Goal: Information Seeking & Learning: Learn about a topic

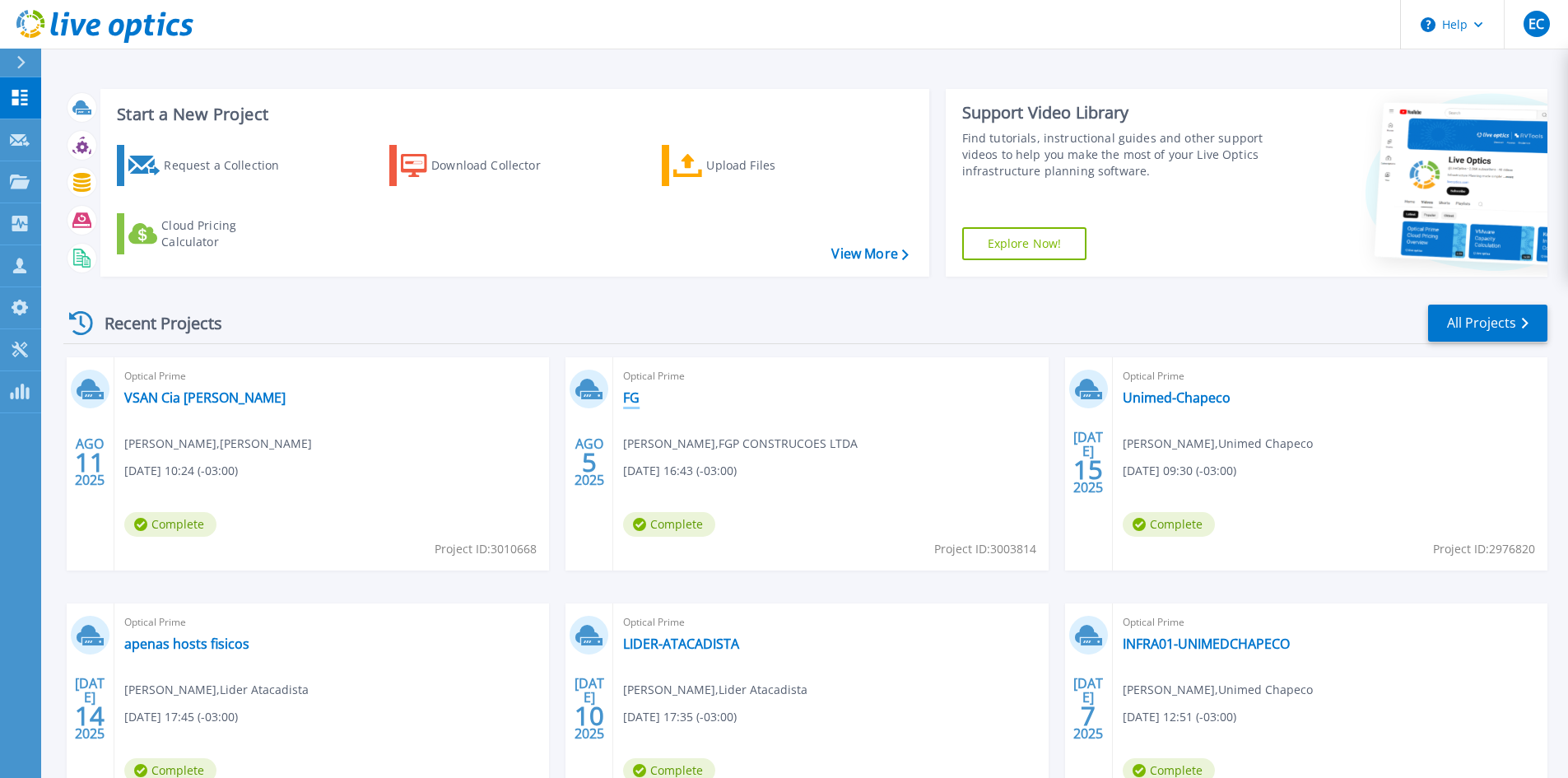
click at [629, 395] on link "FG" at bounding box center [631, 397] width 16 height 16
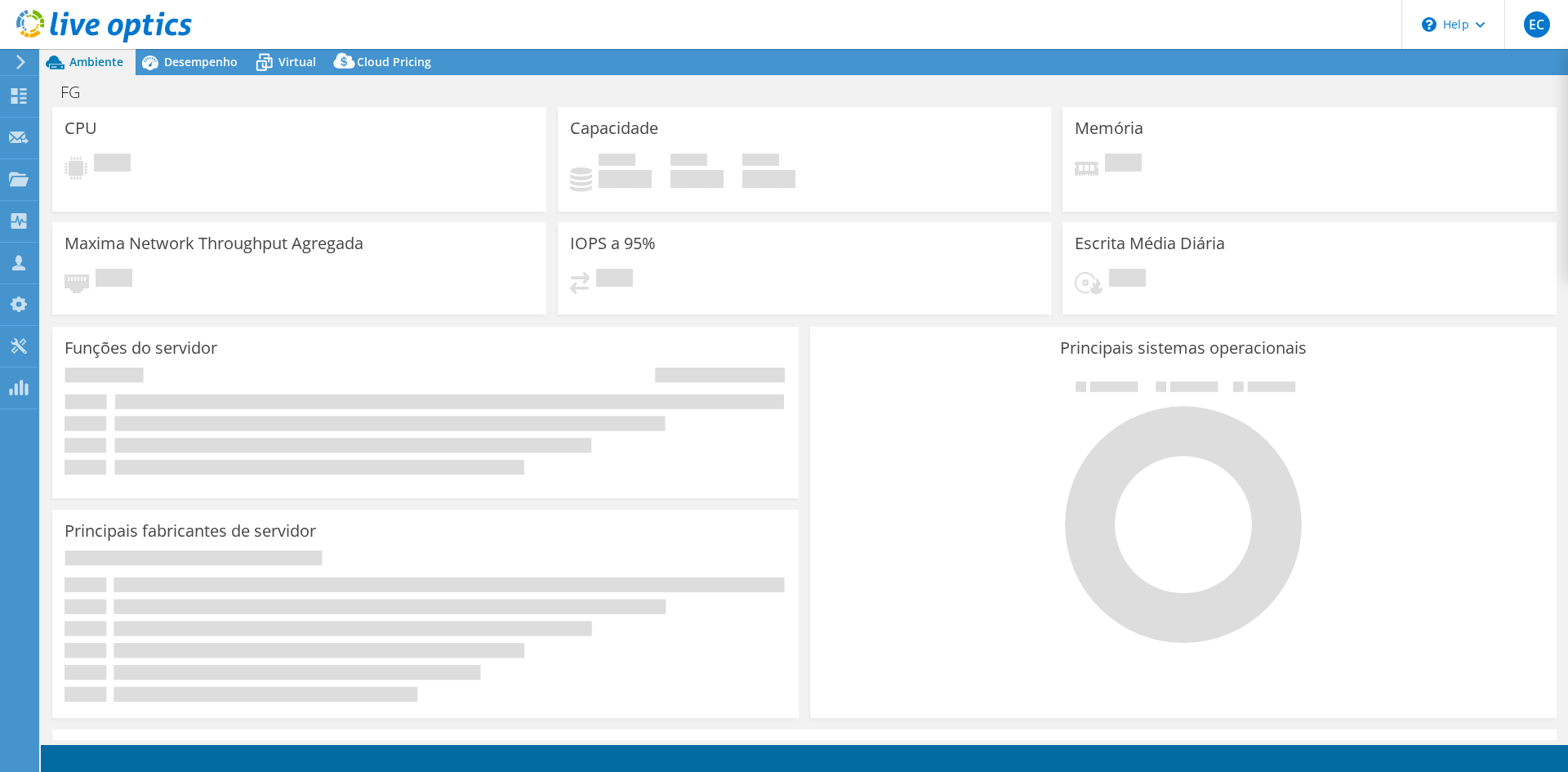
select select "USD"
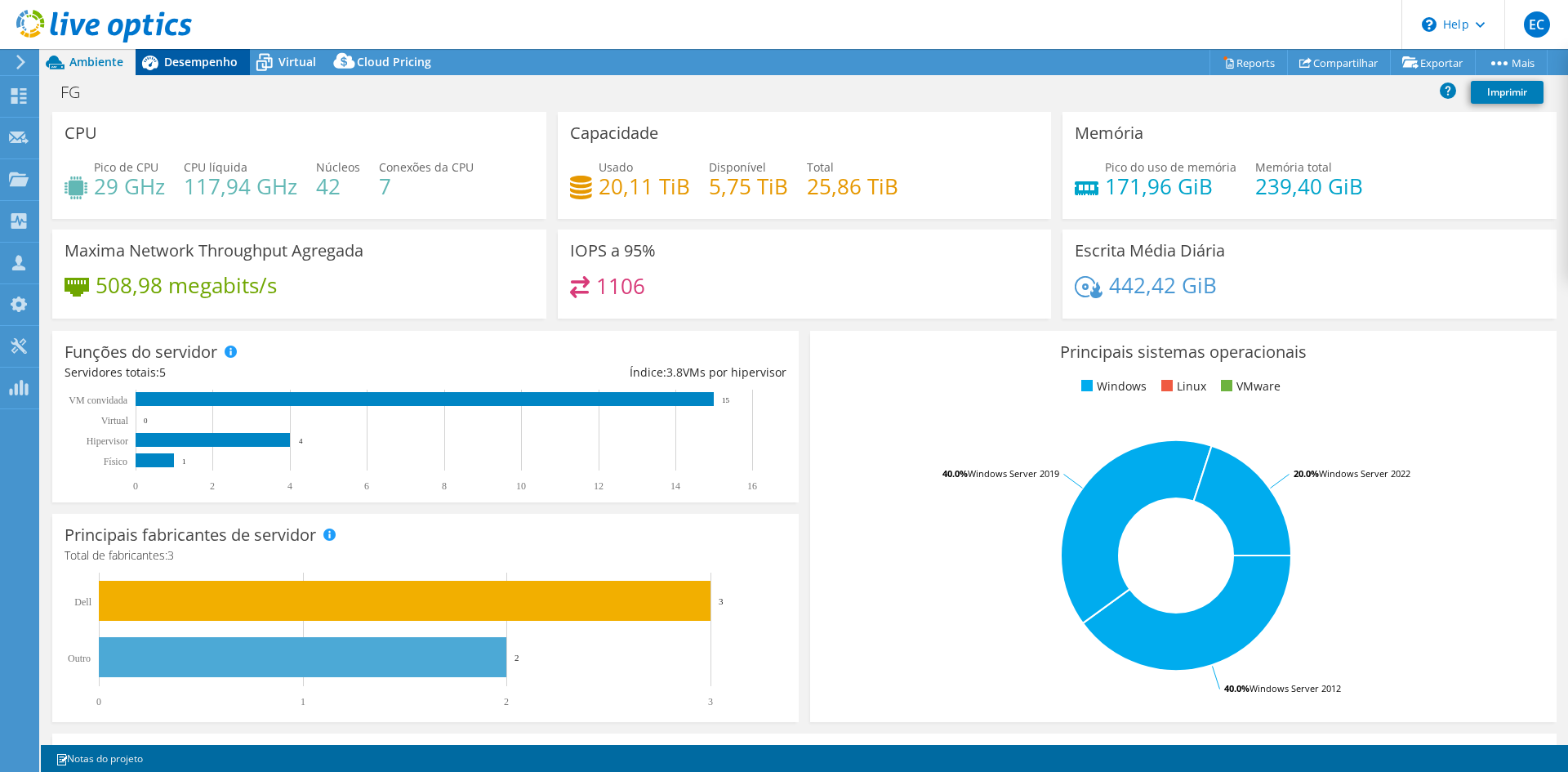
click at [203, 51] on div "Desempenho" at bounding box center [192, 62] width 114 height 26
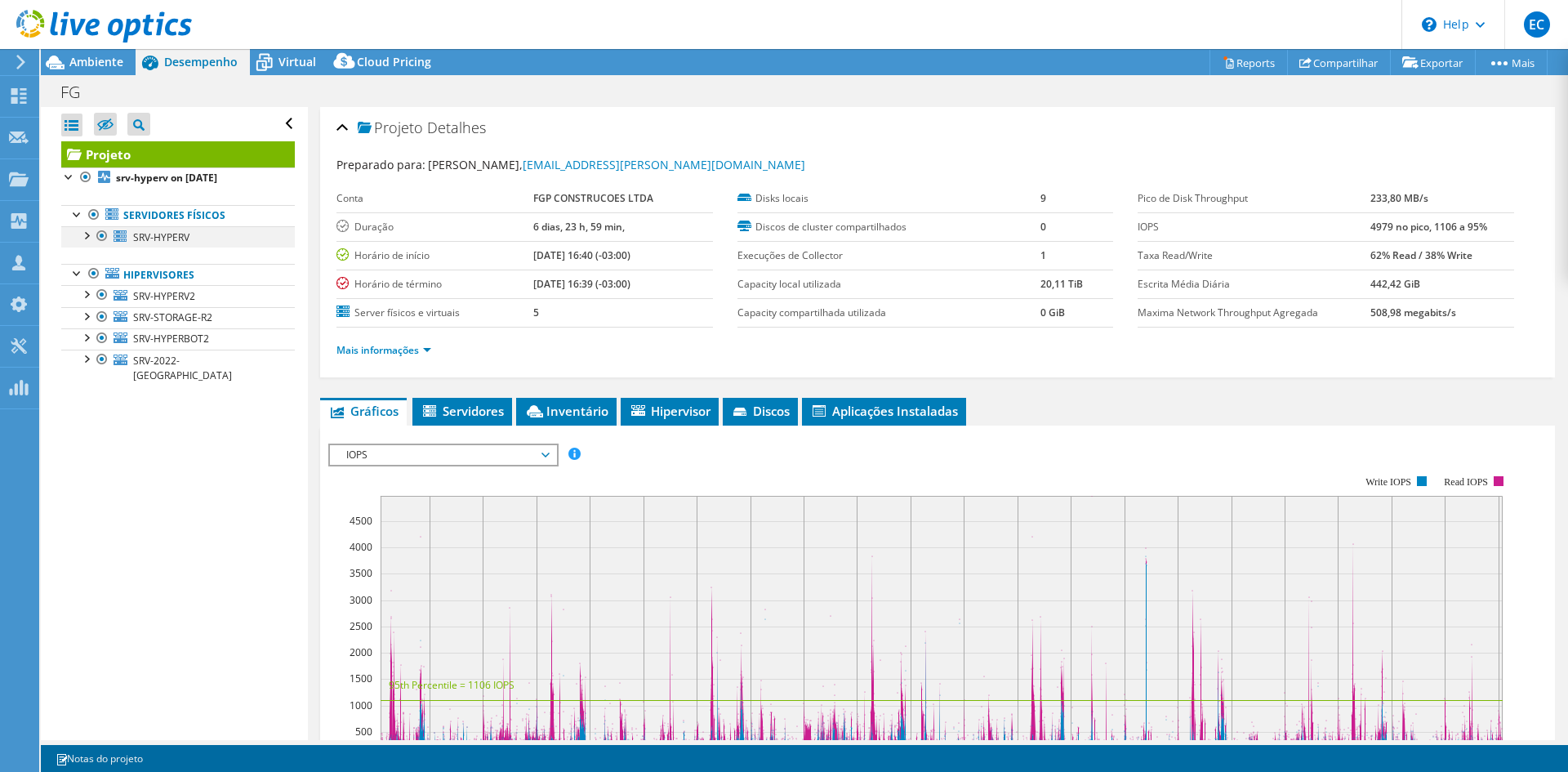
click at [92, 232] on div at bounding box center [86, 234] width 16 height 16
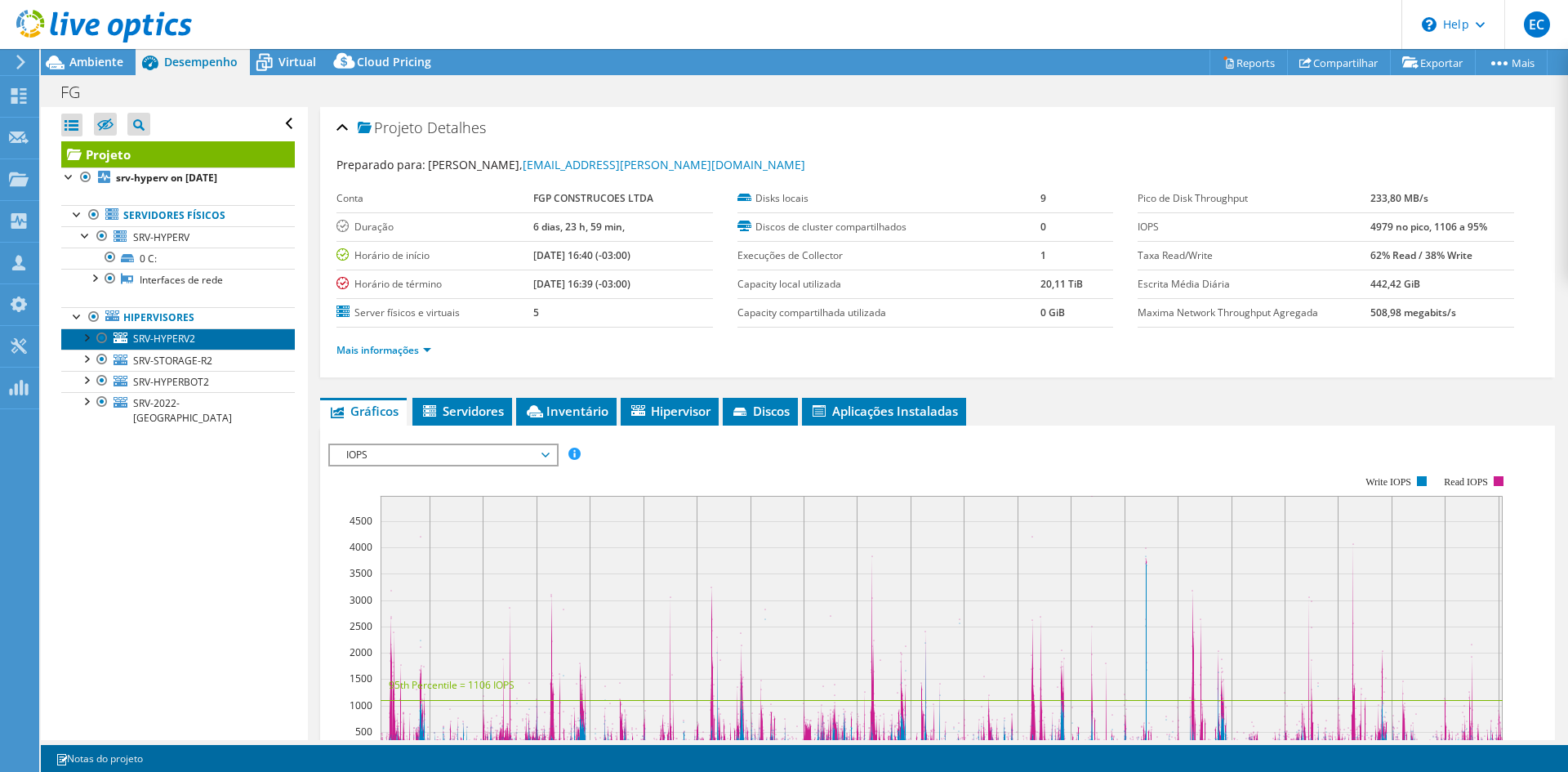
click at [125, 331] on link "SRV-HYPERV2" at bounding box center [177, 339] width 233 height 21
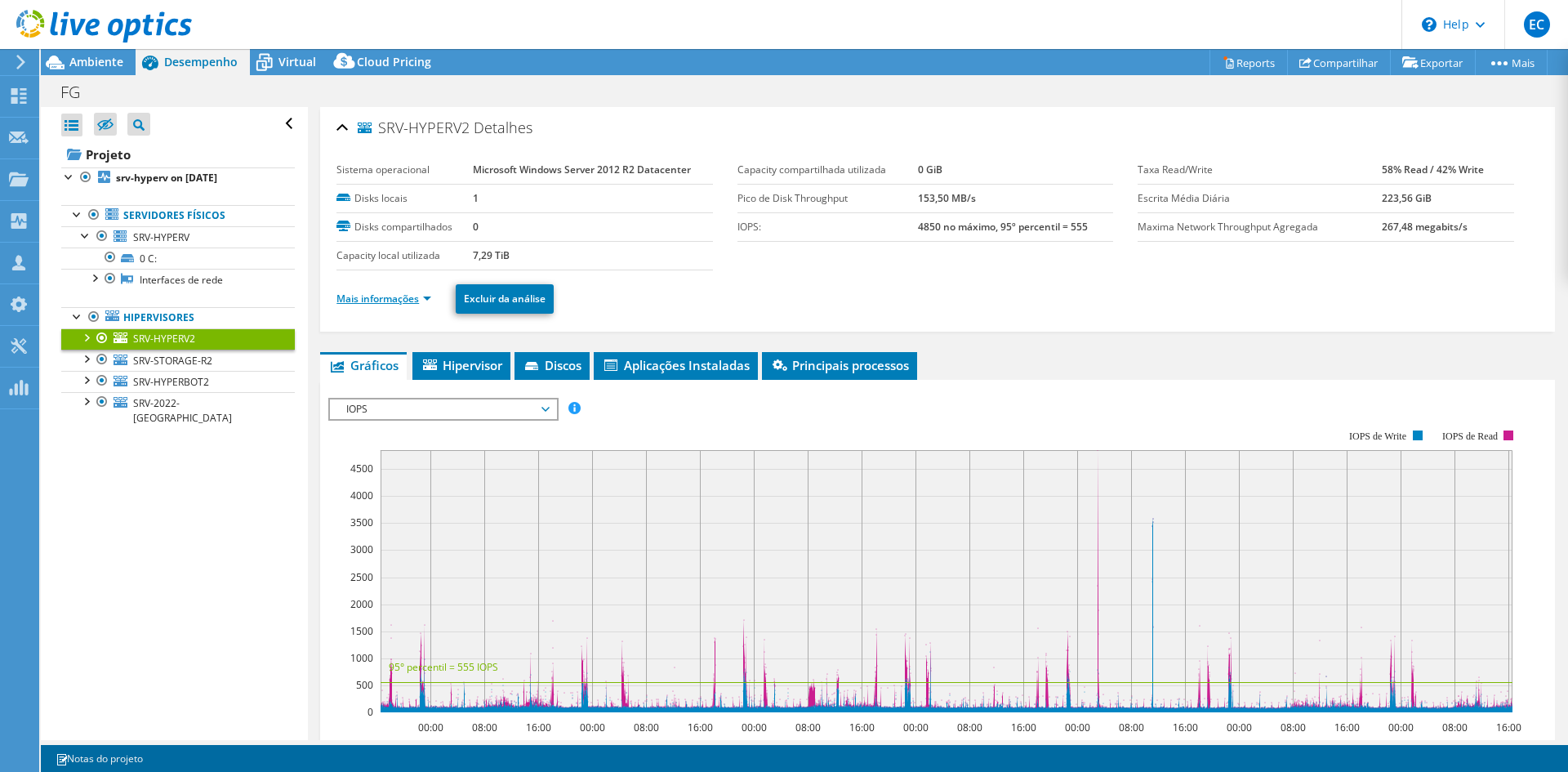
click at [423, 304] on link "Mais informações" at bounding box center [383, 299] width 94 height 14
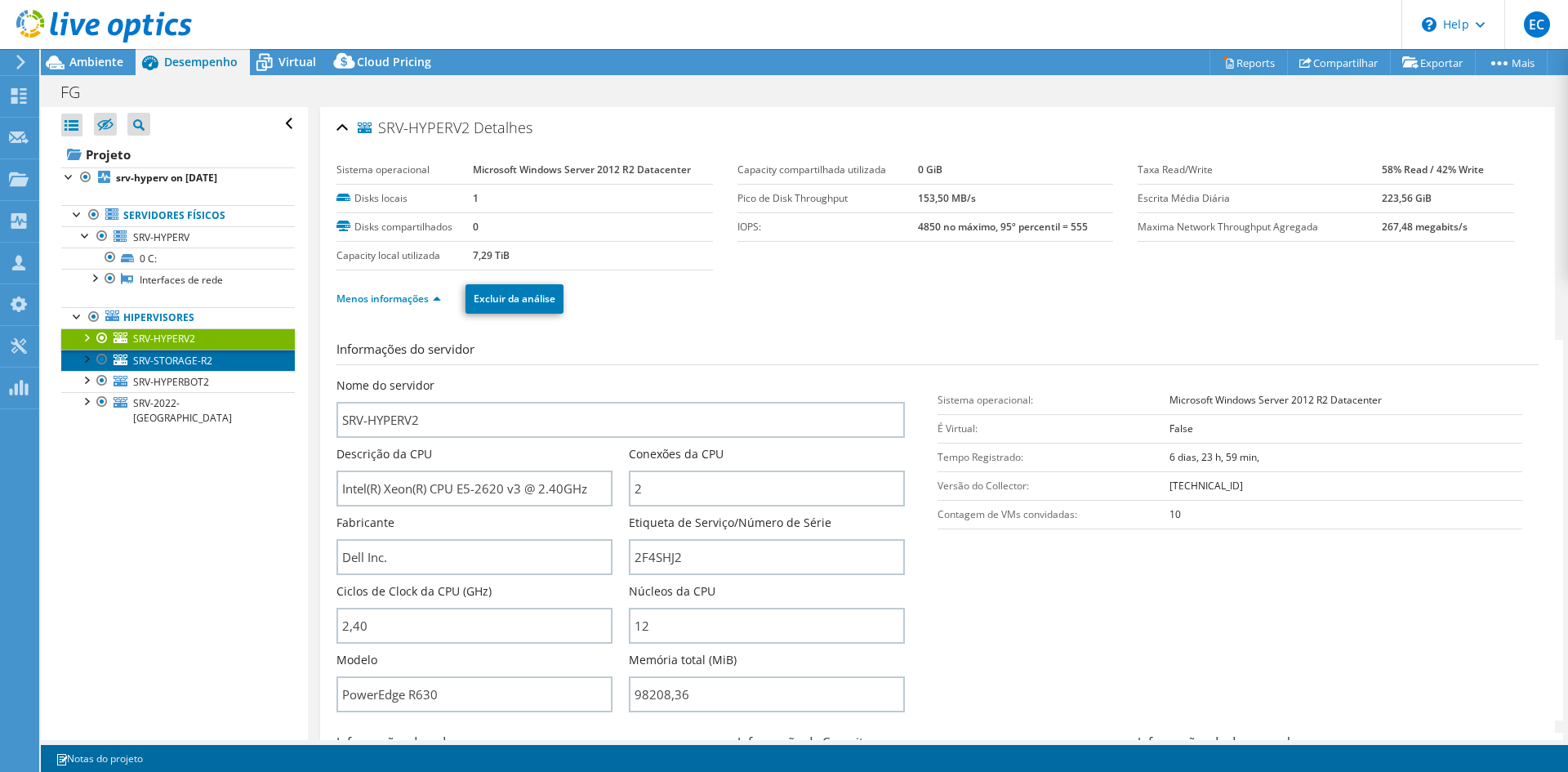
click at [172, 367] on span "SRV-STORAGE-R2" at bounding box center [173, 360] width 79 height 14
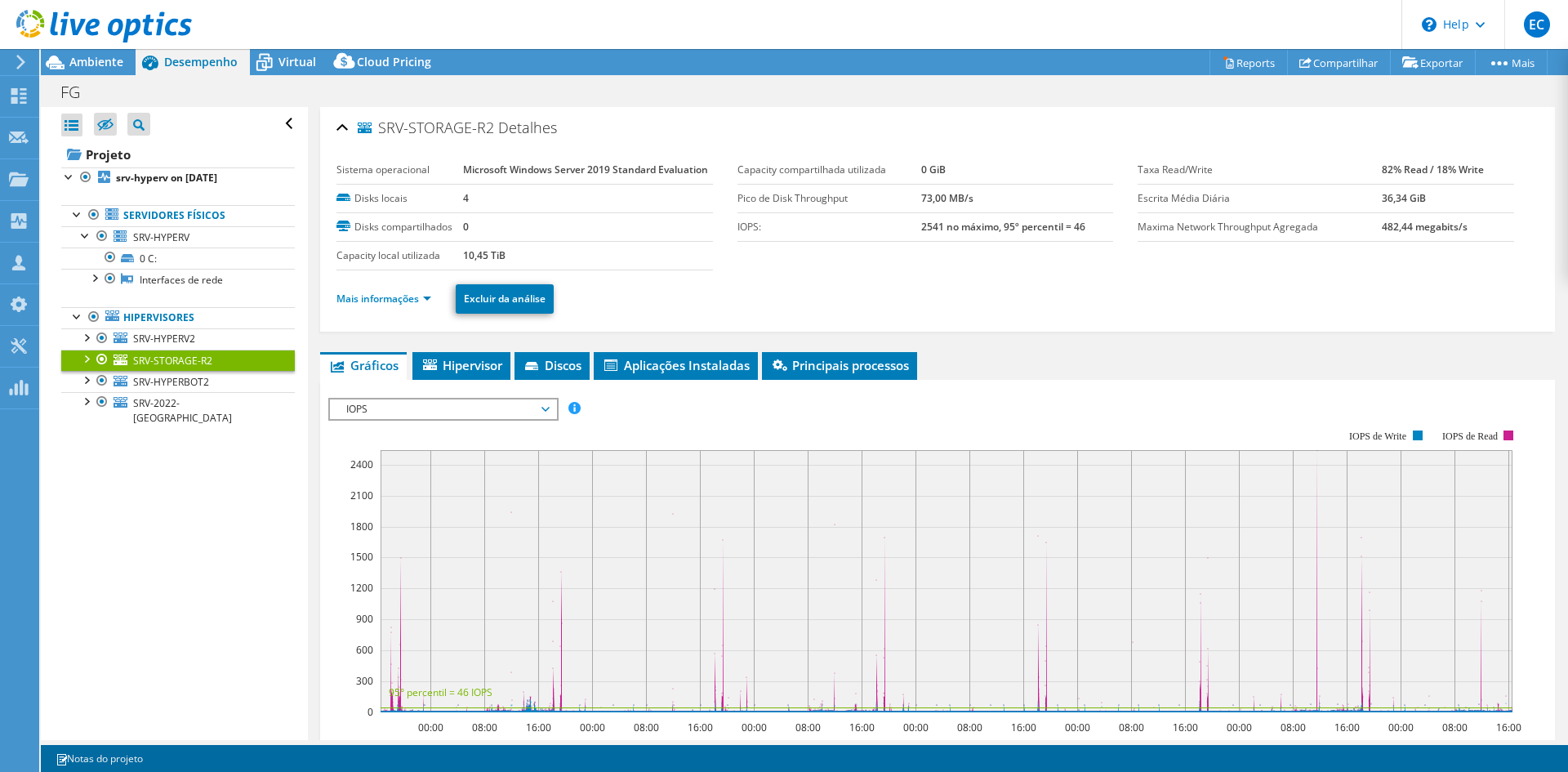
click at [399, 288] on ul "Mais informações Excluir da análise" at bounding box center [937, 297] width 1202 height 34
click at [400, 295] on link "Mais informações" at bounding box center [383, 299] width 94 height 14
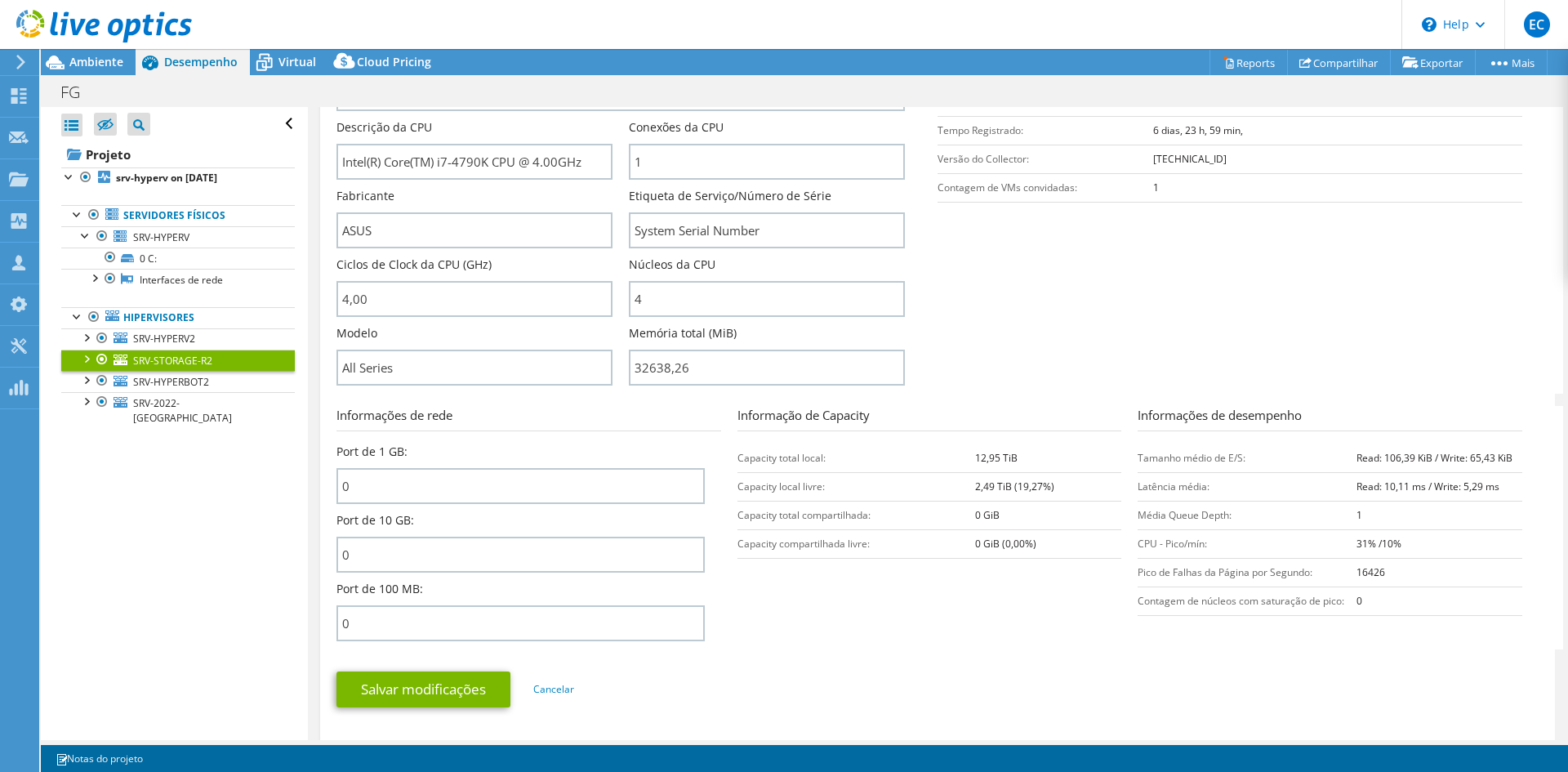
scroll to position [81, 0]
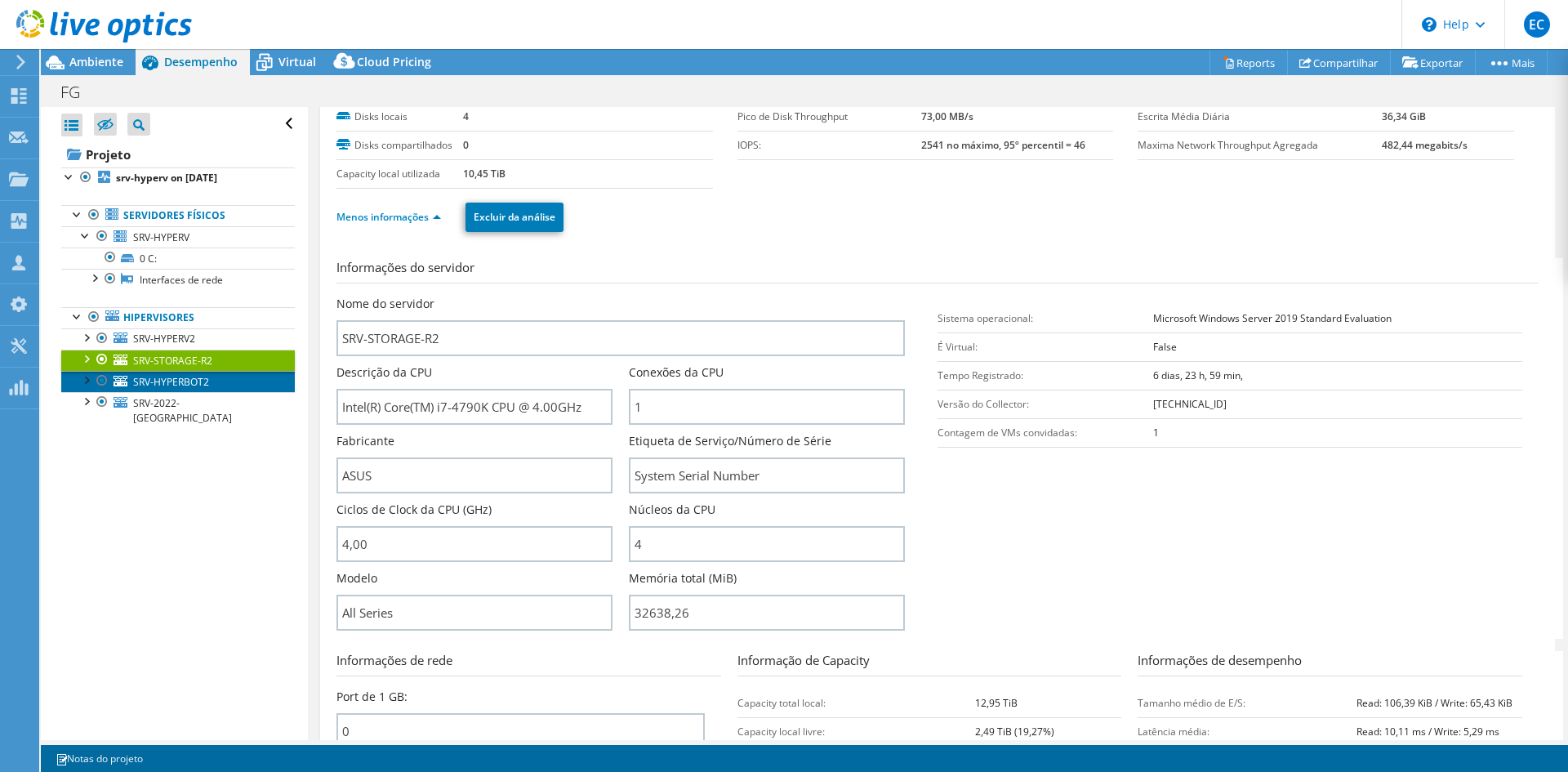
click at [164, 372] on link "SRV-HYPERBOT2" at bounding box center [177, 382] width 233 height 21
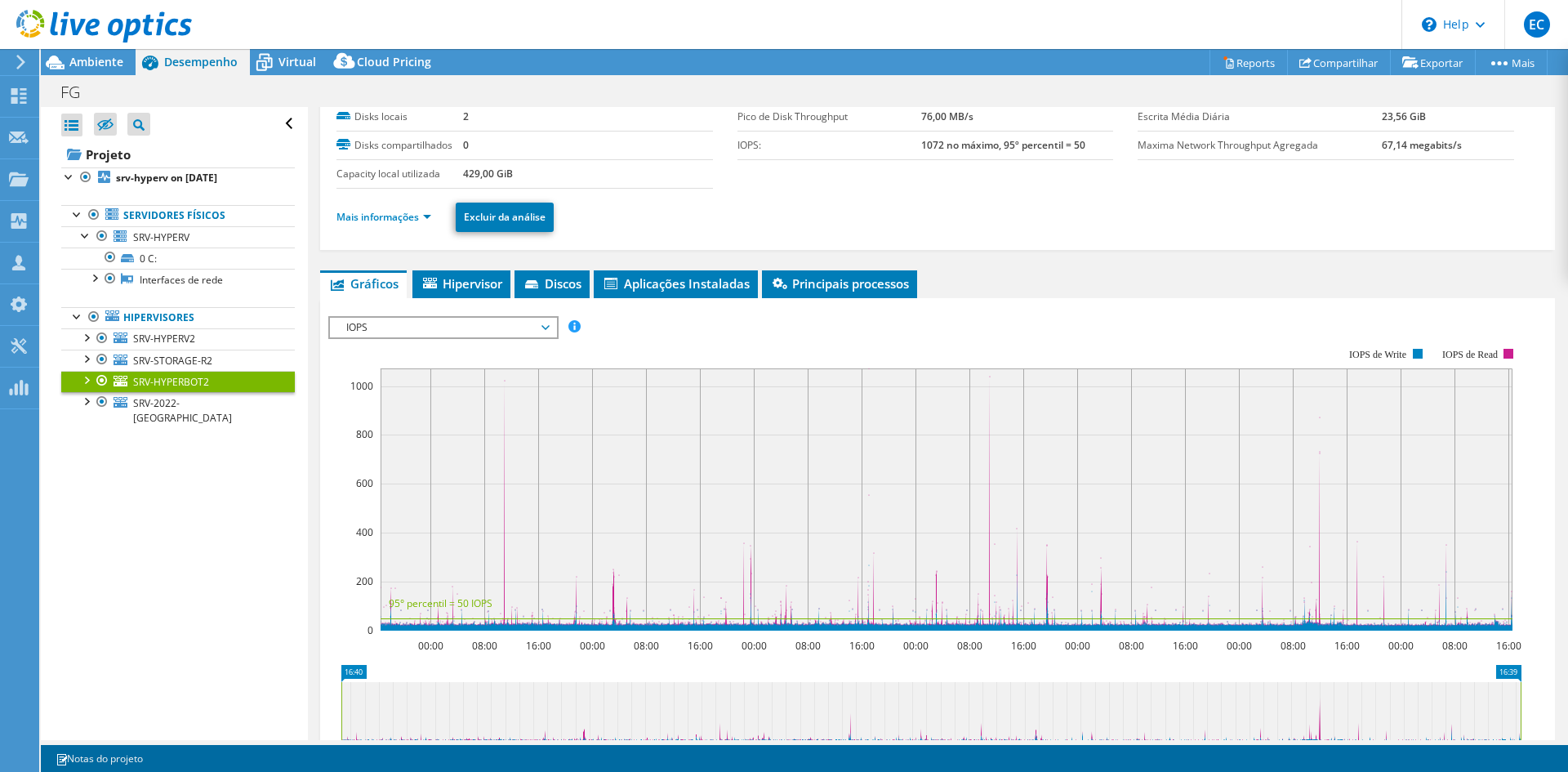
click at [426, 223] on li "Mais informações" at bounding box center [388, 217] width 104 height 18
click at [427, 221] on link "Mais informações" at bounding box center [383, 217] width 94 height 14
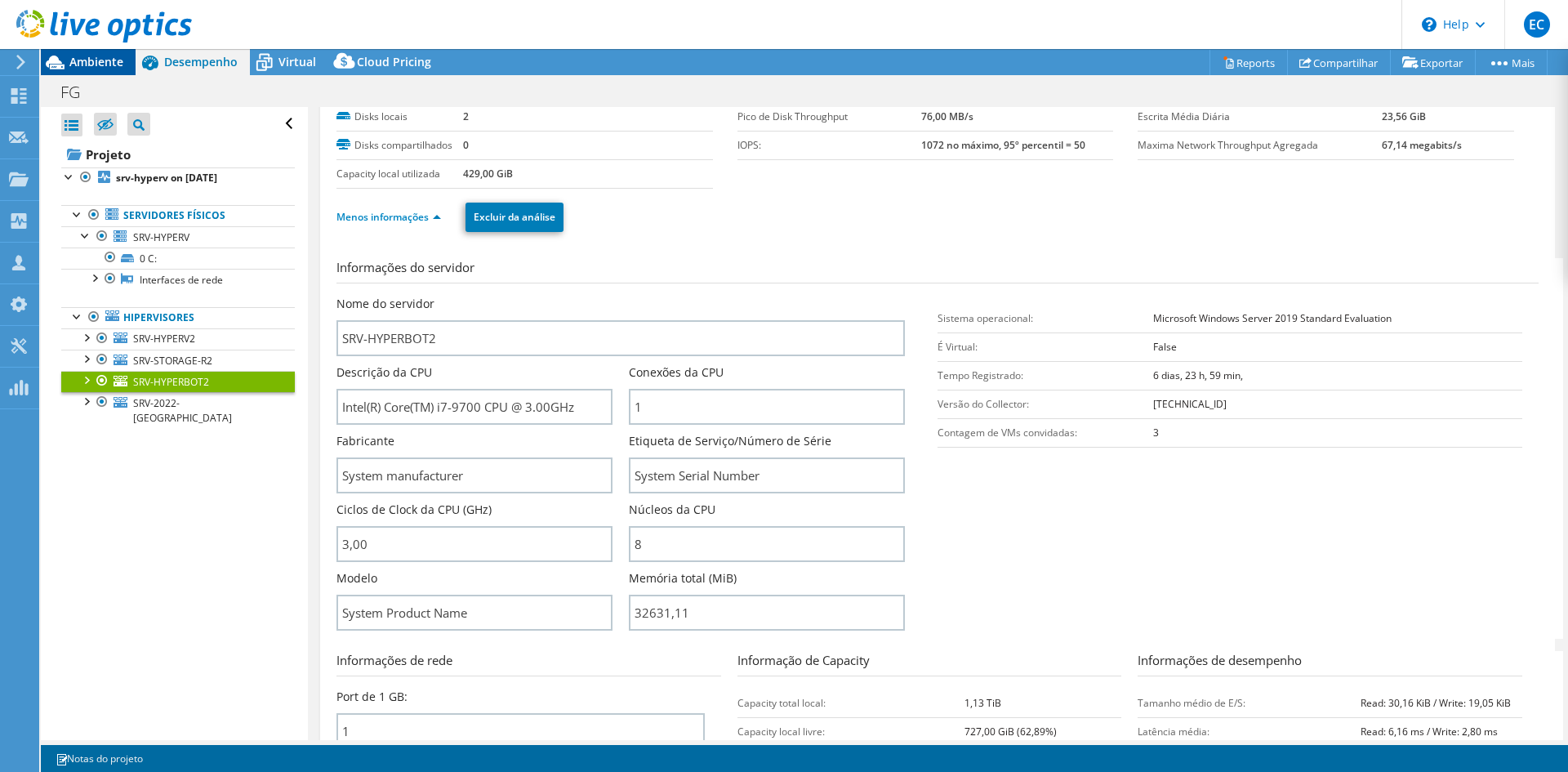
click at [88, 61] on span "Ambiente" at bounding box center [96, 62] width 54 height 16
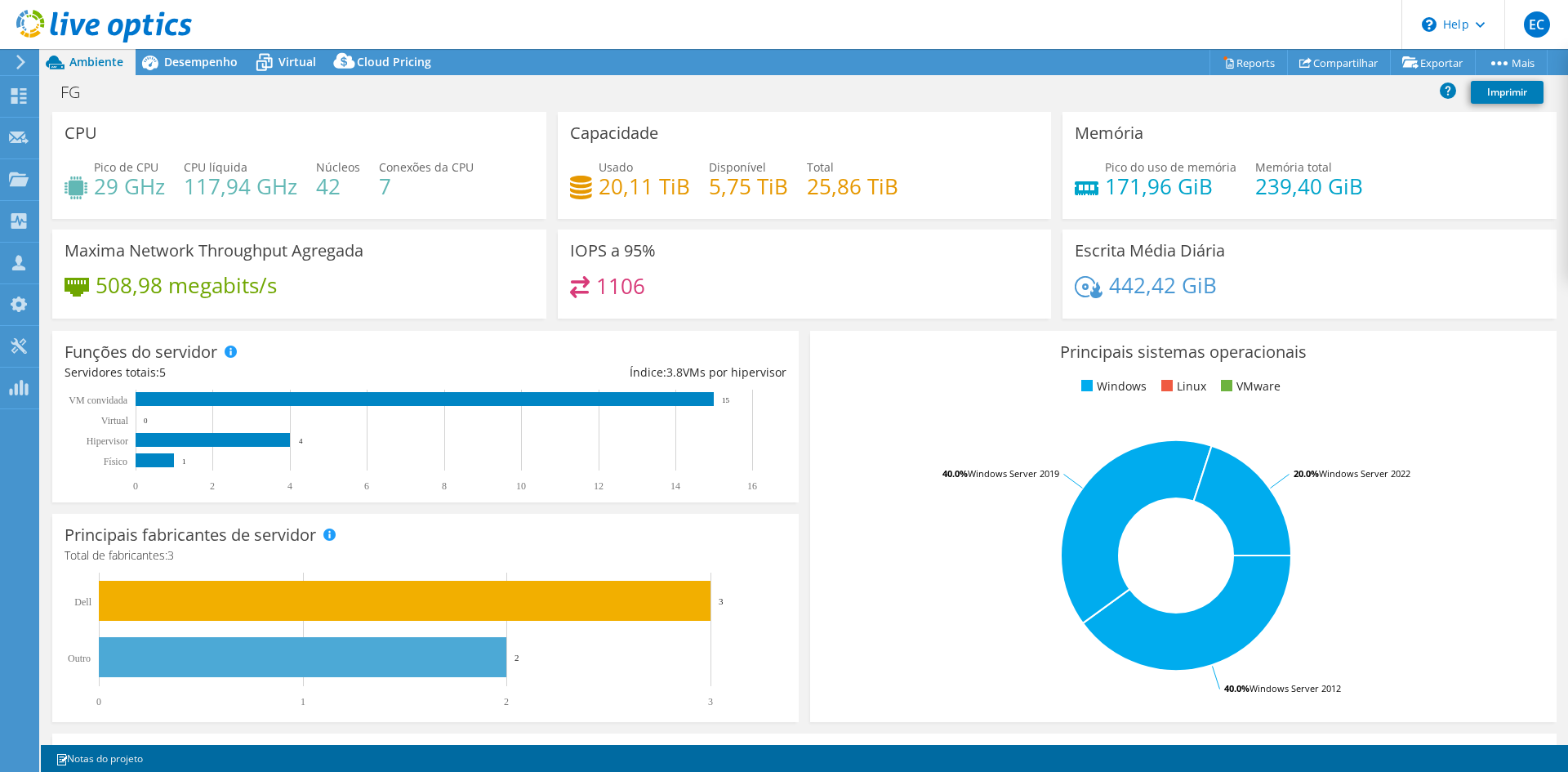
click at [111, 286] on h4 "508,98 megabits/s" at bounding box center [185, 285] width 181 height 18
drag, startPoint x: 589, startPoint y: 185, endPoint x: 675, endPoint y: 190, distance: 86.1
click at [675, 190] on div "Usado 20,11 TiB" at bounding box center [629, 177] width 120 height 37
click at [1144, 185] on h4 "171,96 GiB" at bounding box center [1170, 186] width 132 height 18
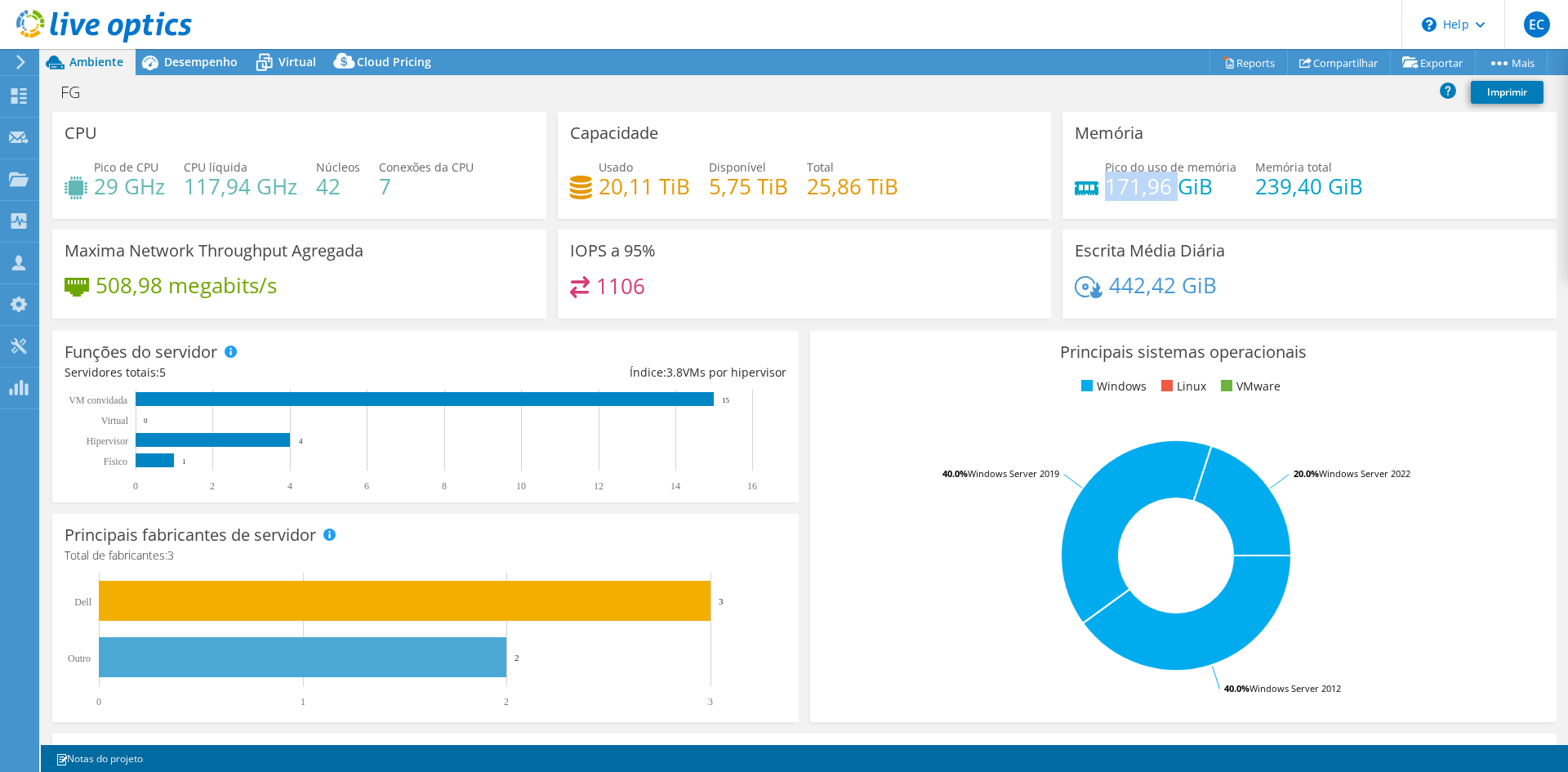
click at [1144, 185] on h4 "171,96 GiB" at bounding box center [1170, 186] width 132 height 18
drag, startPoint x: 1262, startPoint y: 176, endPoint x: 855, endPoint y: 84, distance: 417.3
click at [1091, 162] on div "Pico do uso de memória 171,96 GiB Memória total 239,40 GiB" at bounding box center [1309, 185] width 470 height 53
click at [190, 64] on span "Desempenho" at bounding box center [200, 62] width 73 height 16
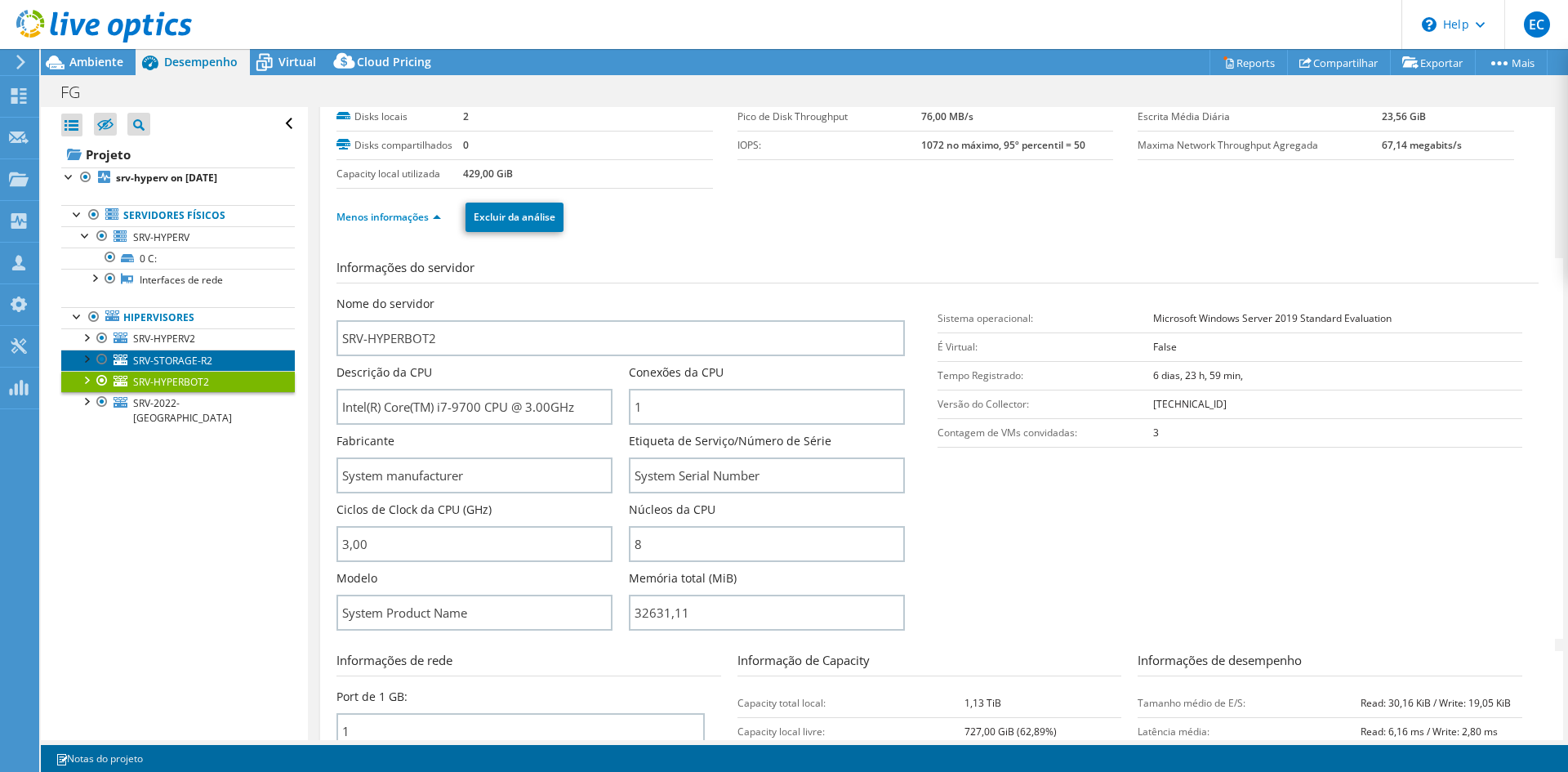
click at [231, 360] on link "SRV-STORAGE-R2" at bounding box center [177, 360] width 233 height 21
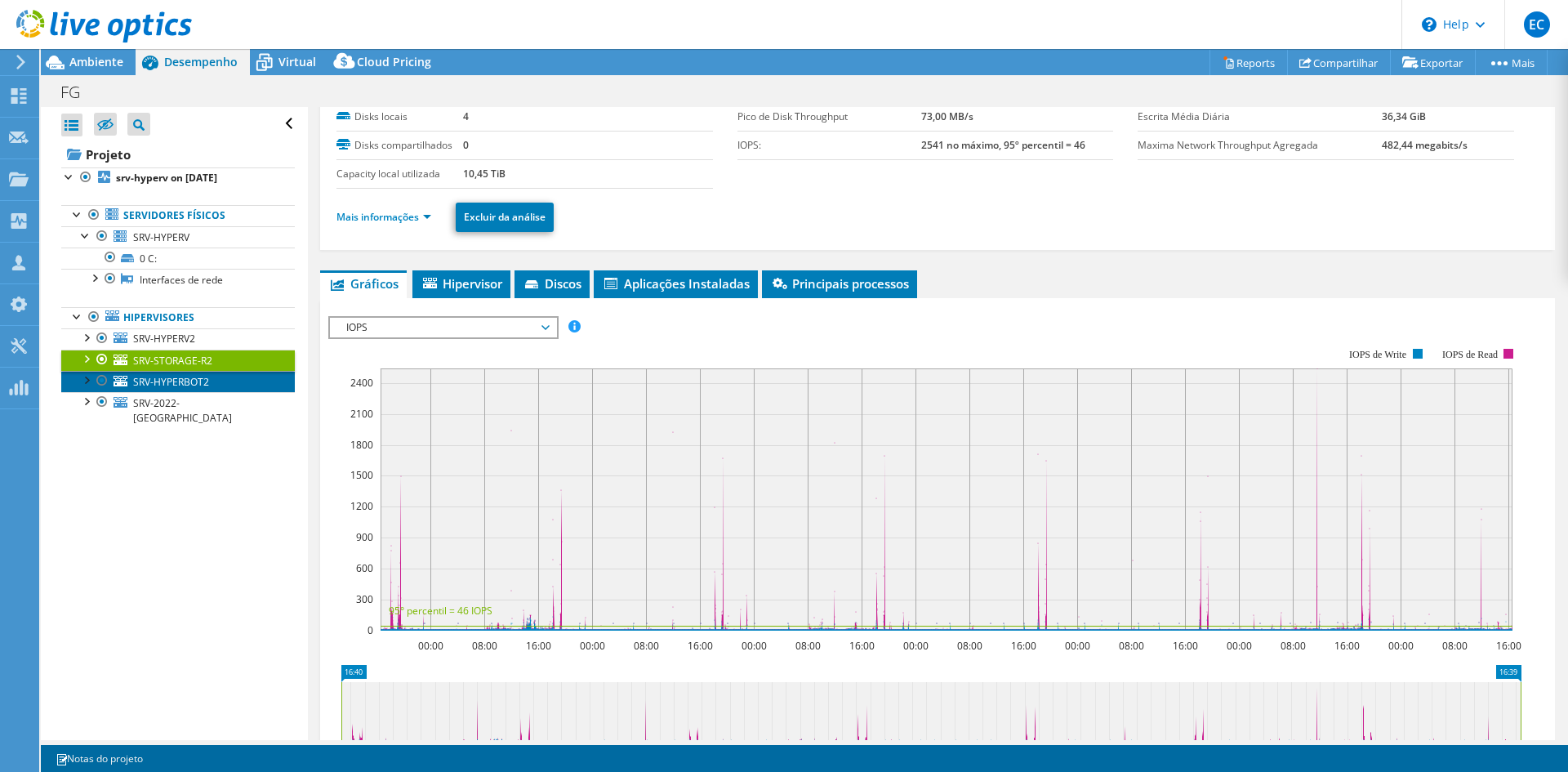
click at [170, 386] on span "SRV-HYPERBOT2" at bounding box center [171, 382] width 76 height 14
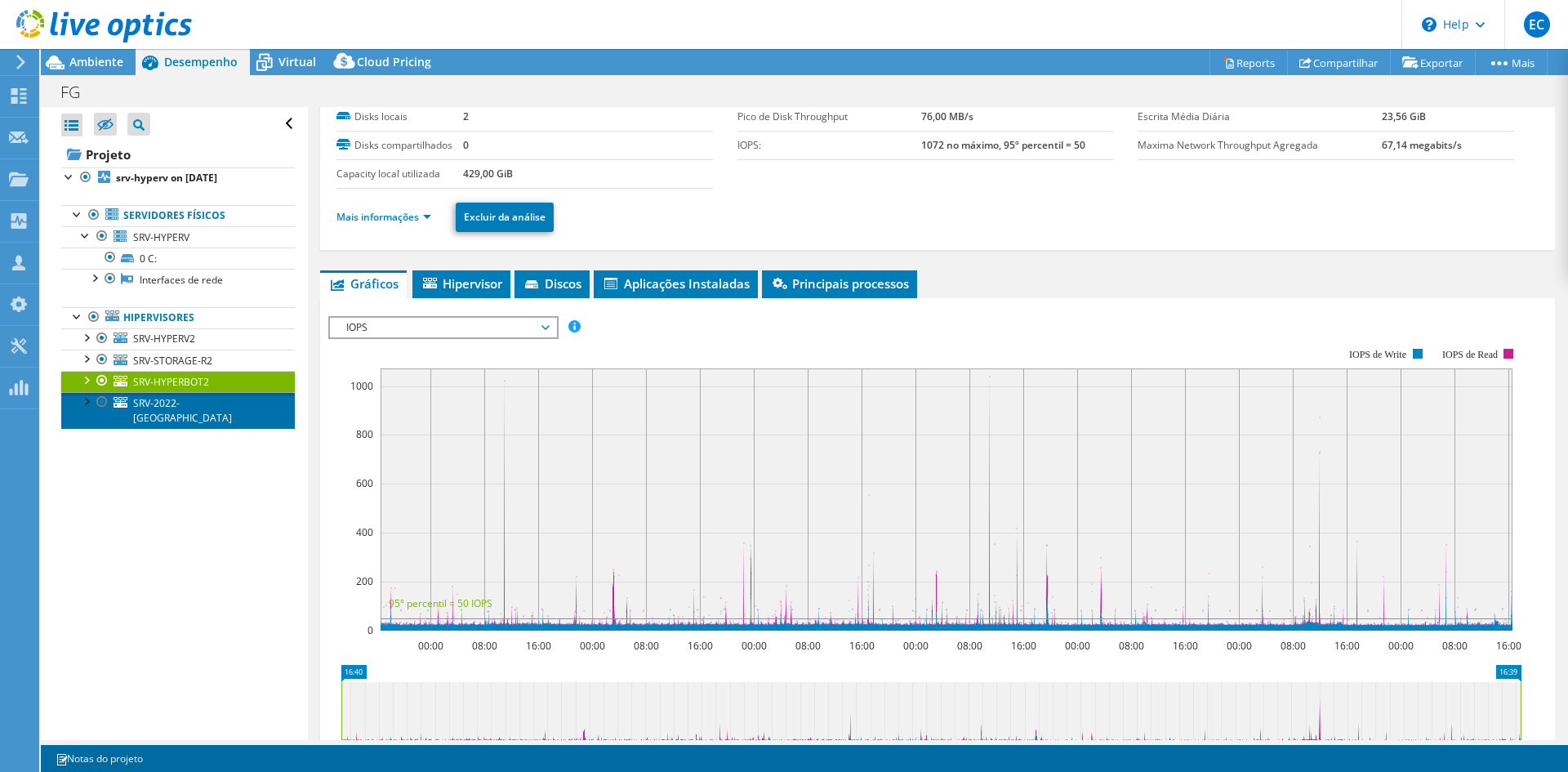
click at [163, 408] on span "SRV-2022-[GEOGRAPHIC_DATA]" at bounding box center [183, 411] width 99 height 28
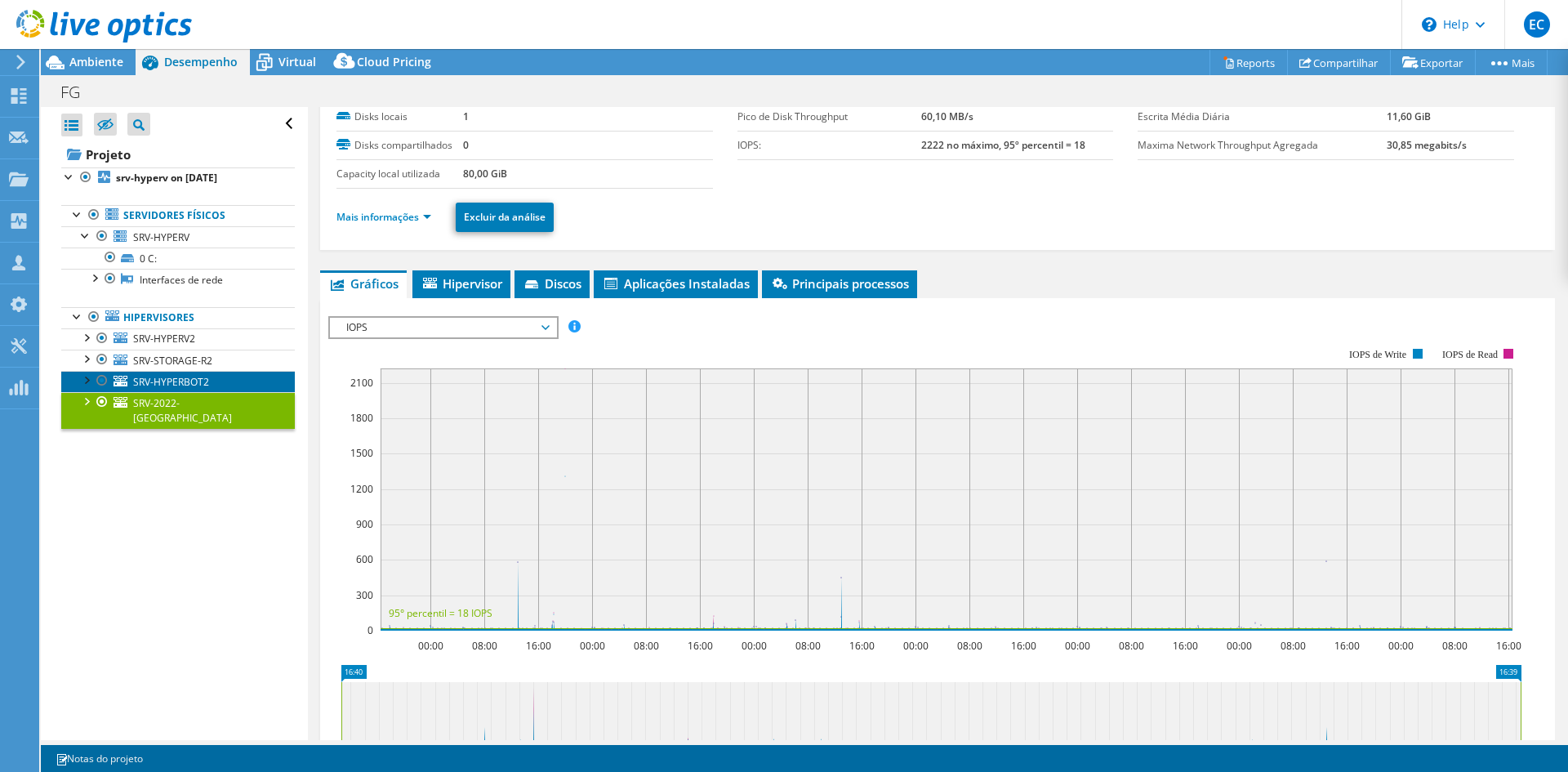
click at [174, 382] on span "SRV-HYPERBOT2" at bounding box center [171, 382] width 76 height 14
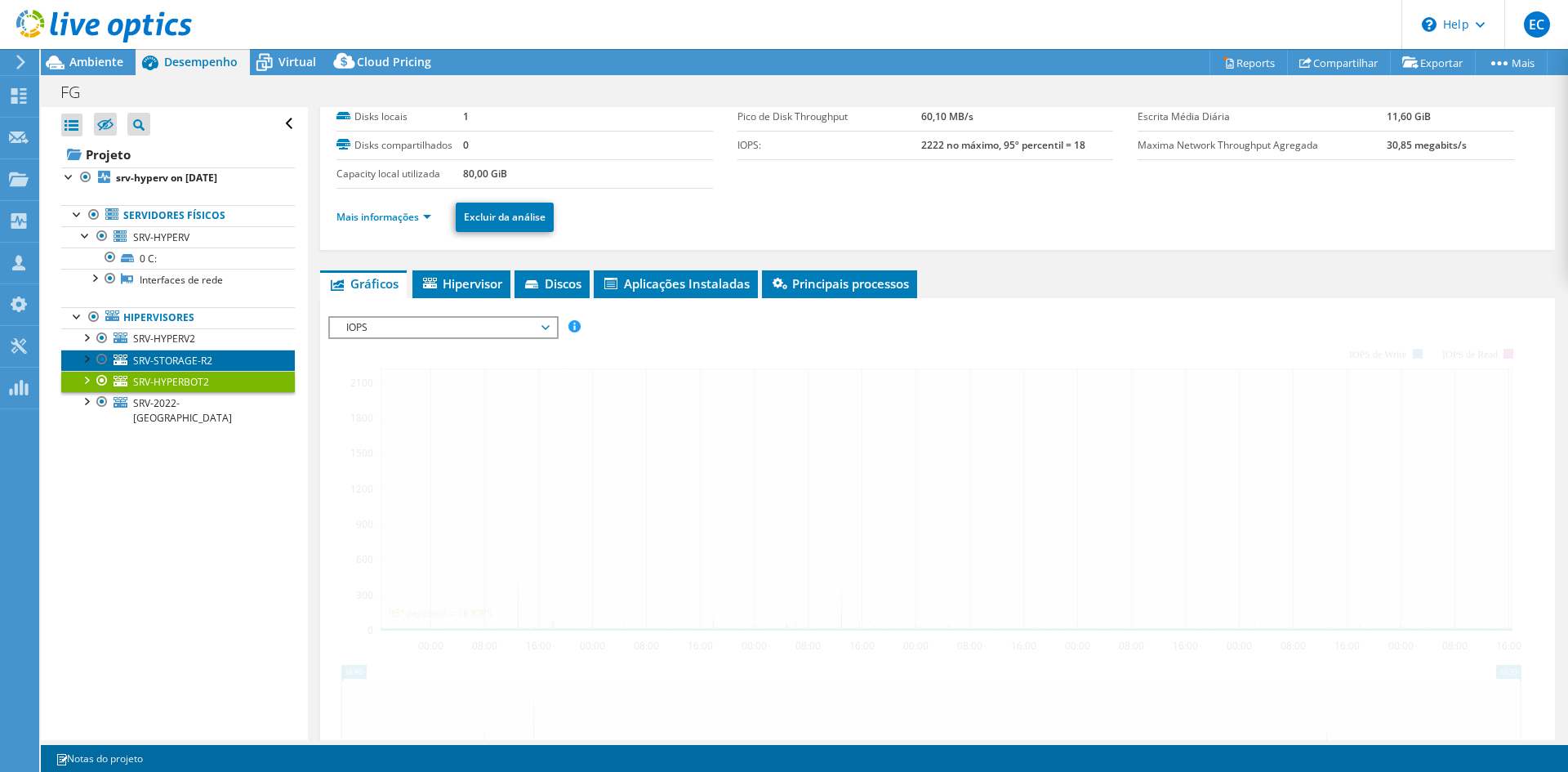
click at [177, 364] on span "SRV-STORAGE-R2" at bounding box center [173, 360] width 79 height 14
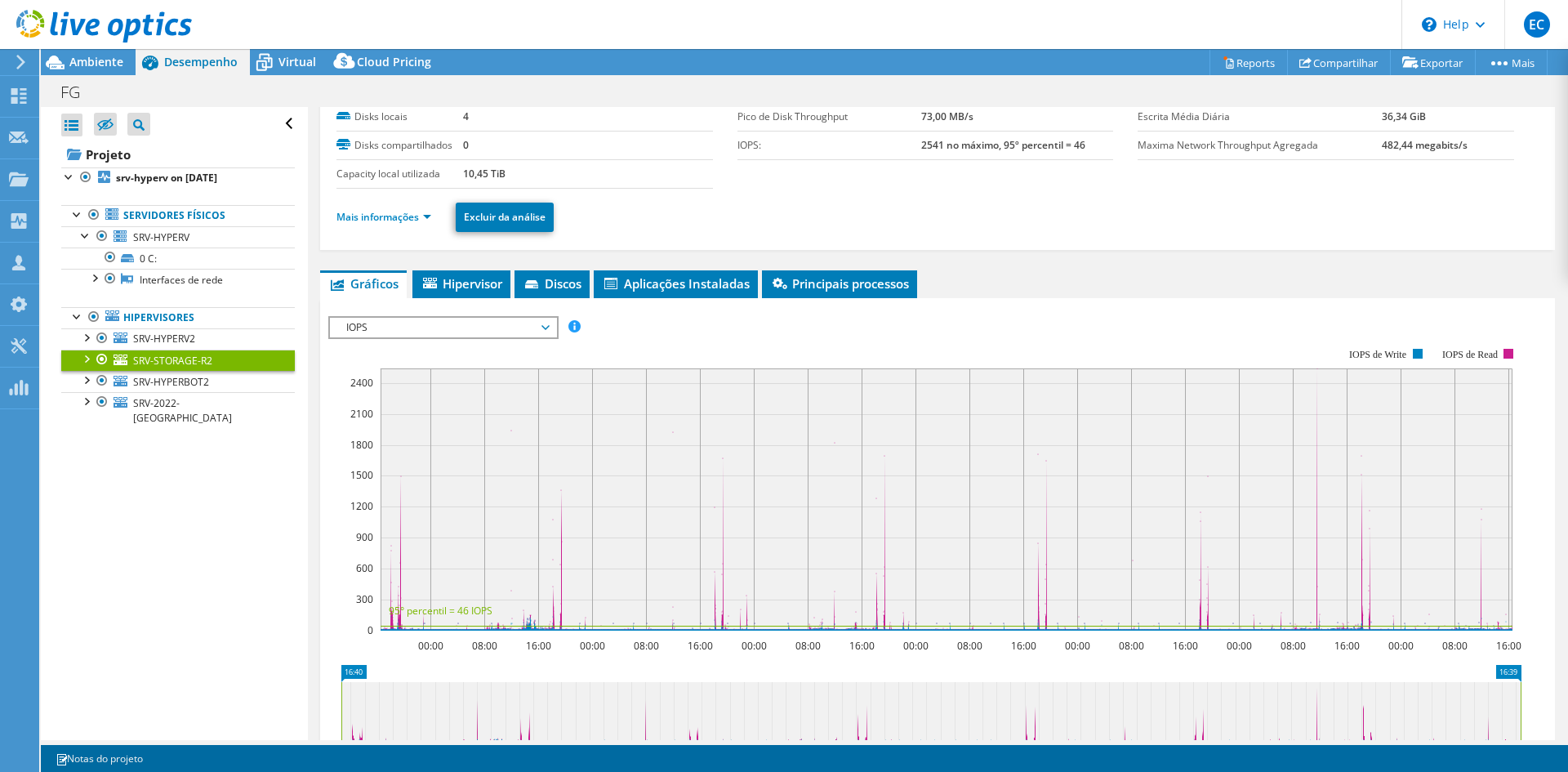
click at [595, 490] on rect at bounding box center [946, 499] width 1132 height 262
click at [186, 238] on span "SRV-HYPERV" at bounding box center [162, 238] width 57 height 14
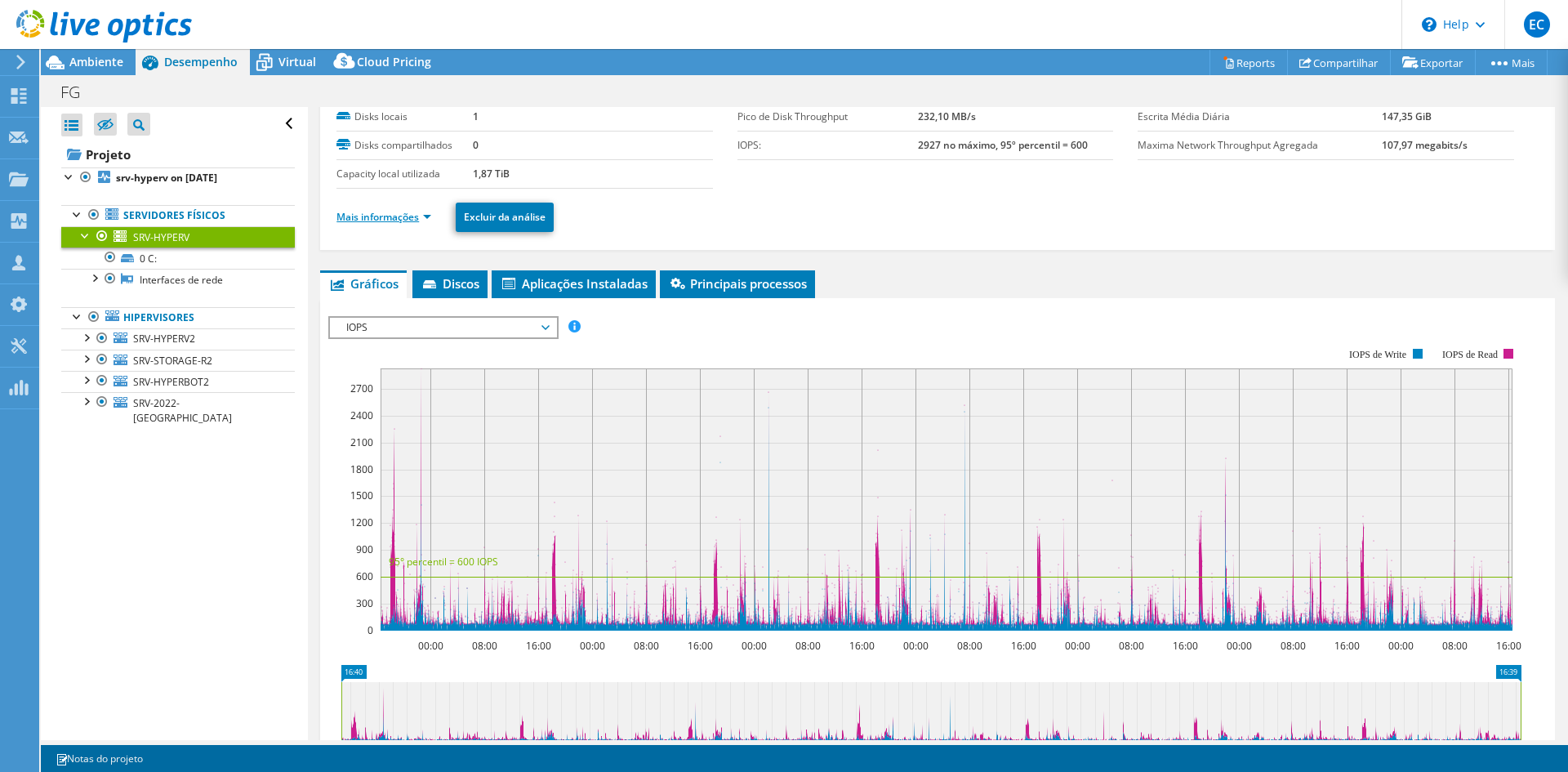
click at [394, 221] on link "Mais informações" at bounding box center [383, 217] width 94 height 14
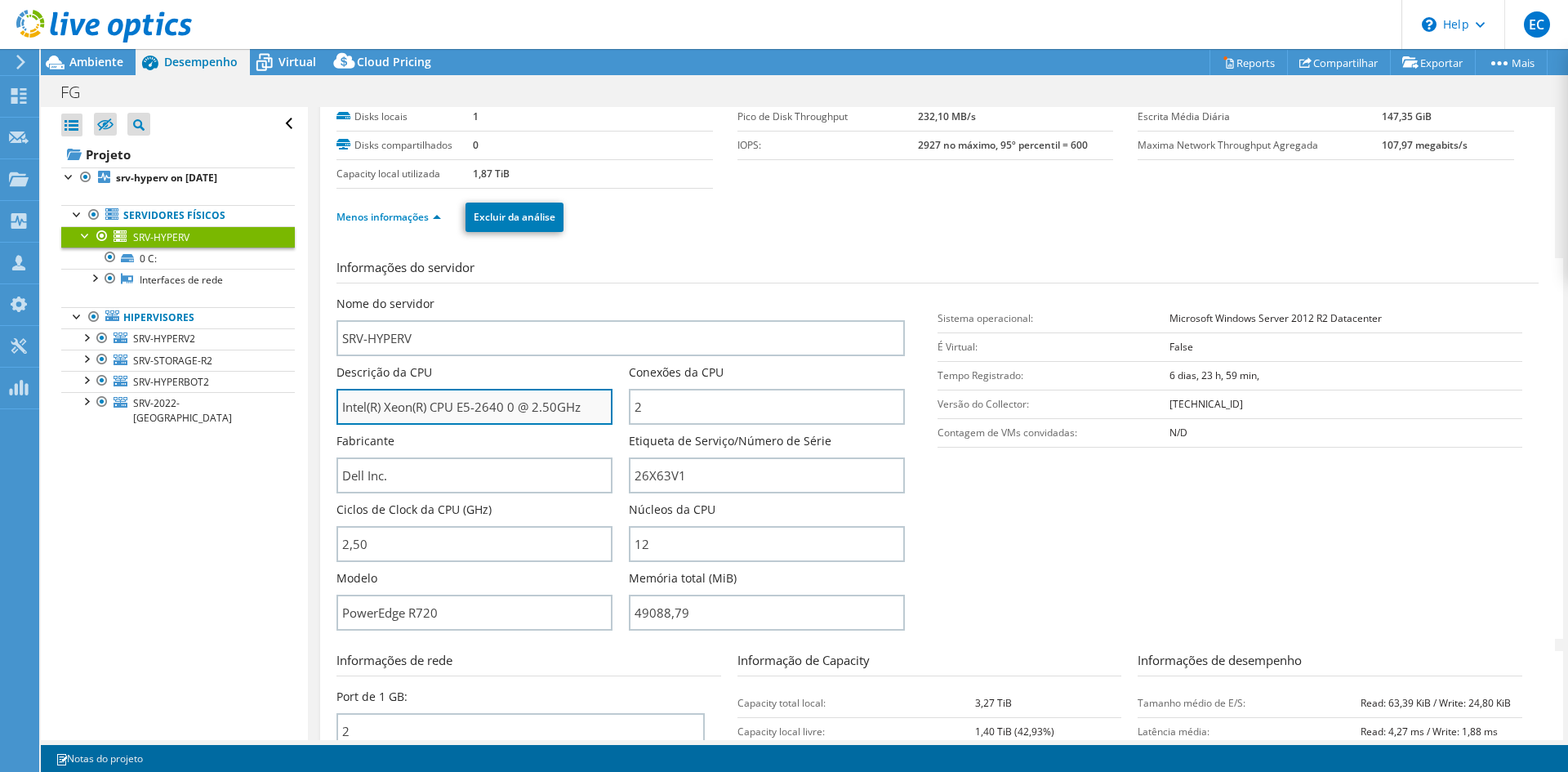
drag, startPoint x: 433, startPoint y: 406, endPoint x: 525, endPoint y: 405, distance: 92.0
click at [525, 405] on input "Intel(R) Xeon(R) CPU E5-2640 0 @ 2.50GHz" at bounding box center [474, 406] width 276 height 36
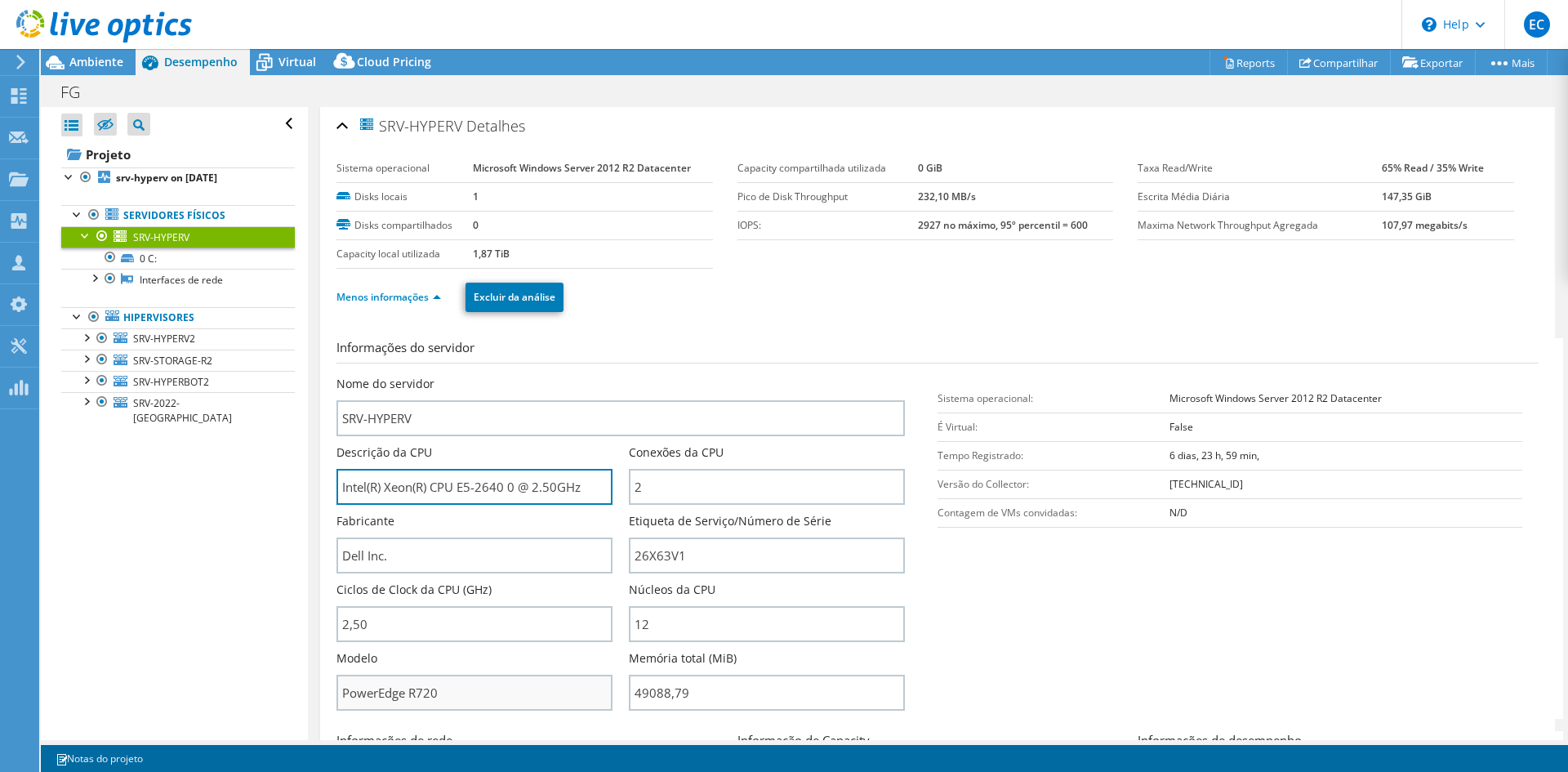
scroll to position [0, 0]
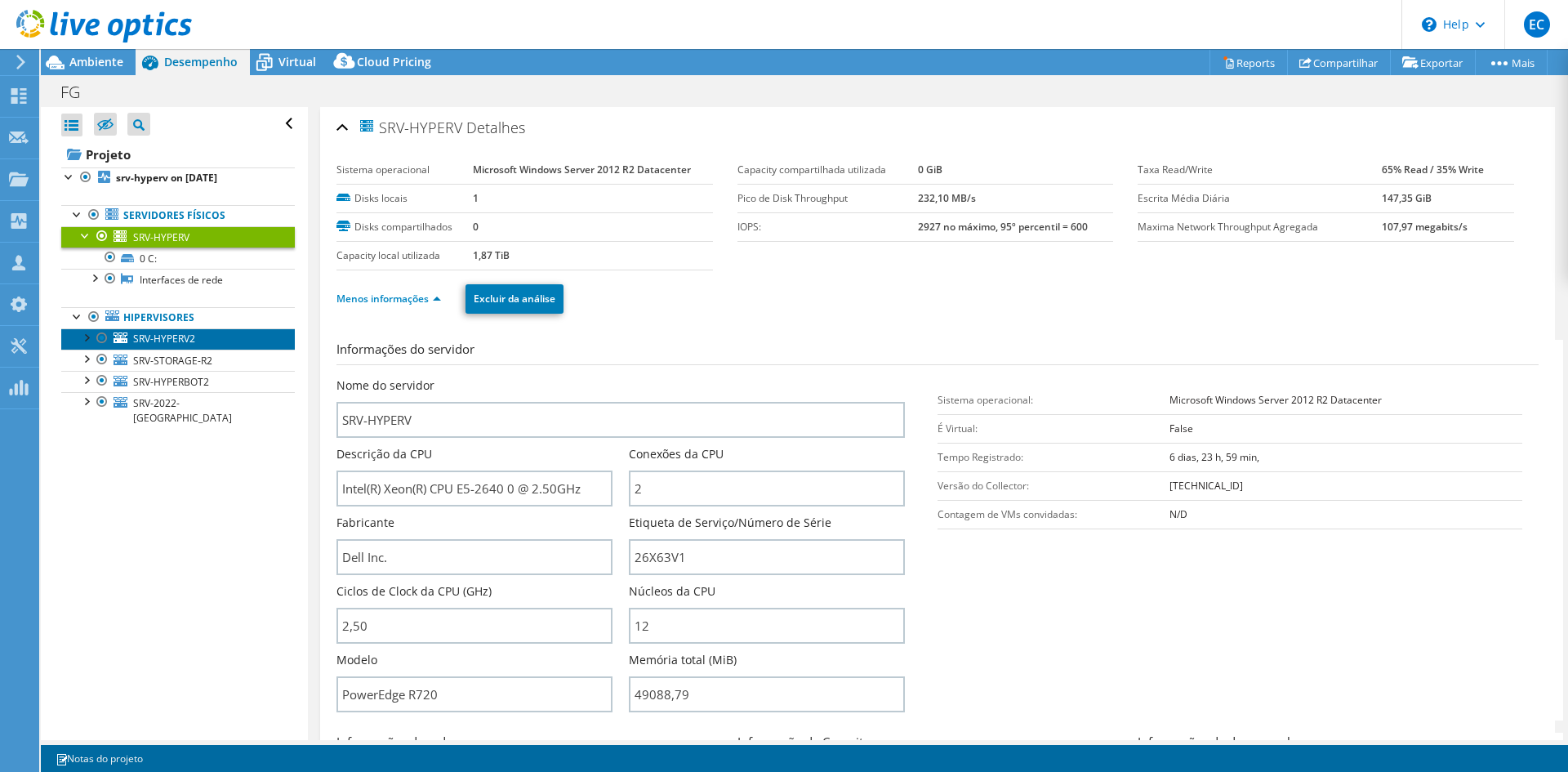
click at [176, 333] on span "SRV-HYPERV2" at bounding box center [164, 338] width 62 height 14
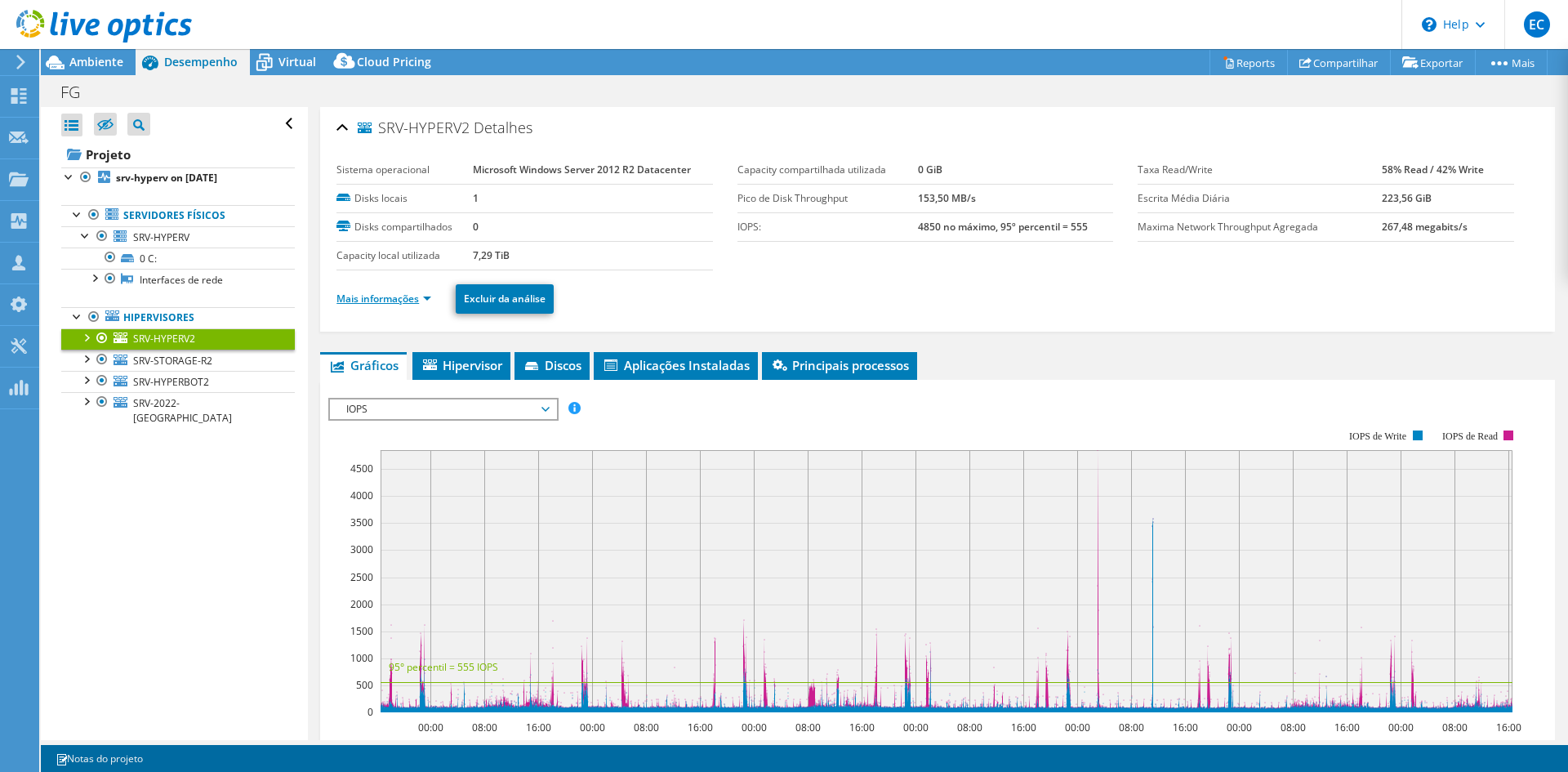
click at [380, 291] on link "Mais informações" at bounding box center [383, 299] width 94 height 14
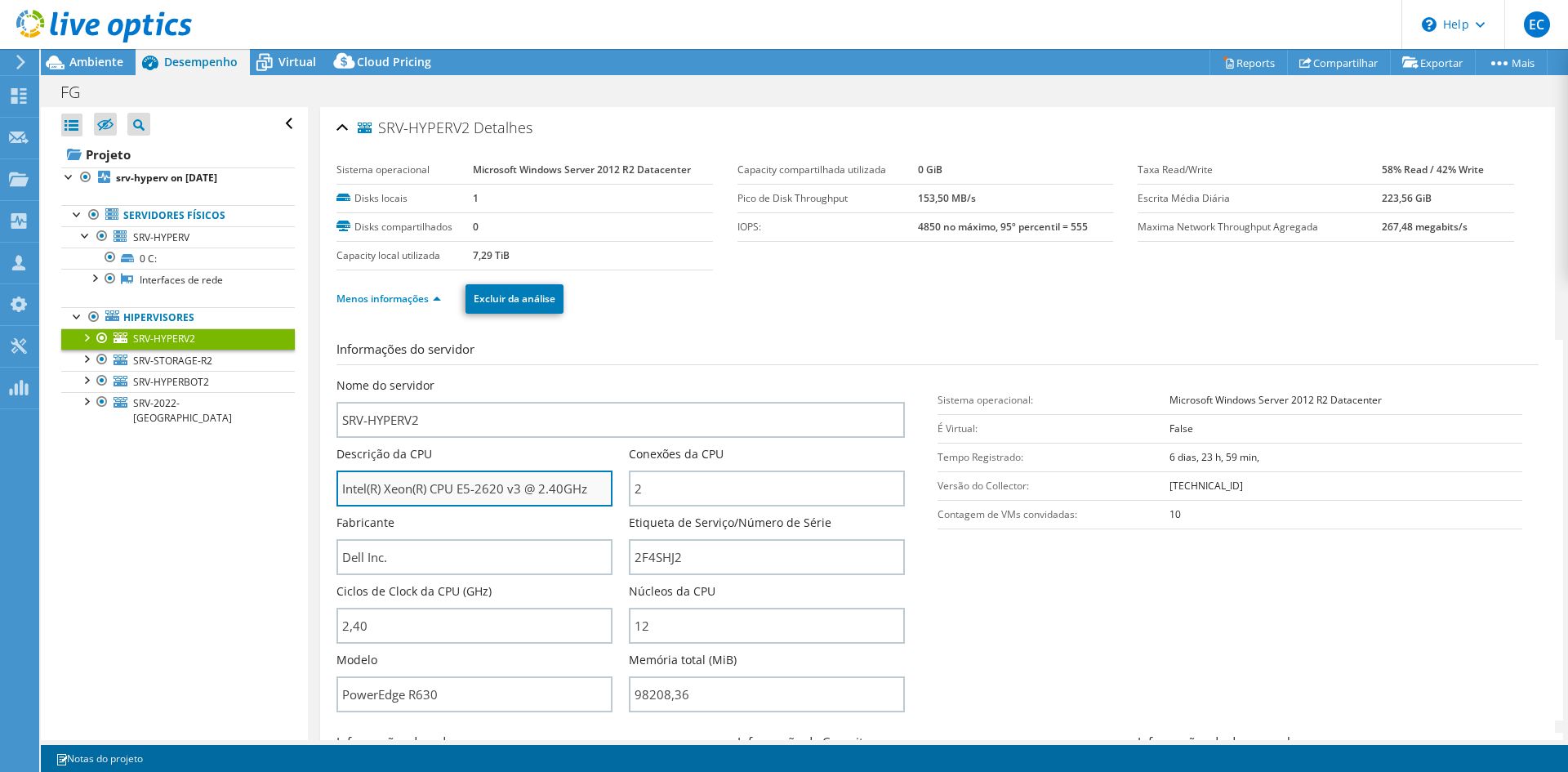
drag, startPoint x: 459, startPoint y: 489, endPoint x: 513, endPoint y: 488, distance: 54.0
click at [513, 488] on input "Intel(R) Xeon(R) CPU E5-2620 v3 @ 2.40GHz" at bounding box center [474, 488] width 276 height 36
drag, startPoint x: 1197, startPoint y: 406, endPoint x: 1333, endPoint y: 404, distance: 136.0
click at [1333, 404] on b "Microsoft Windows Server 2012 R2 Datacenter" at bounding box center [1275, 400] width 212 height 14
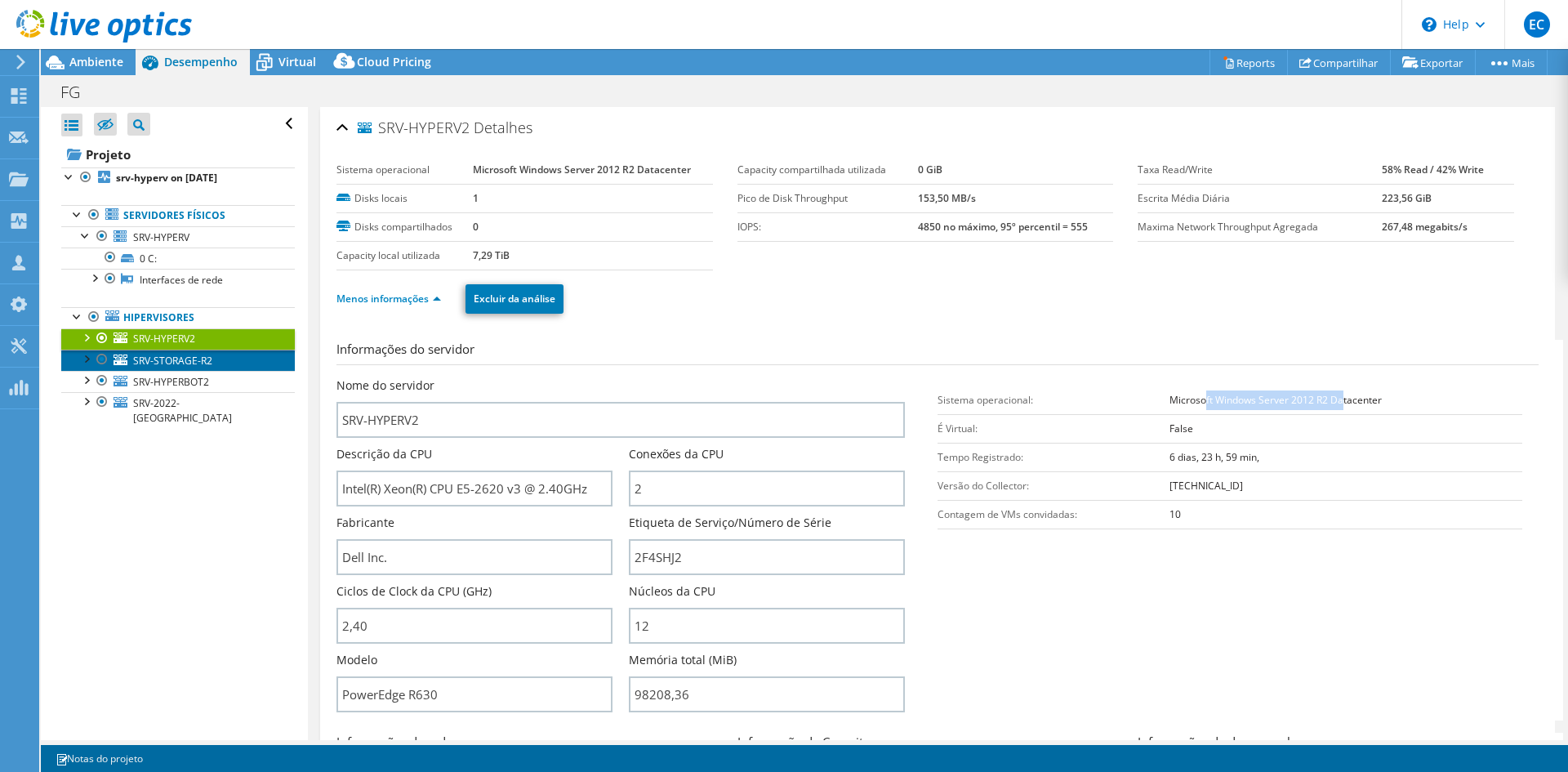
click at [200, 367] on span "SRV-STORAGE-R2" at bounding box center [173, 360] width 79 height 14
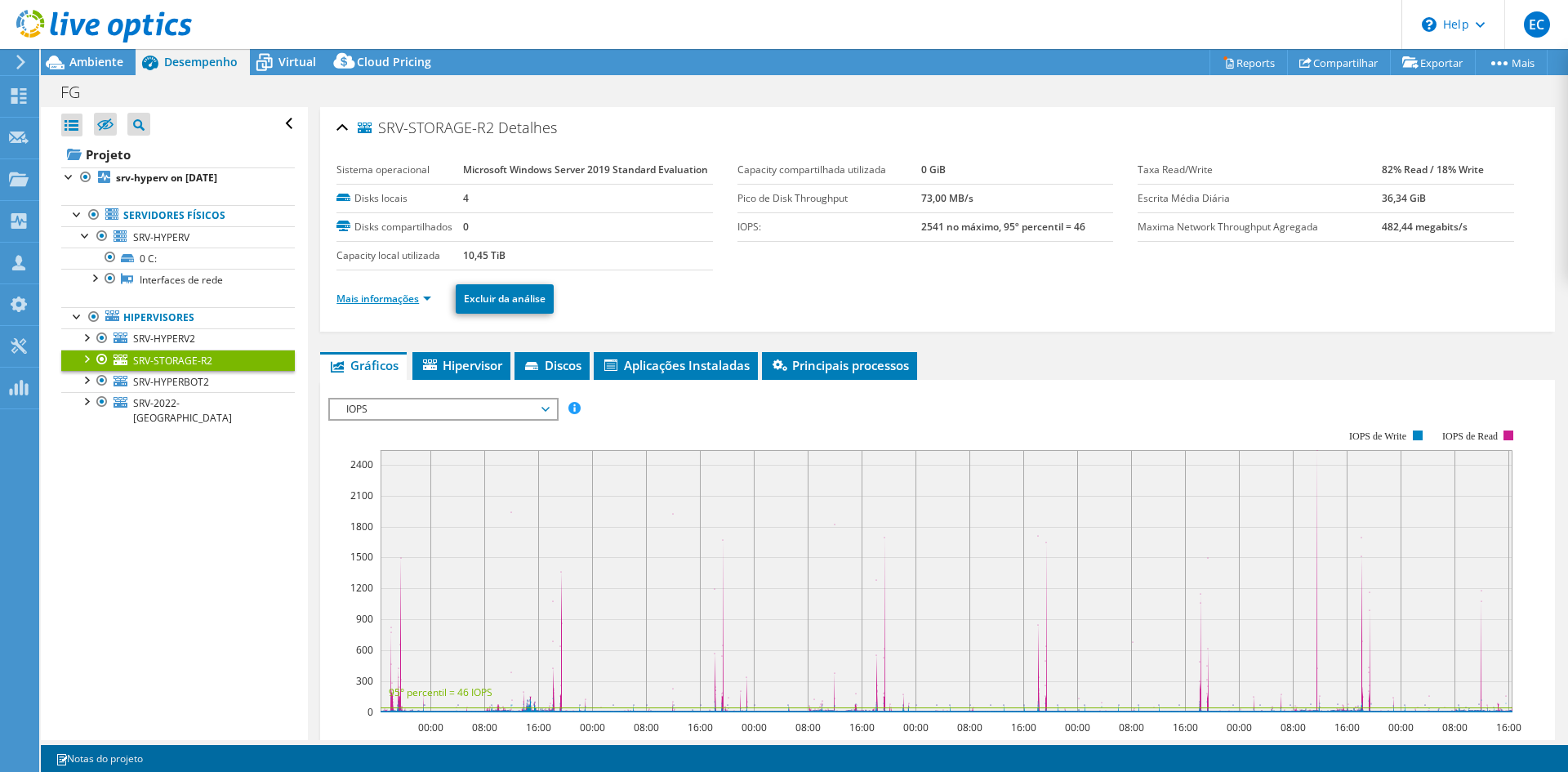
click at [396, 296] on link "Mais informações" at bounding box center [383, 299] width 94 height 14
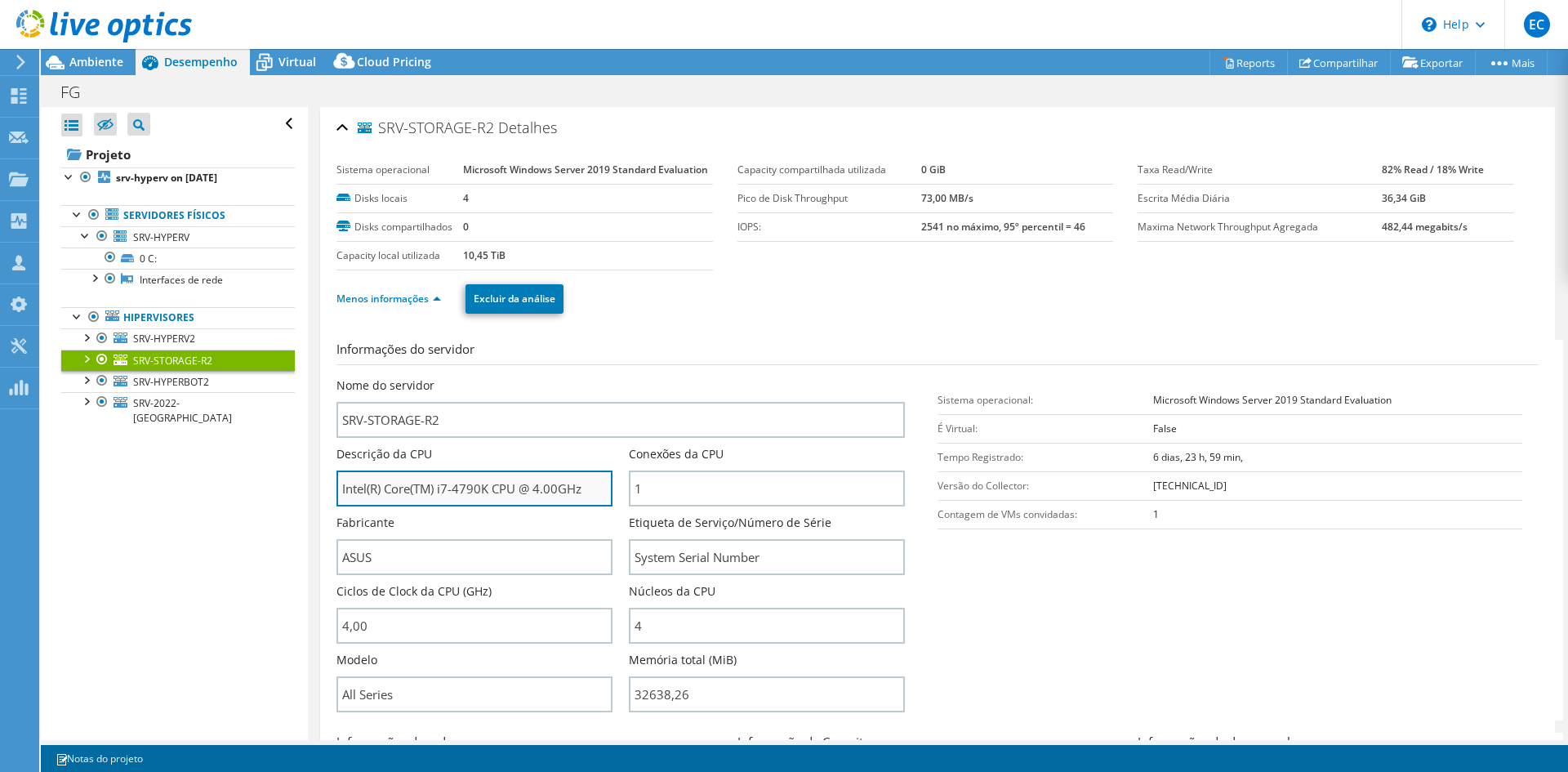
drag, startPoint x: 365, startPoint y: 494, endPoint x: 516, endPoint y: 500, distance: 151.1
click at [516, 500] on input "Intel(R) Core(TM) i7-4790K CPU @ 4.00GHz" at bounding box center [474, 488] width 276 height 36
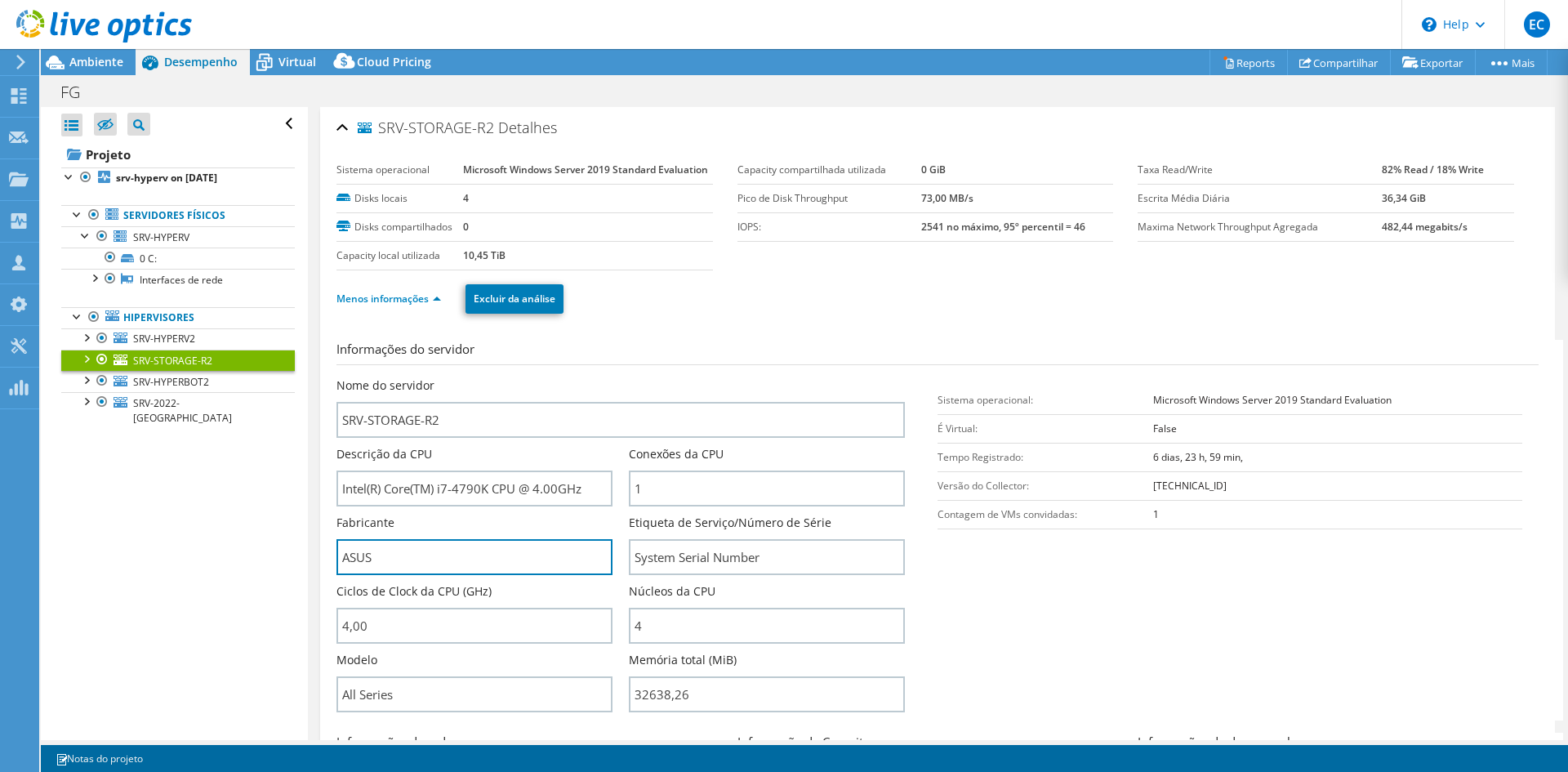
drag, startPoint x: 419, startPoint y: 556, endPoint x: 316, endPoint y: 550, distance: 103.2
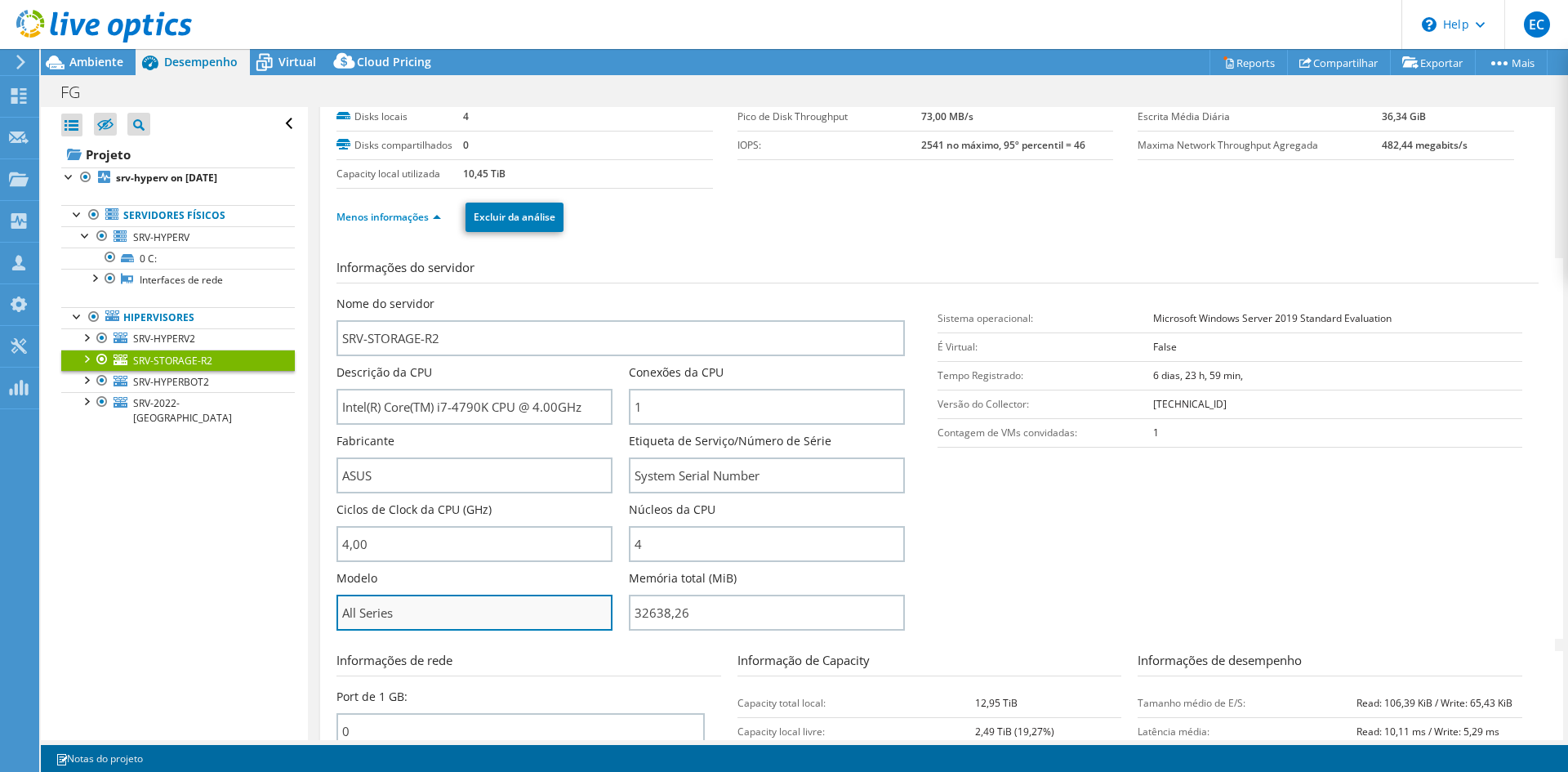
drag, startPoint x: 337, startPoint y: 608, endPoint x: 448, endPoint y: 615, distance: 111.2
click at [448, 615] on input "All Series" at bounding box center [474, 612] width 276 height 36
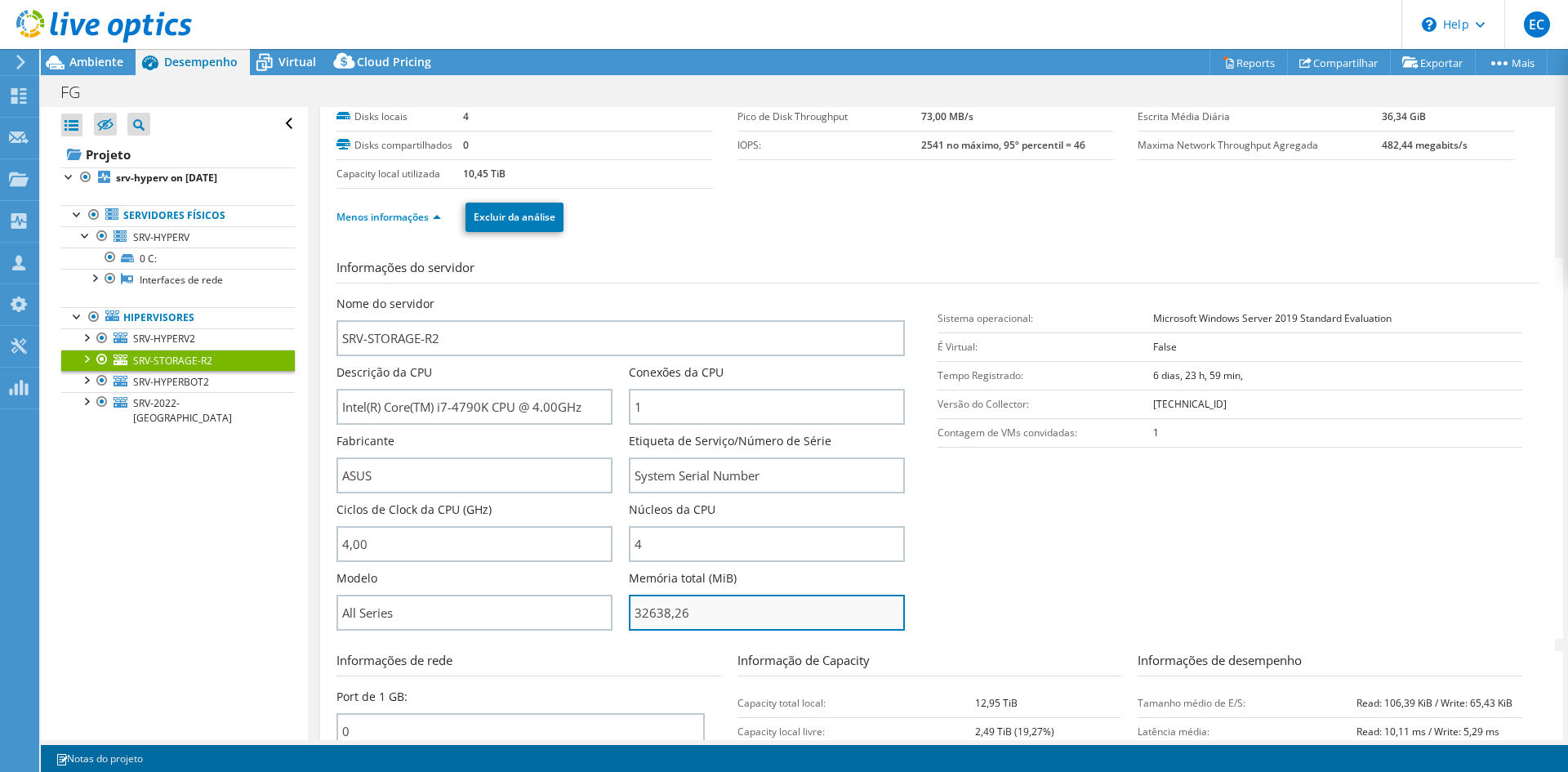
click at [712, 617] on input "32638,26" at bounding box center [766, 612] width 276 height 36
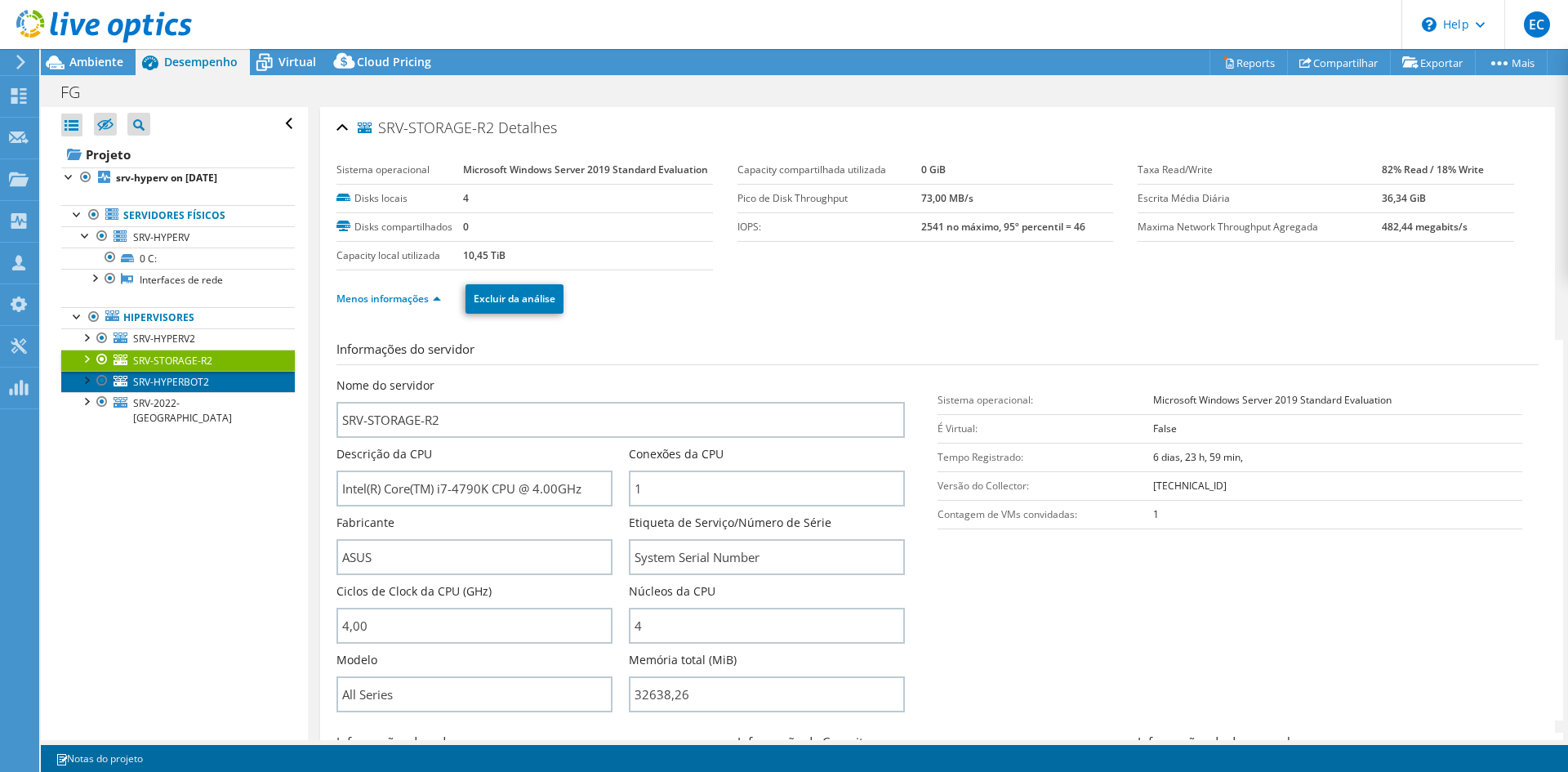
type input "3263826"
click at [192, 379] on span "SRV-HYPERBOT2" at bounding box center [171, 382] width 76 height 14
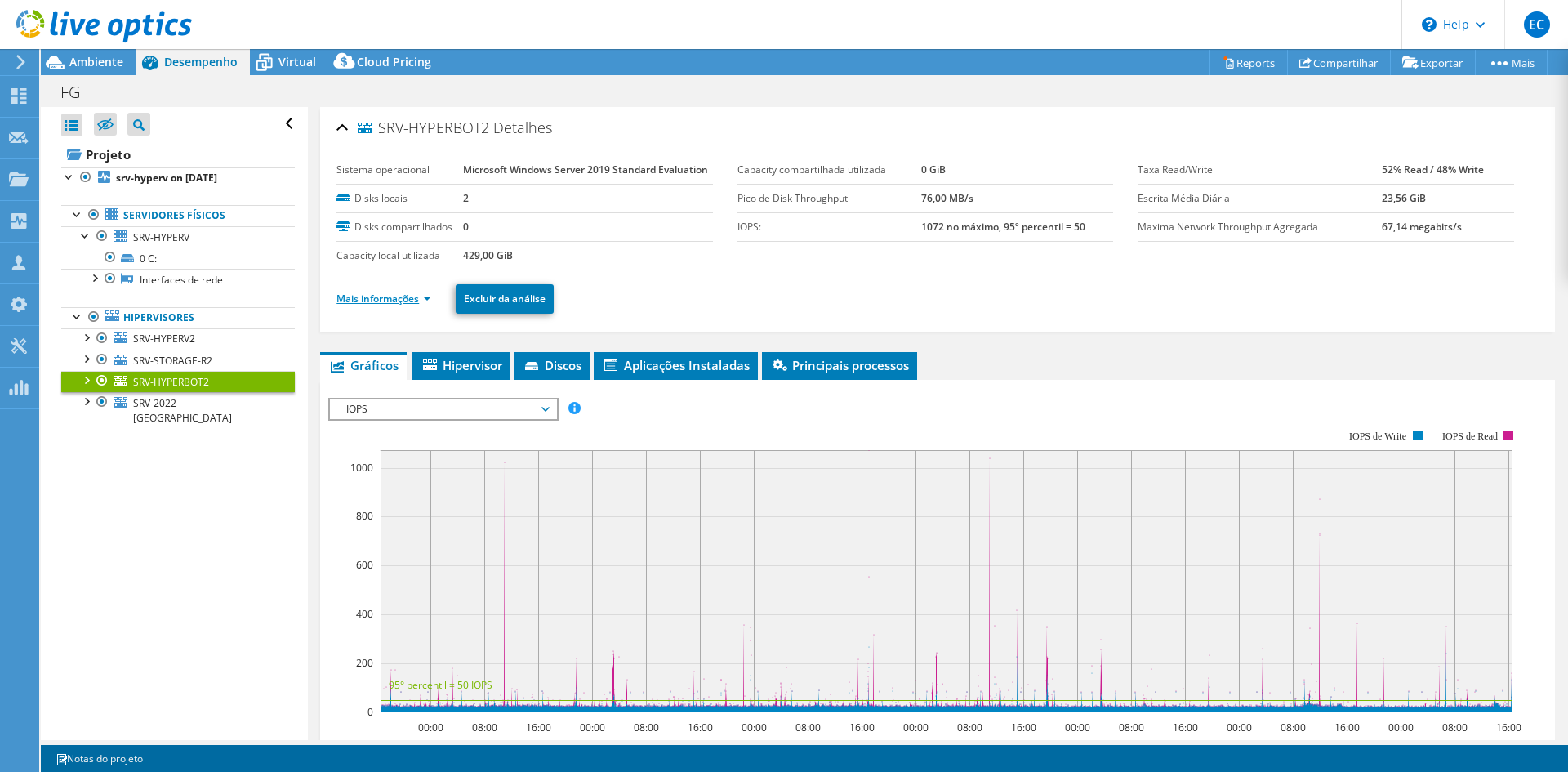
click at [401, 296] on link "Mais informações" at bounding box center [383, 299] width 94 height 14
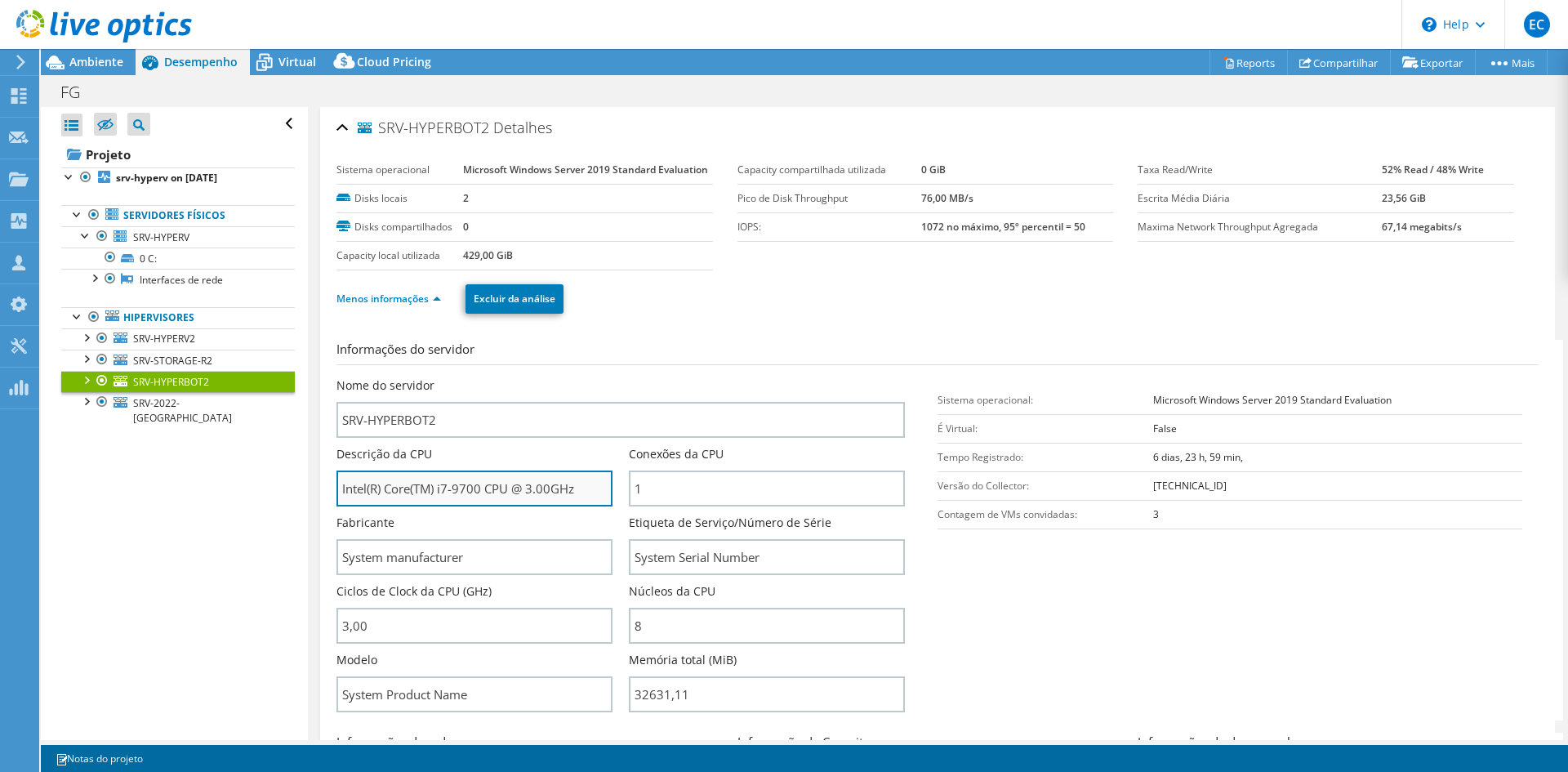
drag, startPoint x: 381, startPoint y: 483, endPoint x: 523, endPoint y: 486, distance: 142.0
click at [523, 486] on input "Intel(R) Core(TM) i7-9700 CPU @ 3.00GHz" at bounding box center [474, 488] width 276 height 36
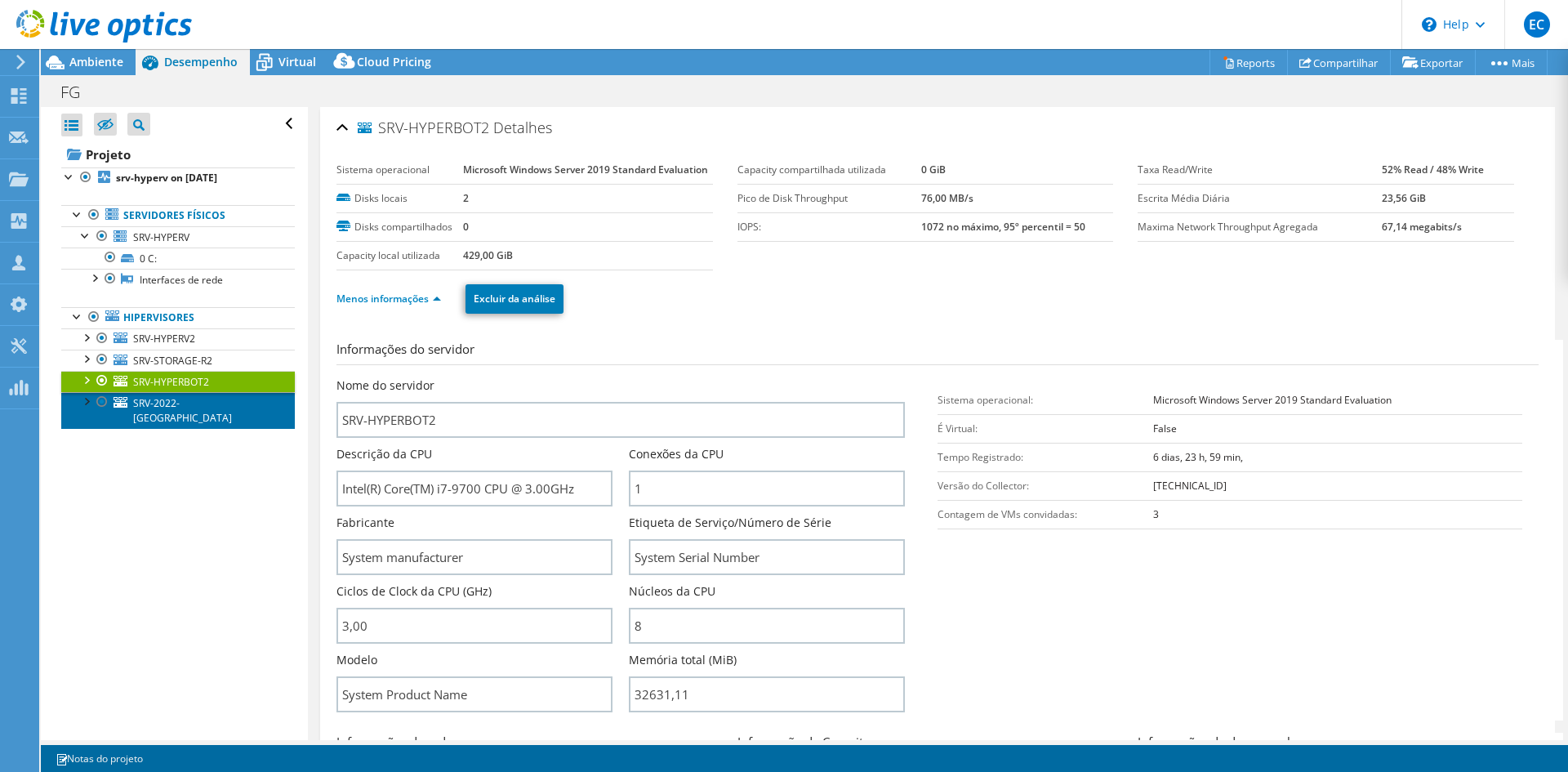
click at [170, 397] on span "SRV-2022-[GEOGRAPHIC_DATA]" at bounding box center [183, 411] width 99 height 28
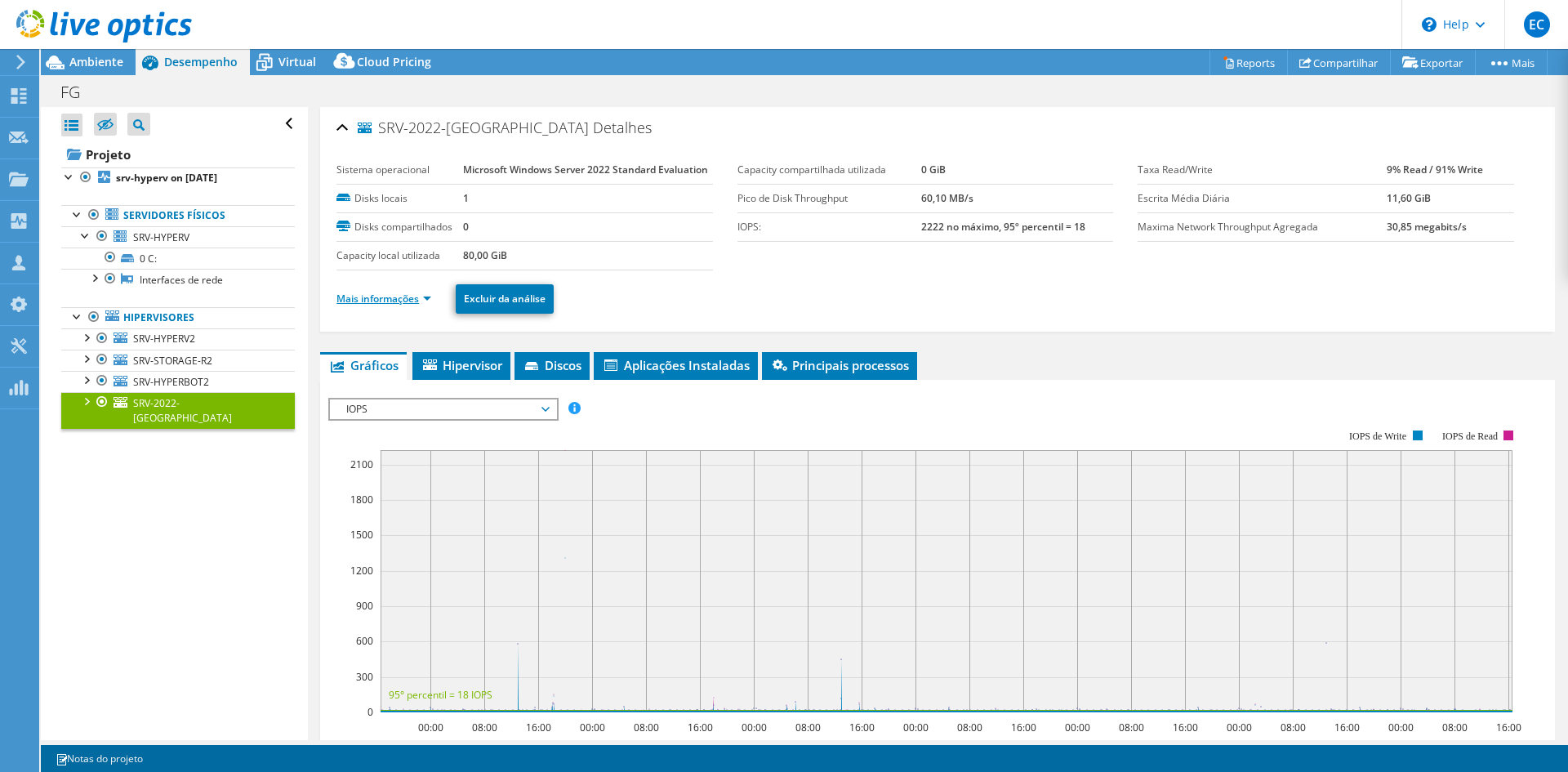
click at [385, 299] on link "Mais informações" at bounding box center [383, 299] width 94 height 14
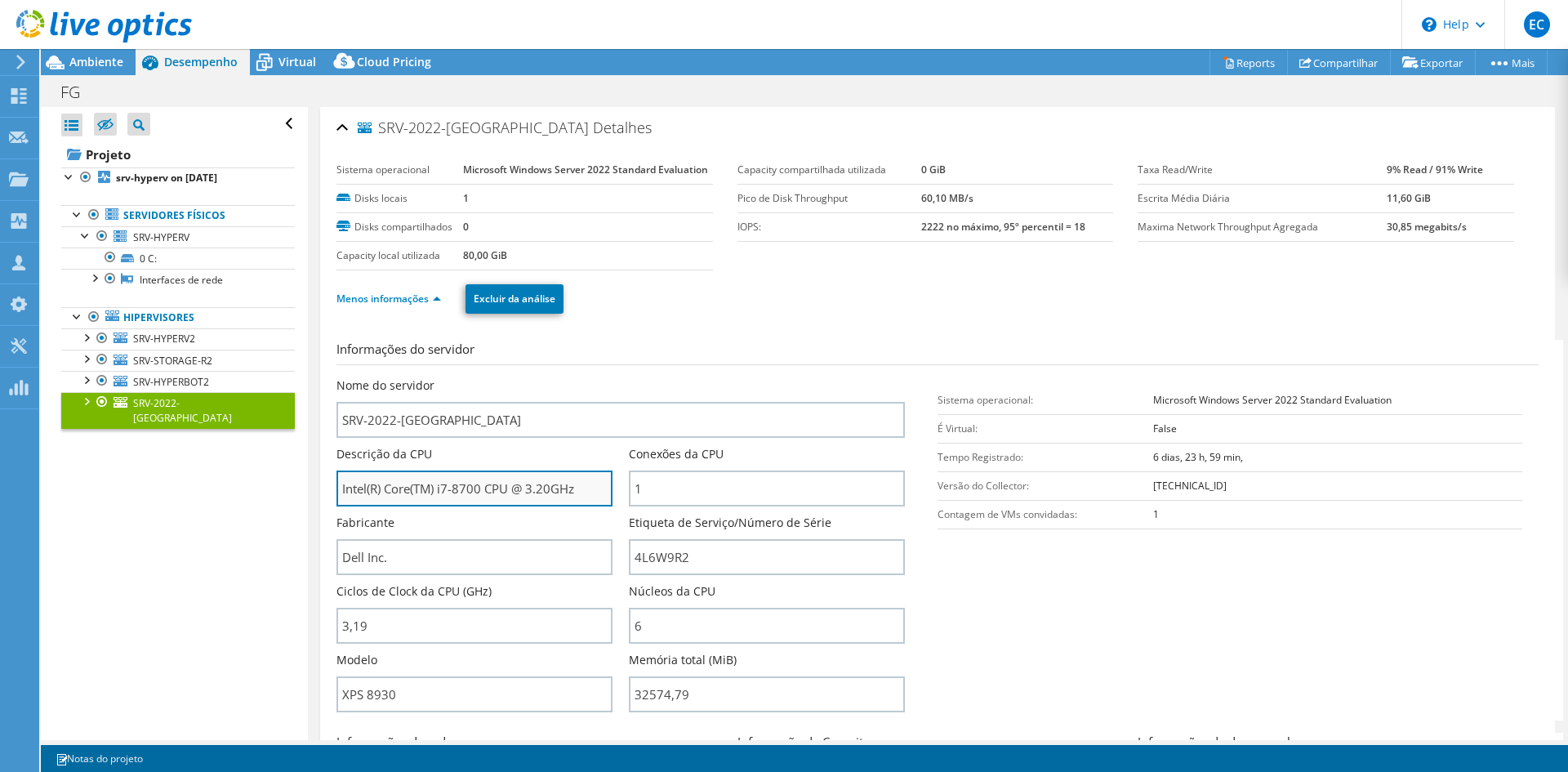
drag, startPoint x: 395, startPoint y: 493, endPoint x: 526, endPoint y: 498, distance: 131.1
click at [526, 498] on input "Intel(R) Core(TM) i7-8700 CPU @ 3.20GHz" at bounding box center [474, 488] width 276 height 36
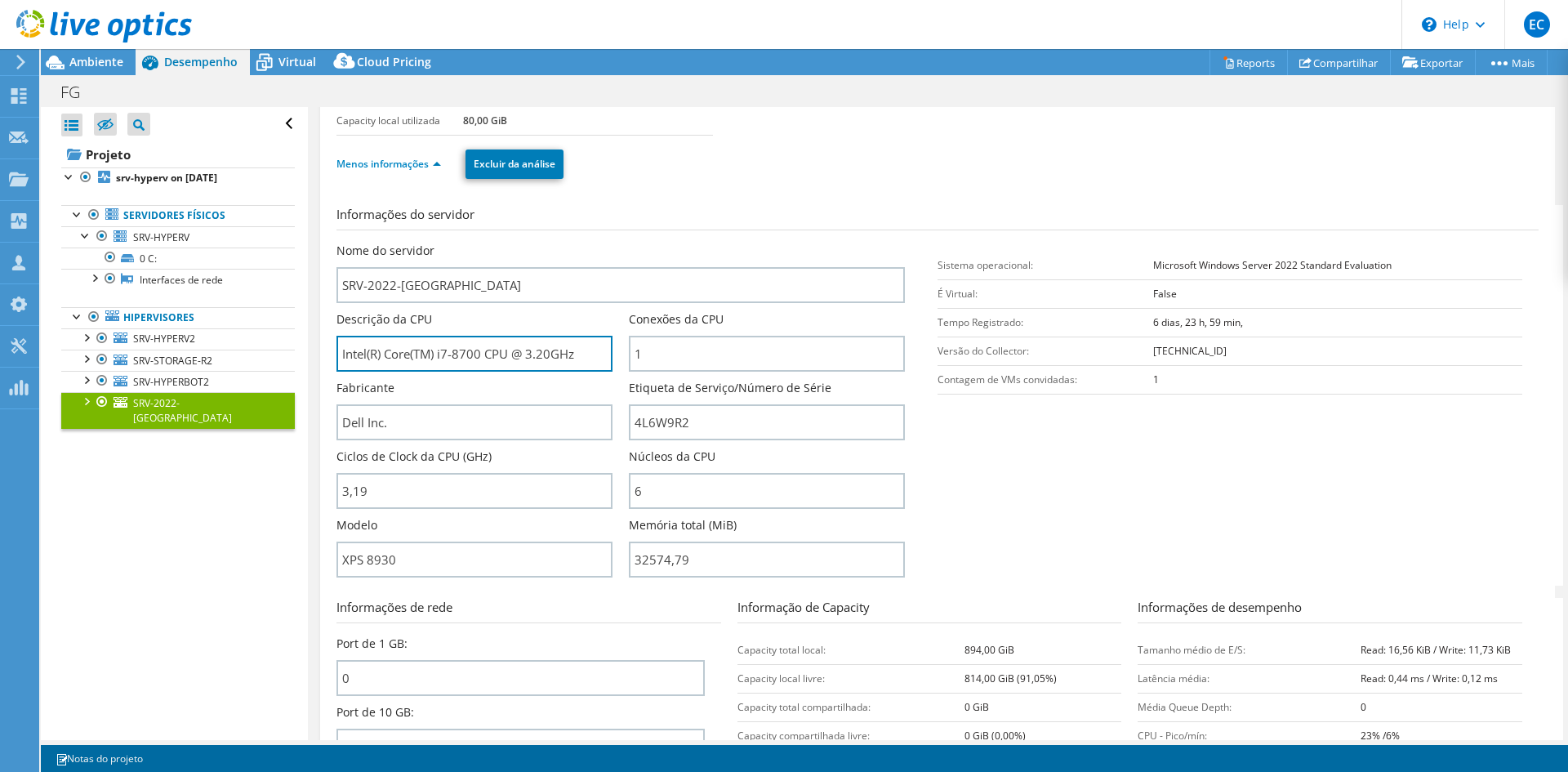
scroll to position [163, 0]
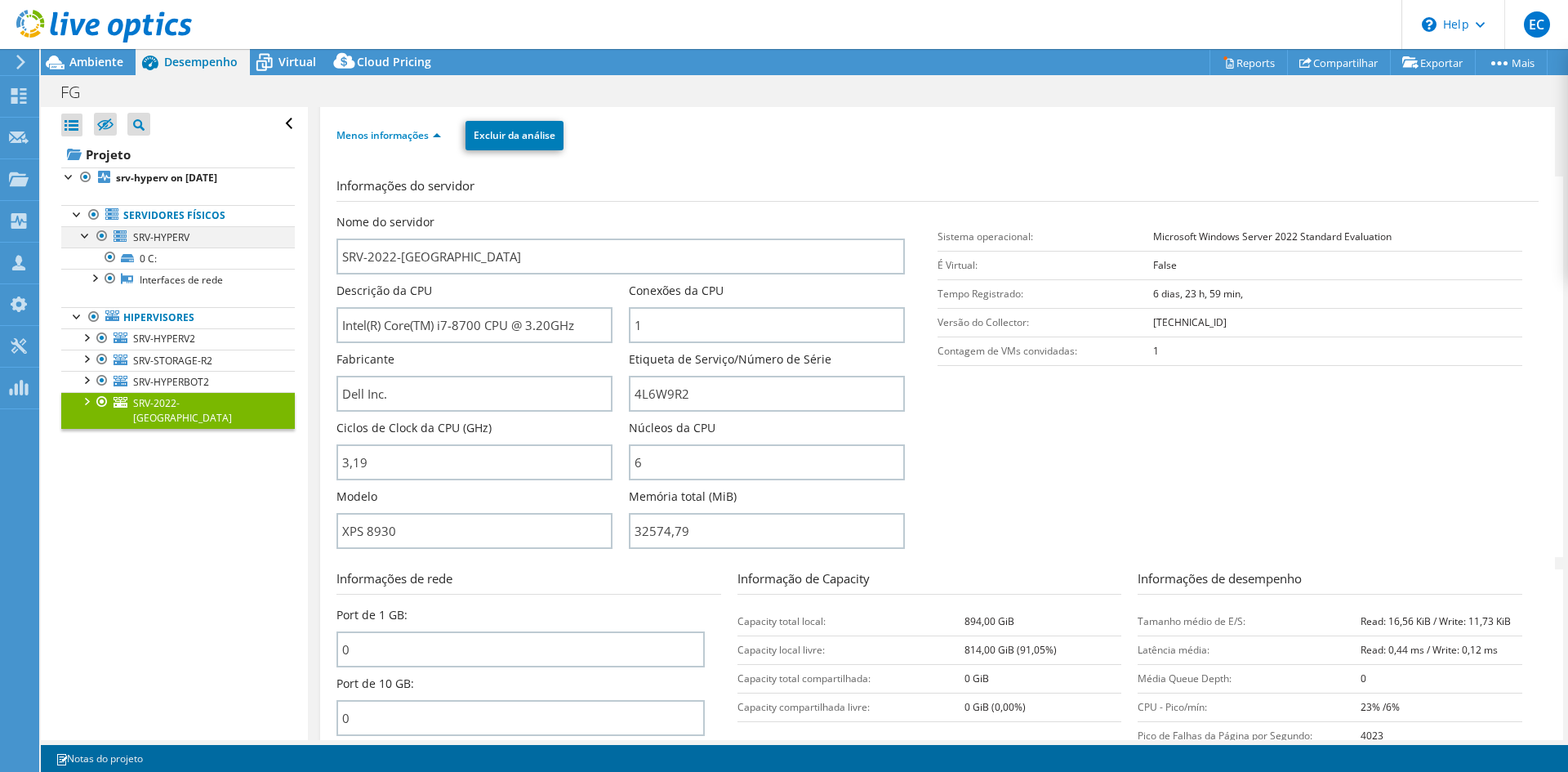
click at [86, 232] on div at bounding box center [86, 234] width 16 height 16
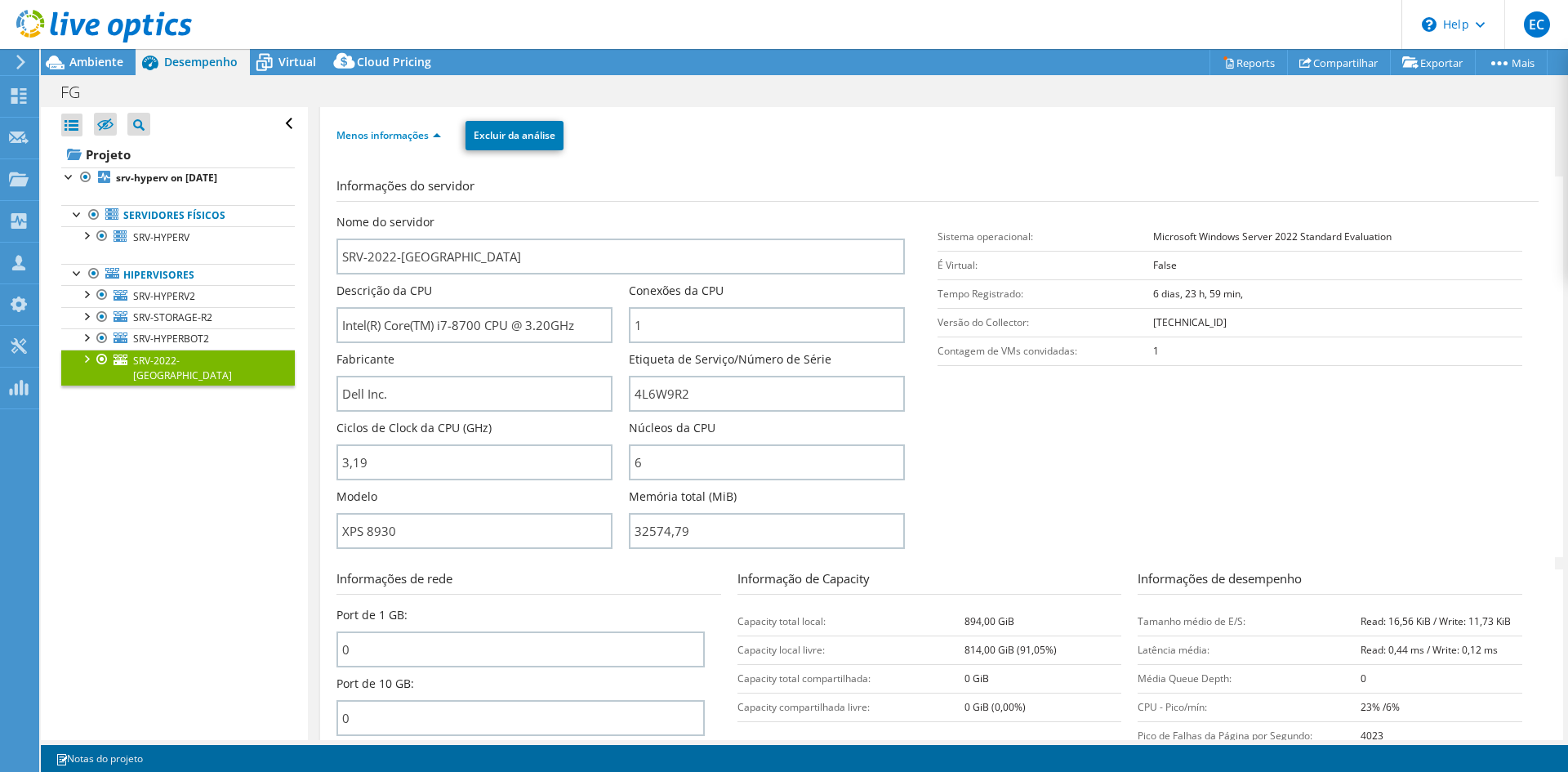
click at [97, 358] on div at bounding box center [102, 360] width 16 height 19
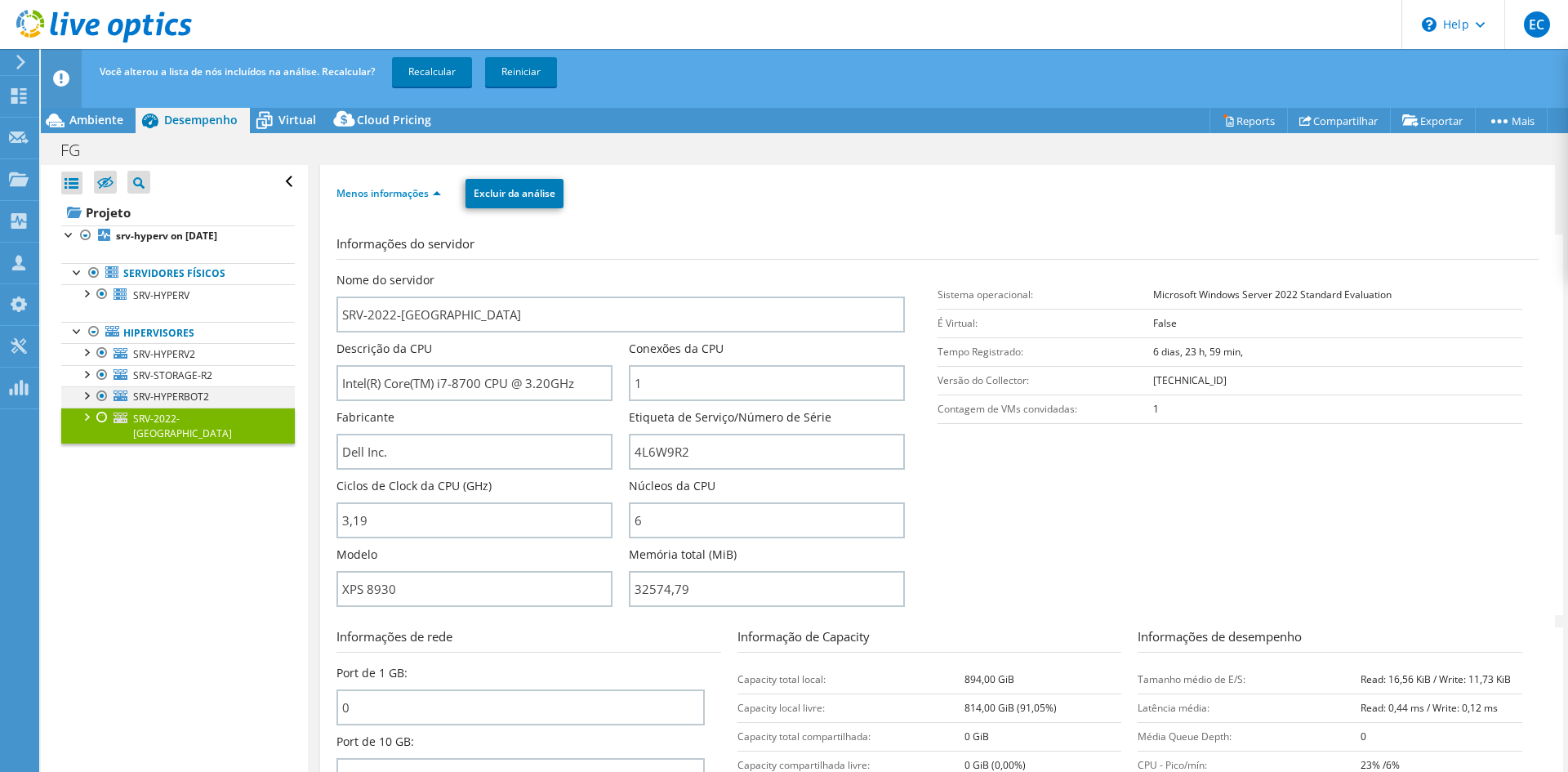
click at [98, 391] on div at bounding box center [102, 396] width 16 height 19
click at [96, 377] on div at bounding box center [102, 375] width 16 height 19
click at [420, 74] on link "Recalcular" at bounding box center [432, 72] width 80 height 29
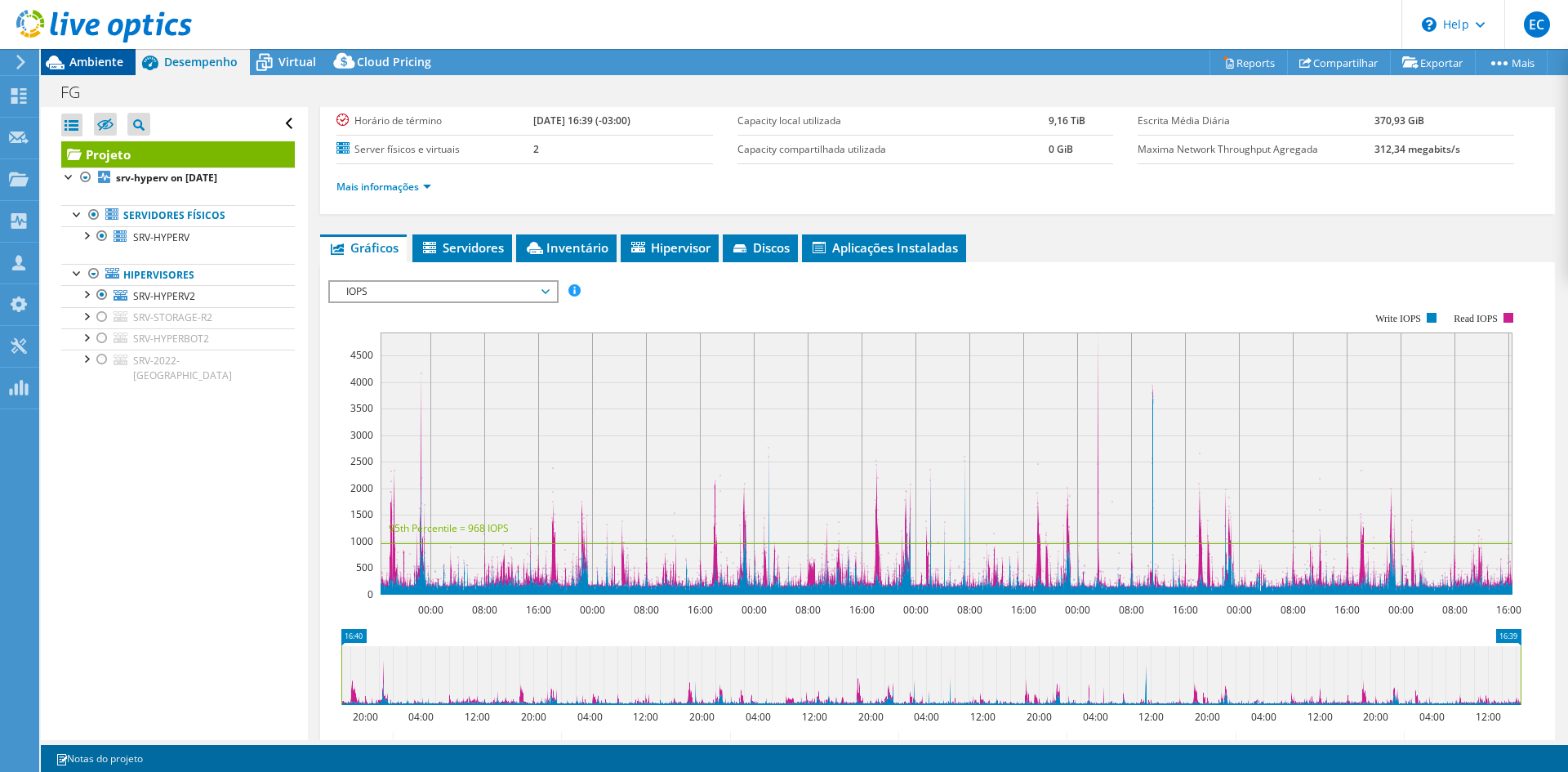
click at [71, 57] on span "Ambiente" at bounding box center [96, 62] width 54 height 16
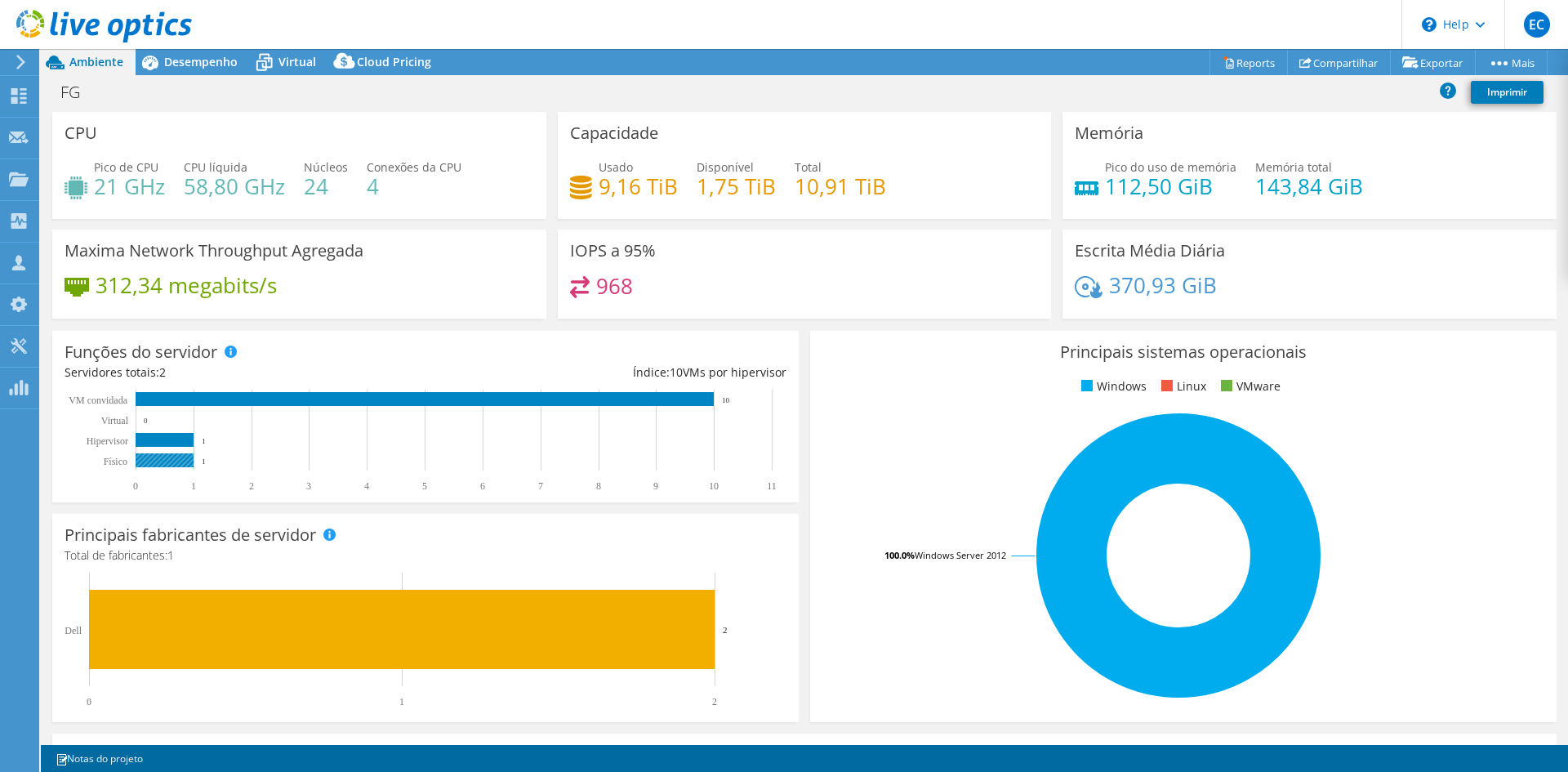
select select "USD"
drag, startPoint x: 690, startPoint y: 182, endPoint x: 764, endPoint y: 179, distance: 74.1
click at [764, 179] on h4 "1,75 TiB" at bounding box center [736, 186] width 79 height 18
drag, startPoint x: 637, startPoint y: 285, endPoint x: 539, endPoint y: 285, distance: 98.0
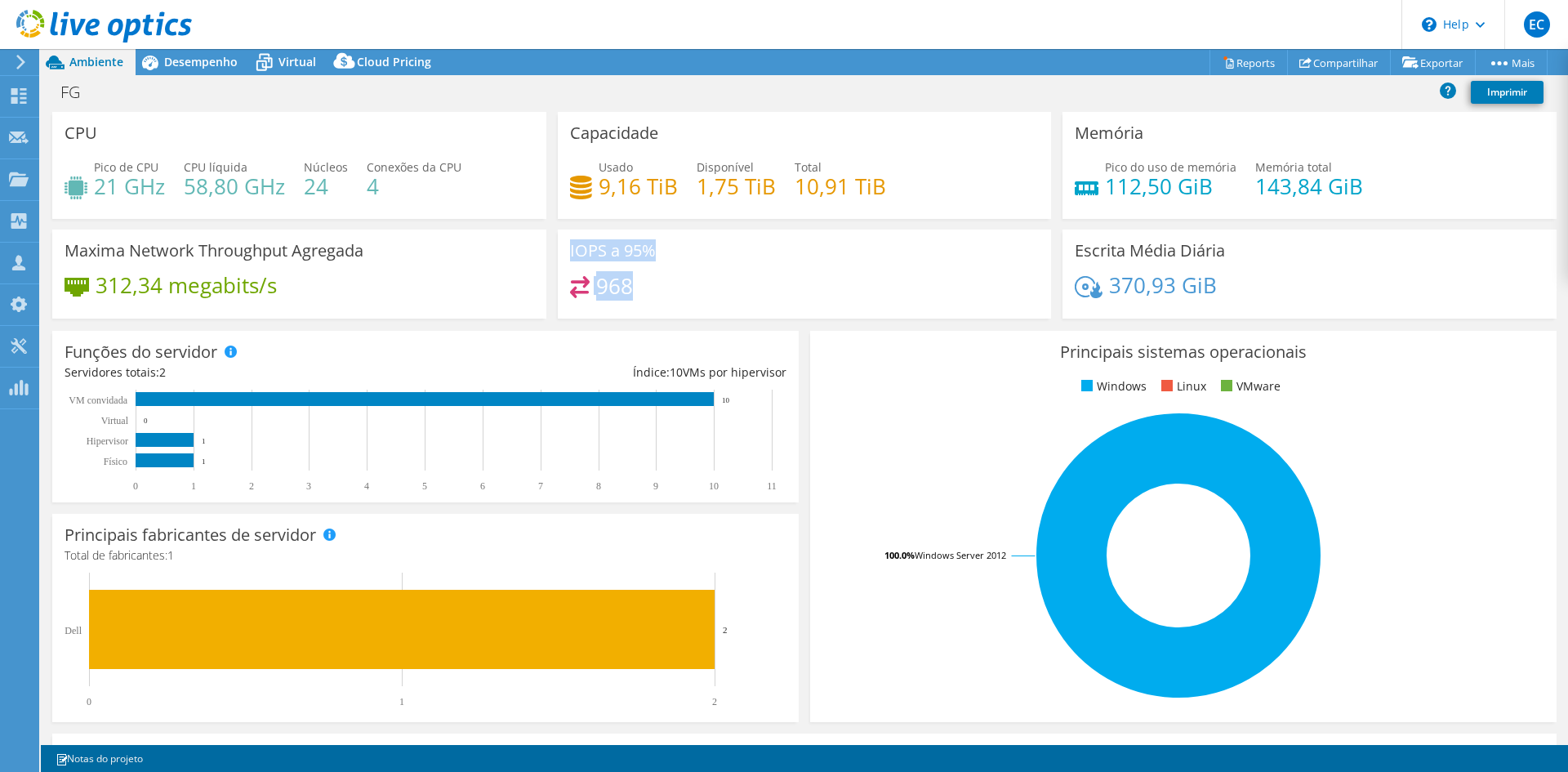
click at [539, 285] on div "CPU Pico de CPU 21 GHz CPU líquida 58,80 GHz Núcleos 24 Conexões da CPU 4 Capac…" at bounding box center [804, 221] width 1515 height 217
click at [217, 59] on span "Desempenho" at bounding box center [200, 62] width 73 height 16
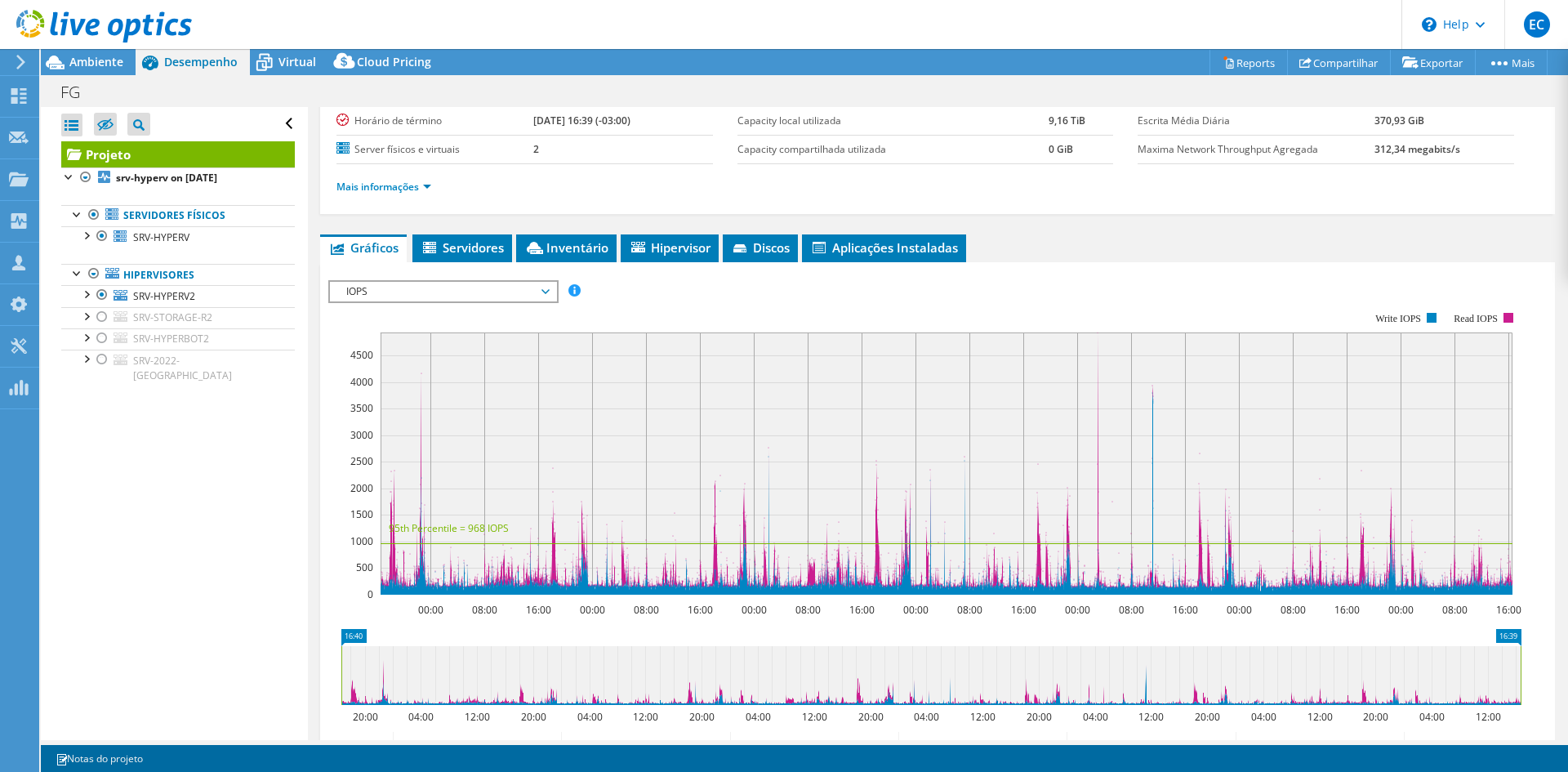
click at [449, 298] on span "IOPS" at bounding box center [443, 291] width 210 height 19
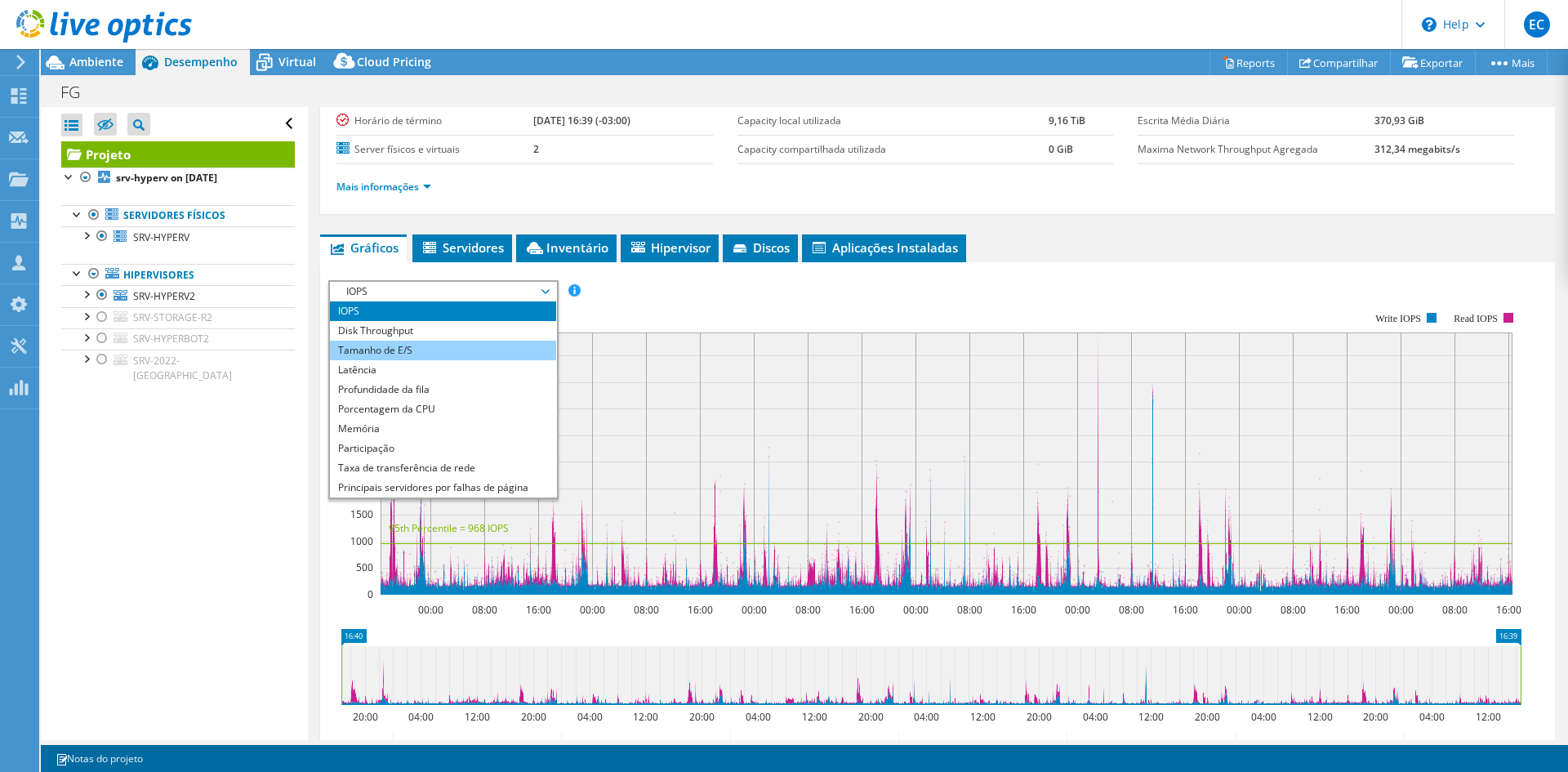
scroll to position [0, 0]
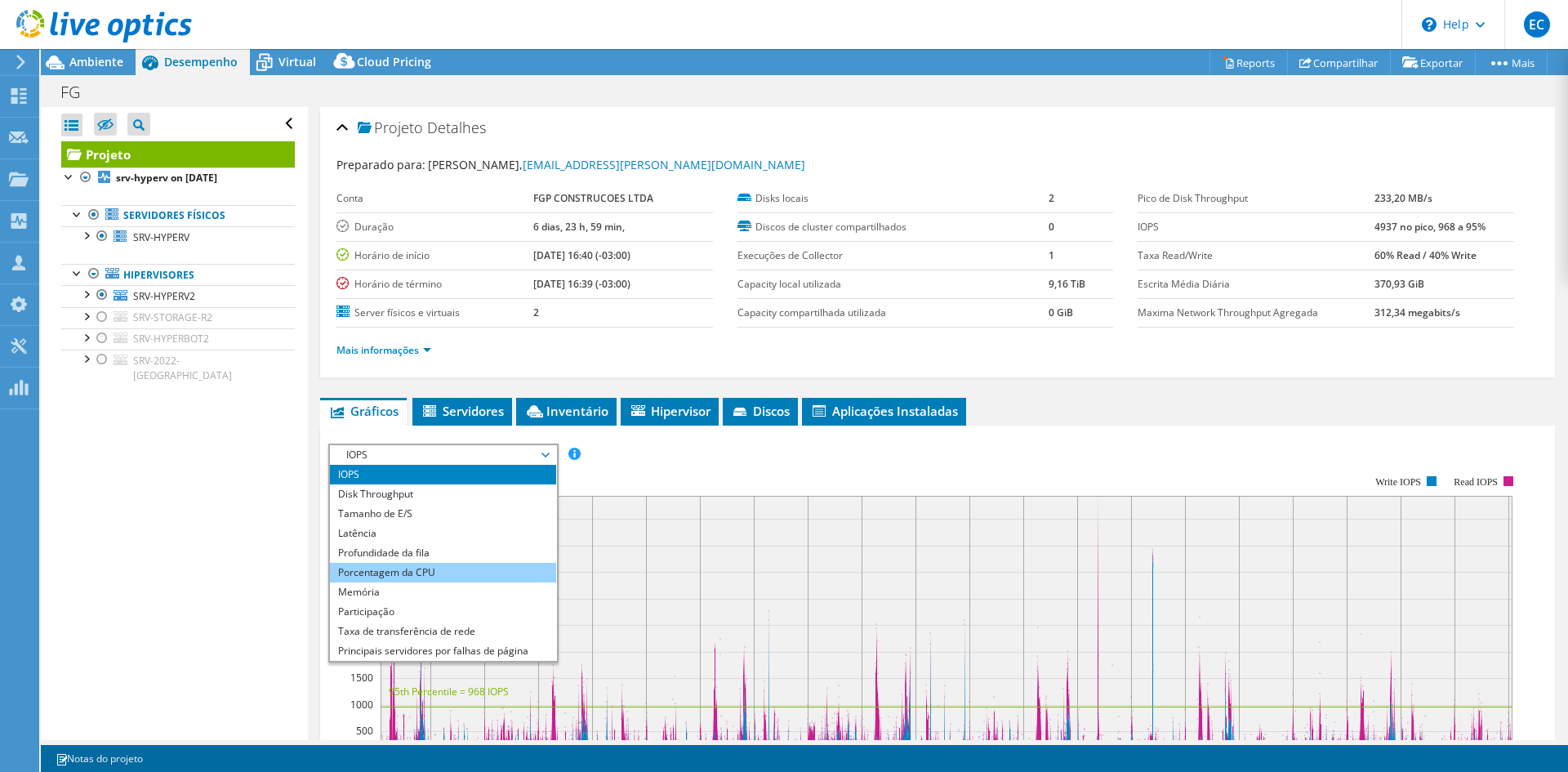
click at [426, 572] on li "Porcentagem da CPU" at bounding box center [443, 572] width 226 height 19
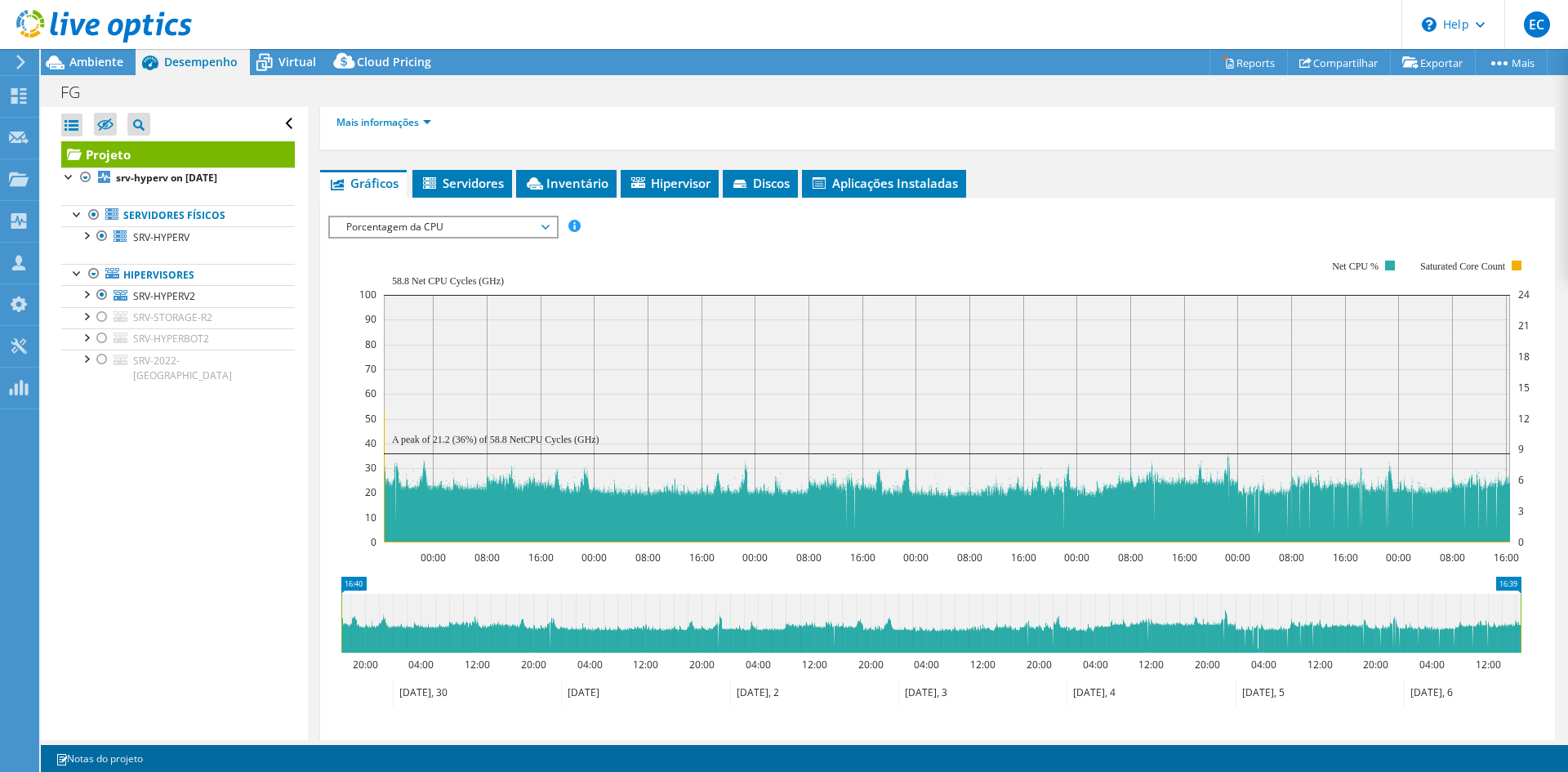
scroll to position [245, 0]
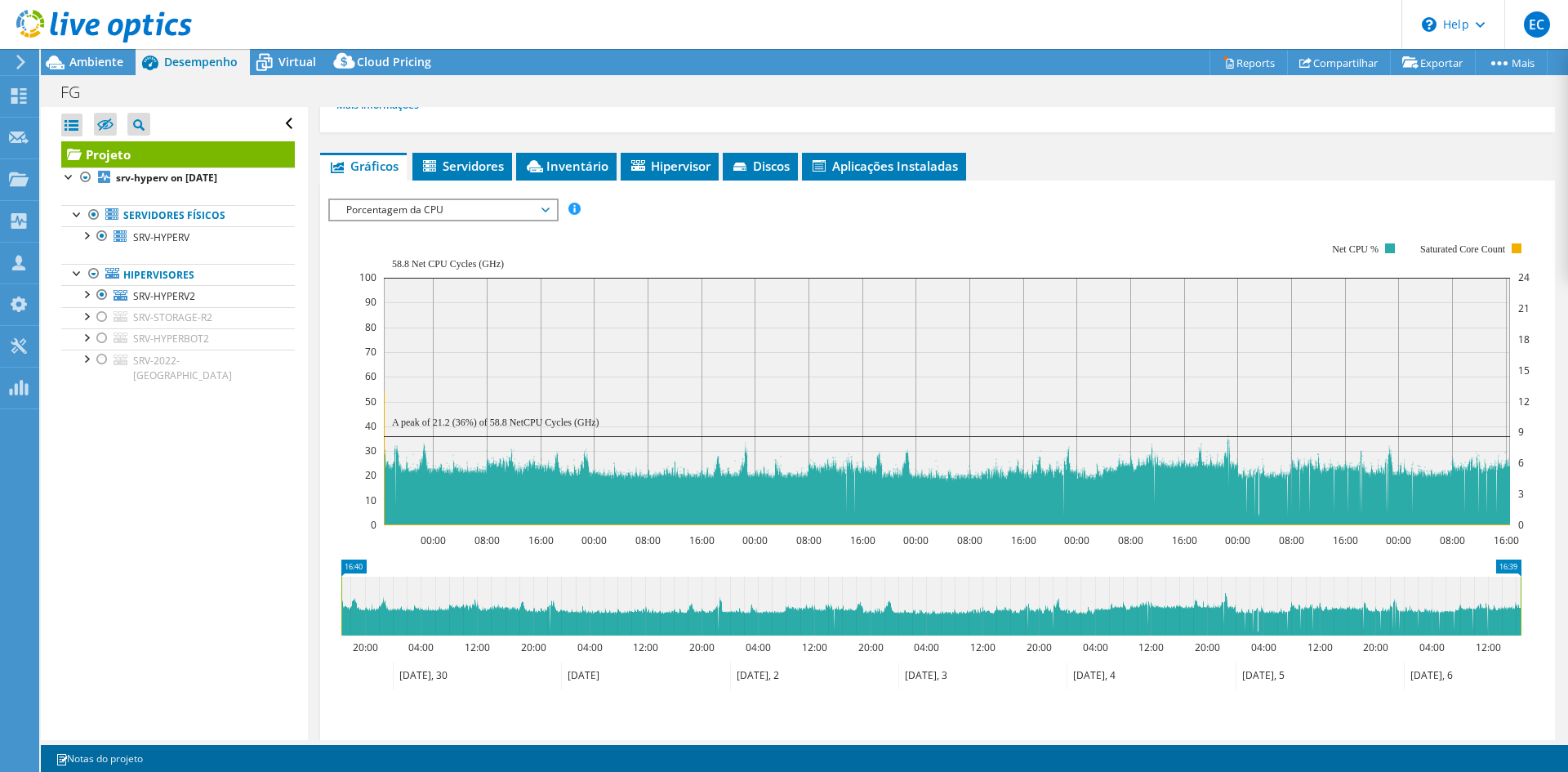
click at [462, 210] on span "Porcentagem da CPU" at bounding box center [443, 210] width 210 height 19
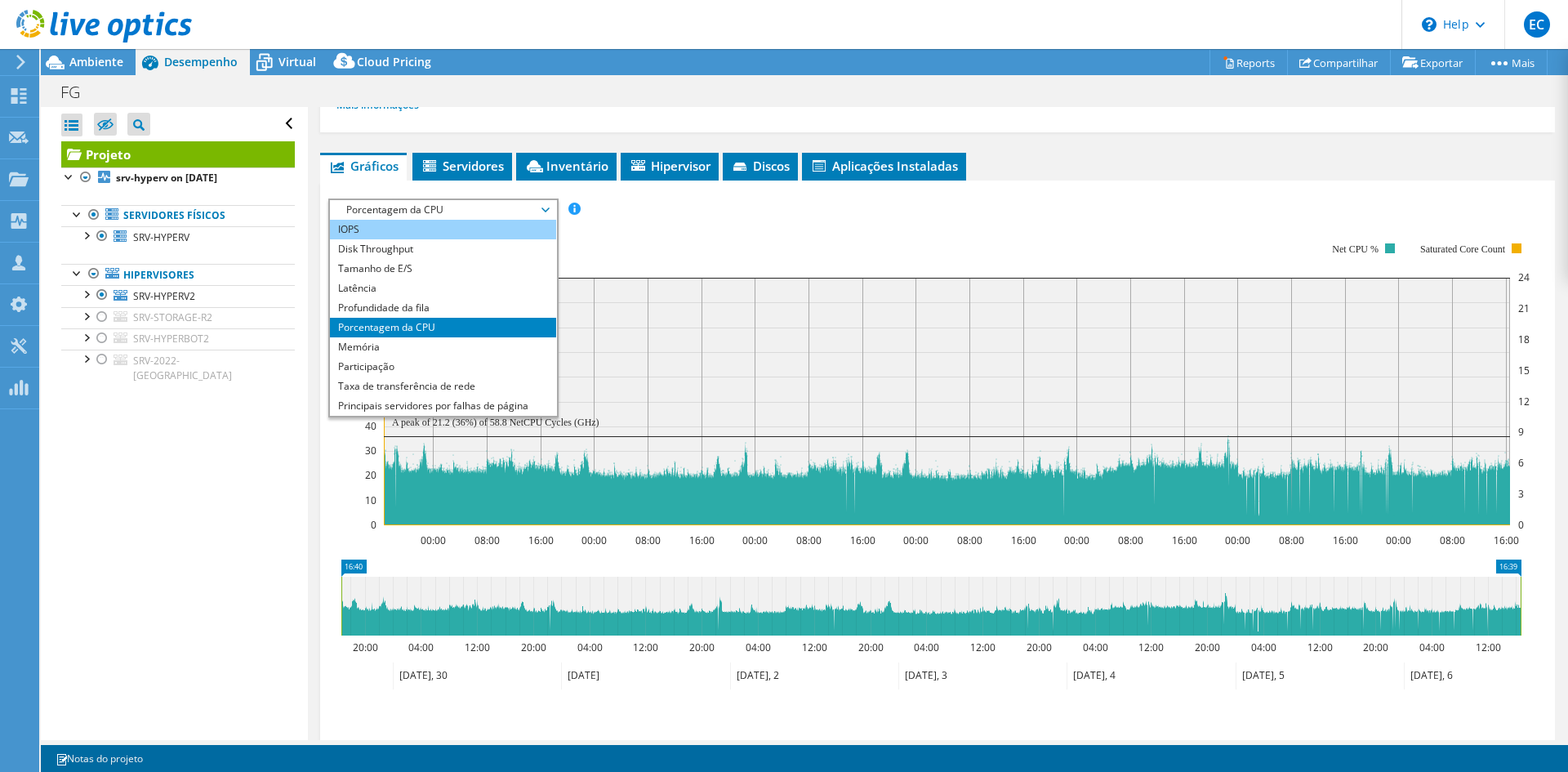
click at [450, 229] on li "IOPS" at bounding box center [443, 230] width 226 height 19
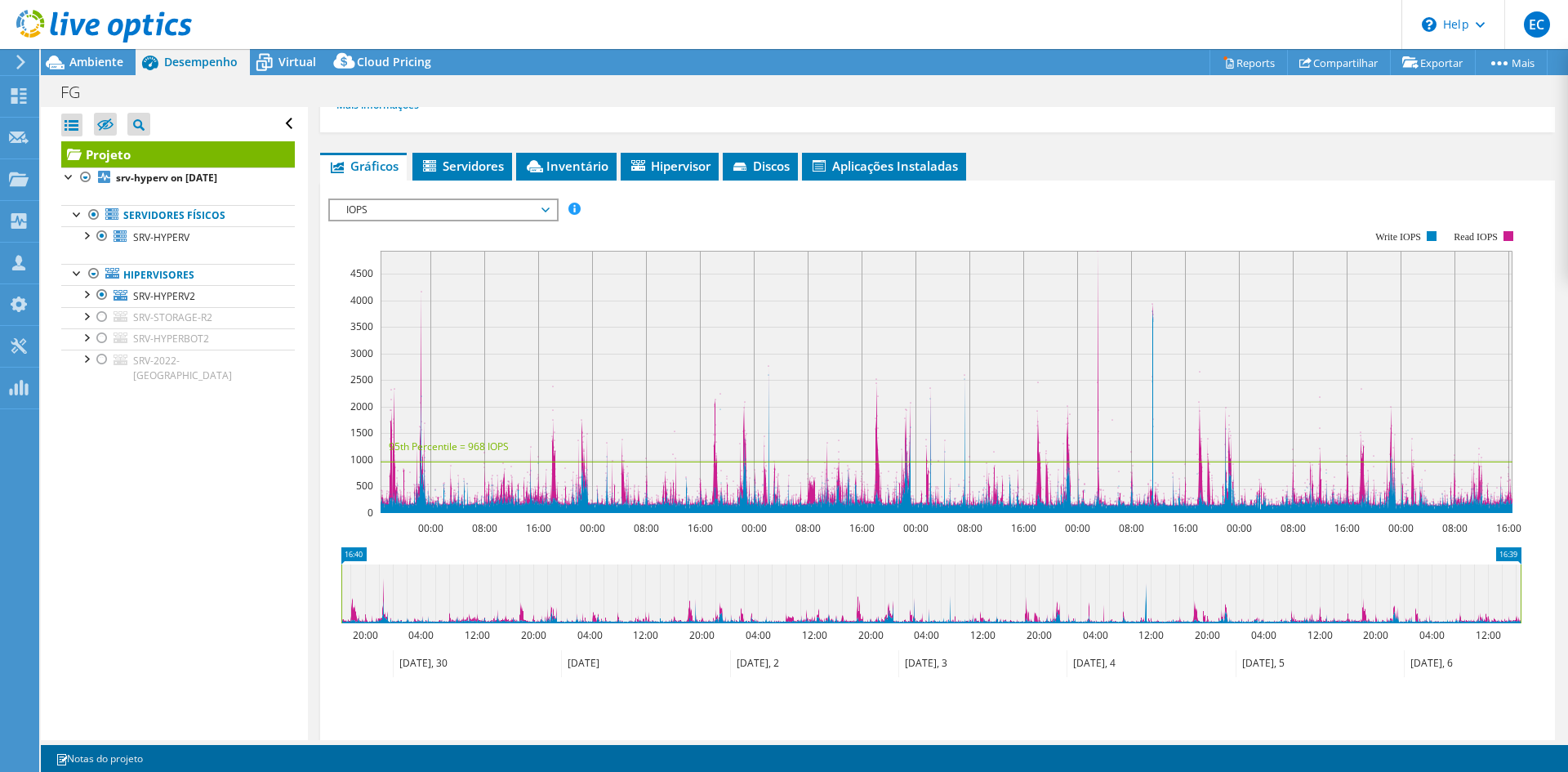
click at [451, 210] on span "IOPS" at bounding box center [443, 210] width 210 height 19
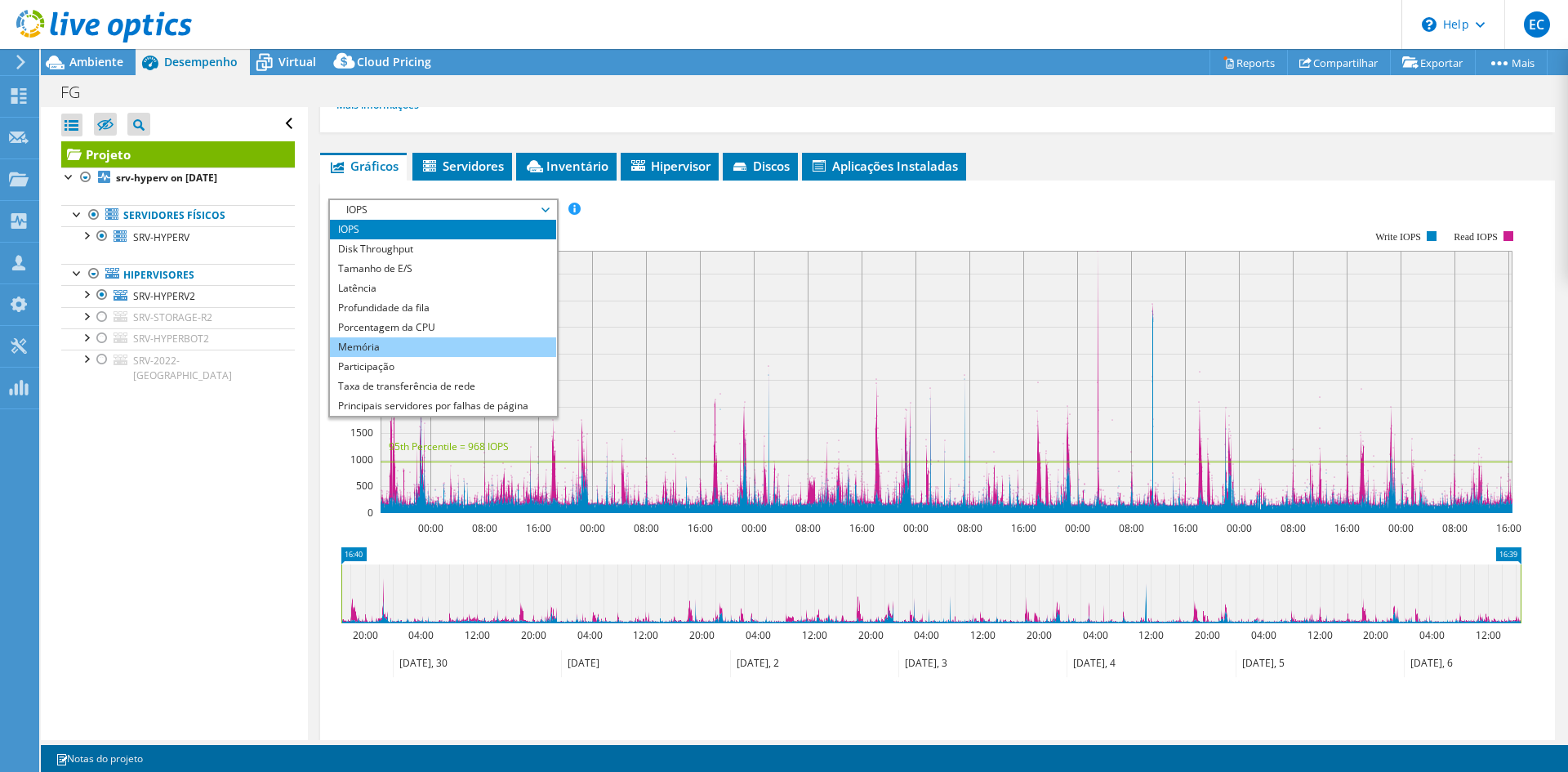
click at [468, 346] on li "Memória" at bounding box center [443, 347] width 226 height 19
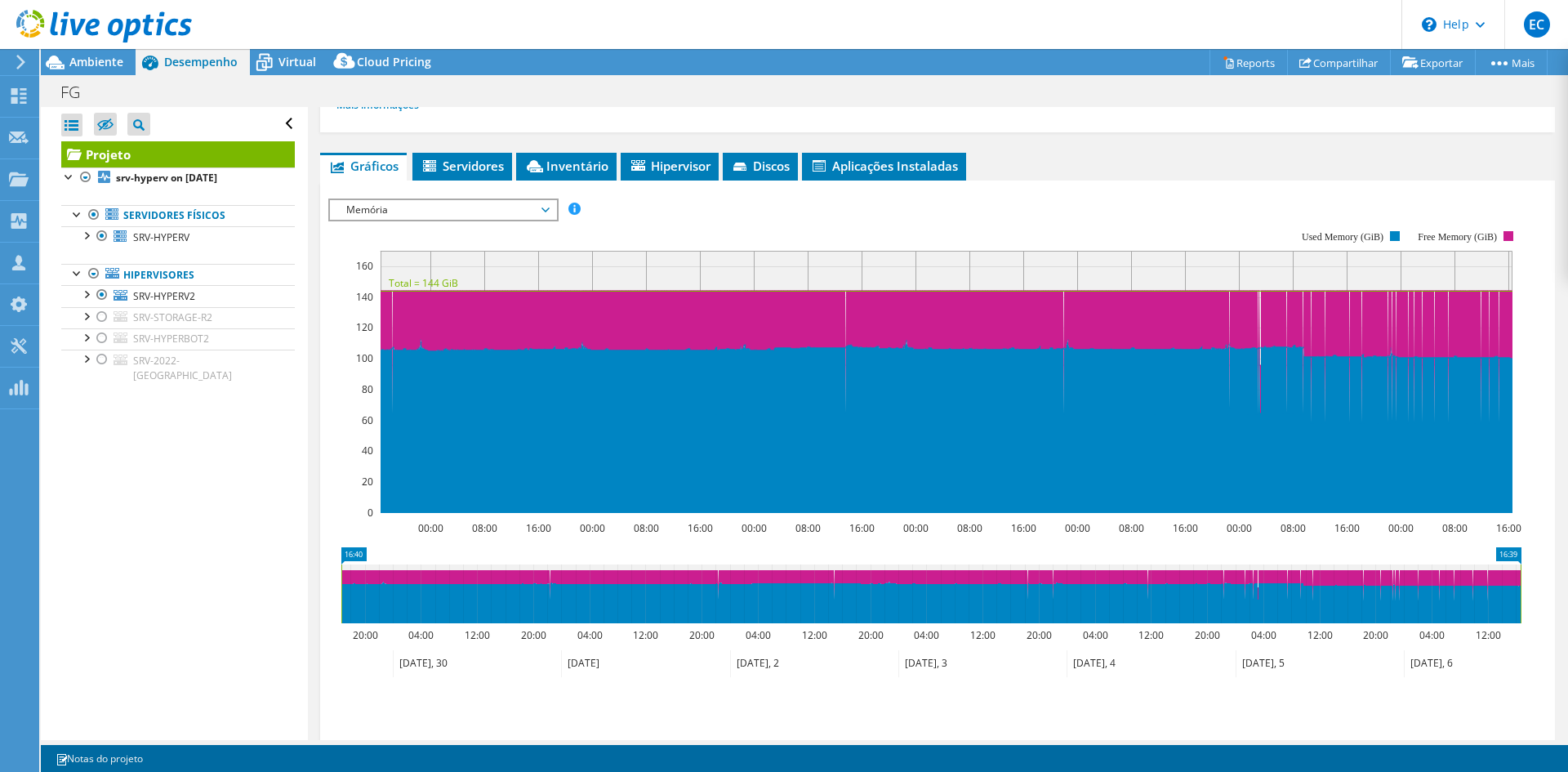
scroll to position [0, 0]
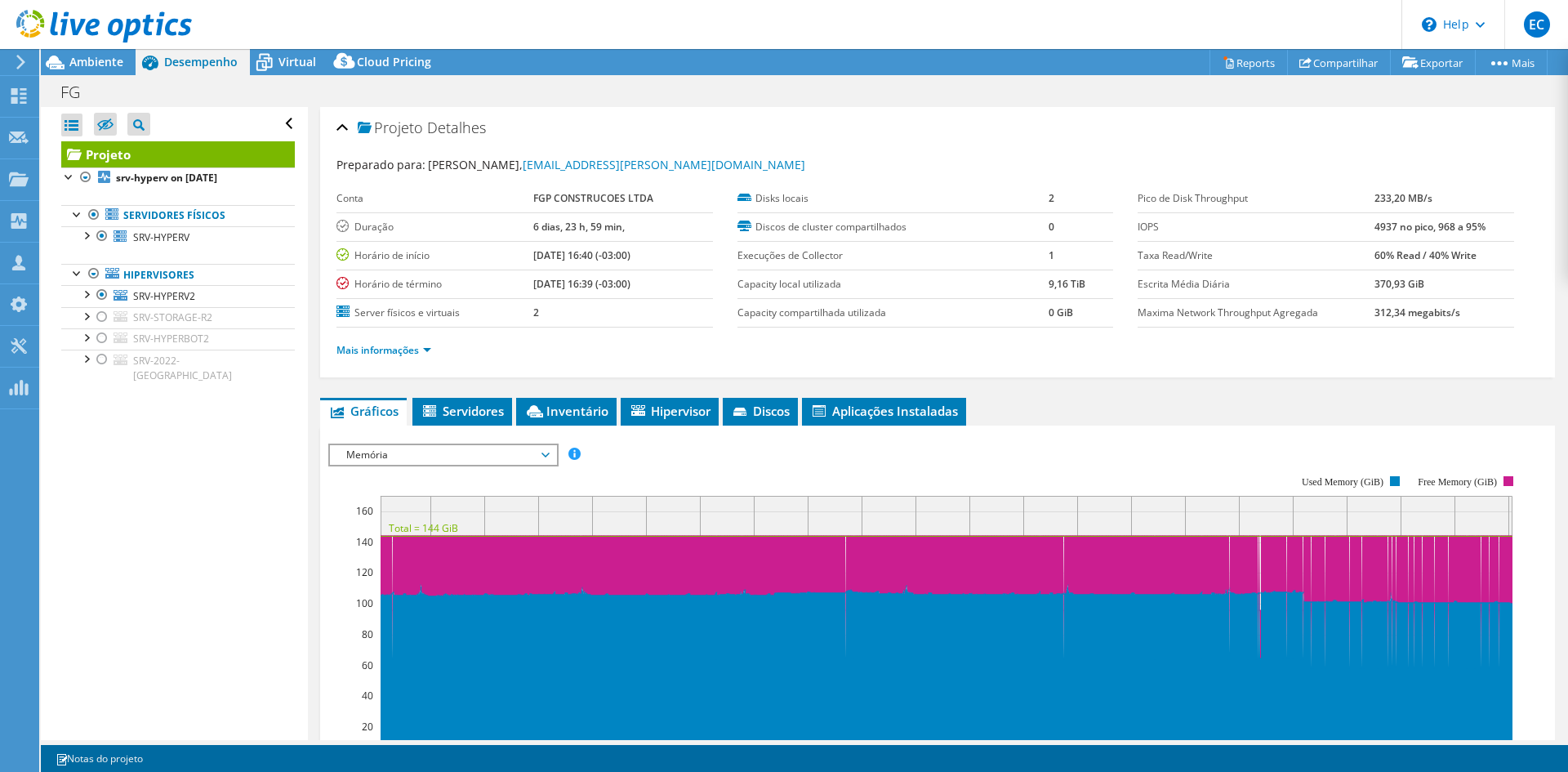
click at [102, 51] on div at bounding box center [95, 27] width 192 height 55
click at [98, 57] on span "Ambiente" at bounding box center [96, 62] width 54 height 16
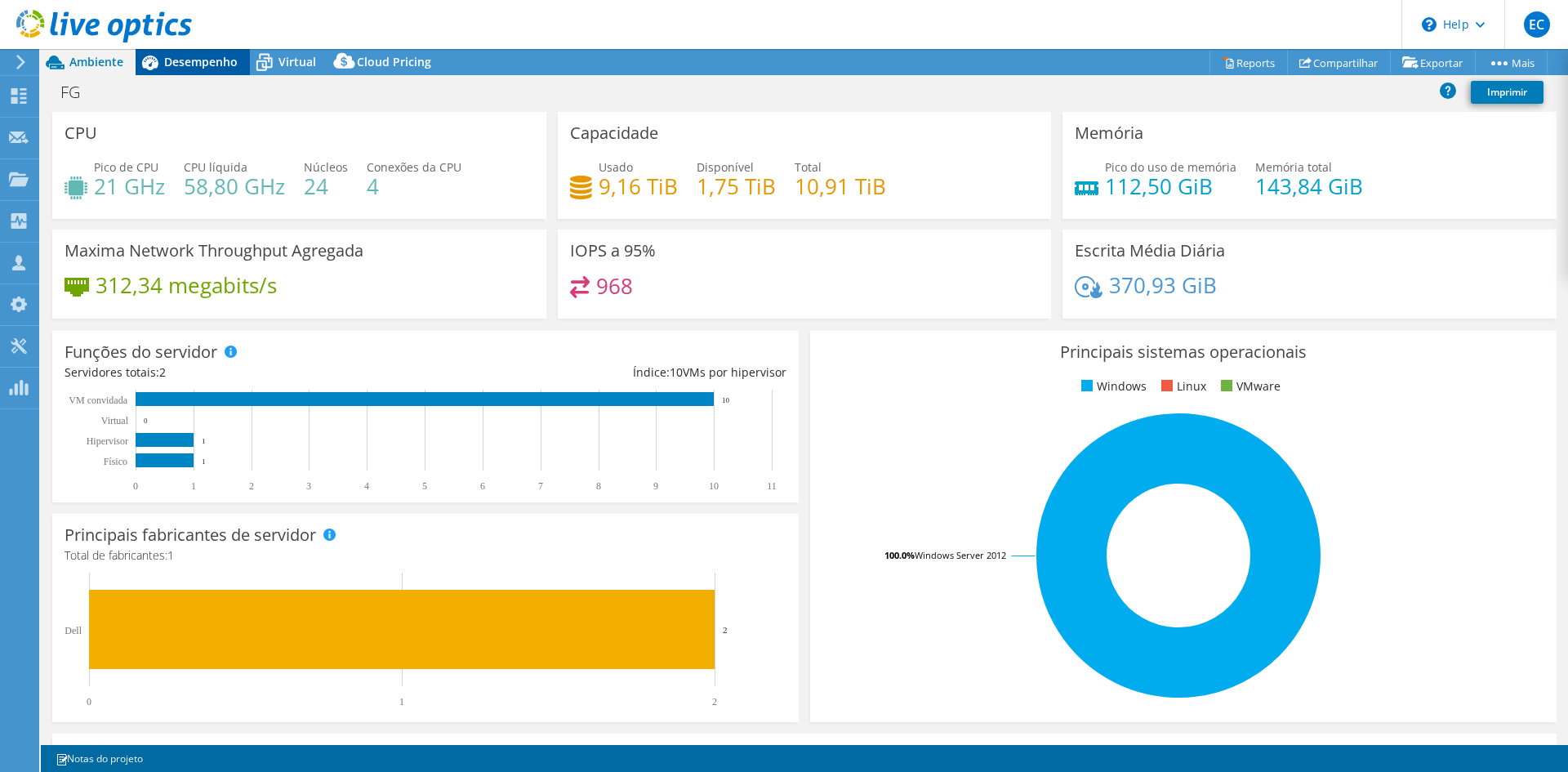
click at [210, 67] on span "Desempenho" at bounding box center [200, 62] width 73 height 16
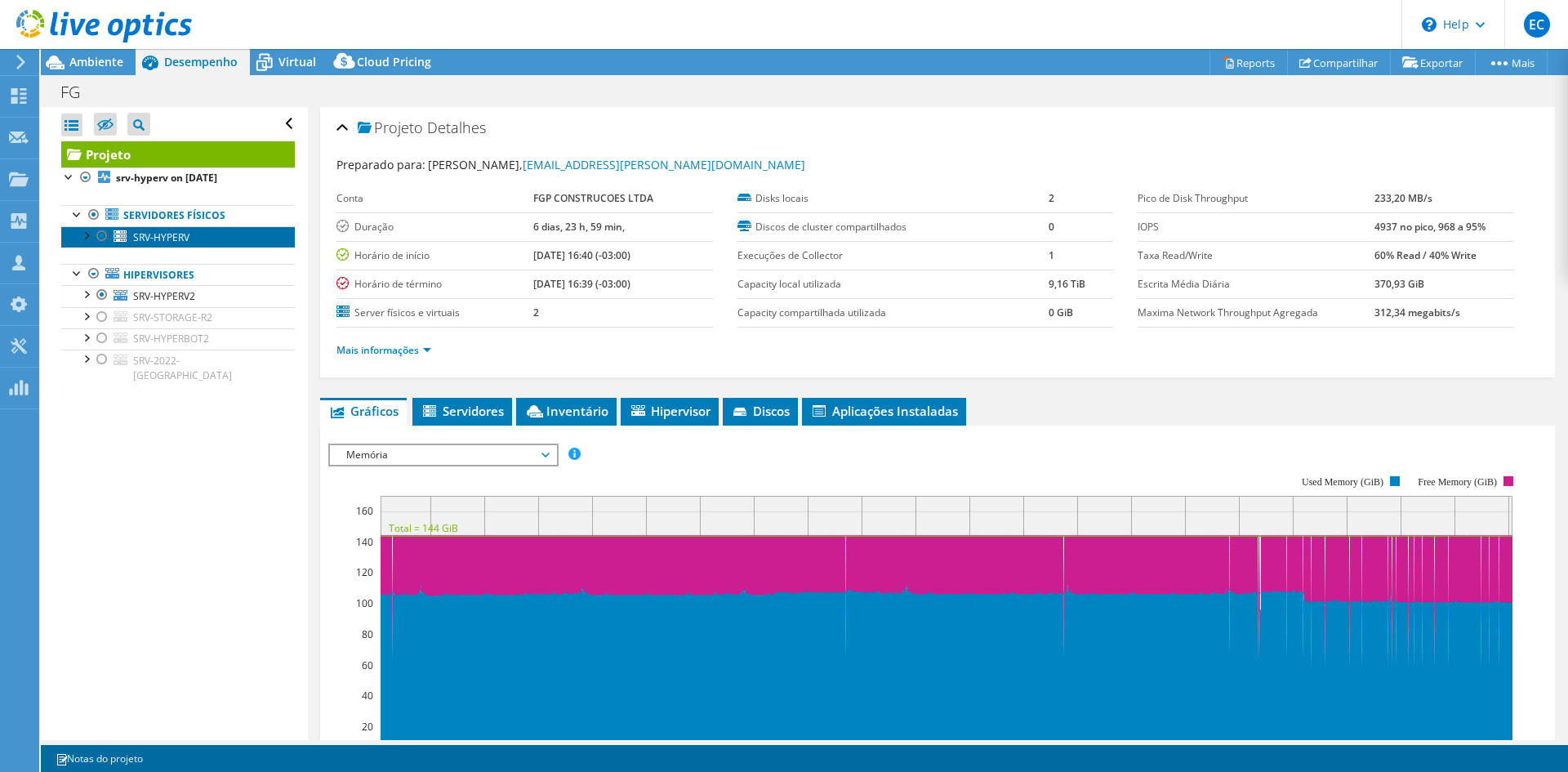
click at [164, 231] on span "SRV-HYPERV" at bounding box center [162, 238] width 57 height 14
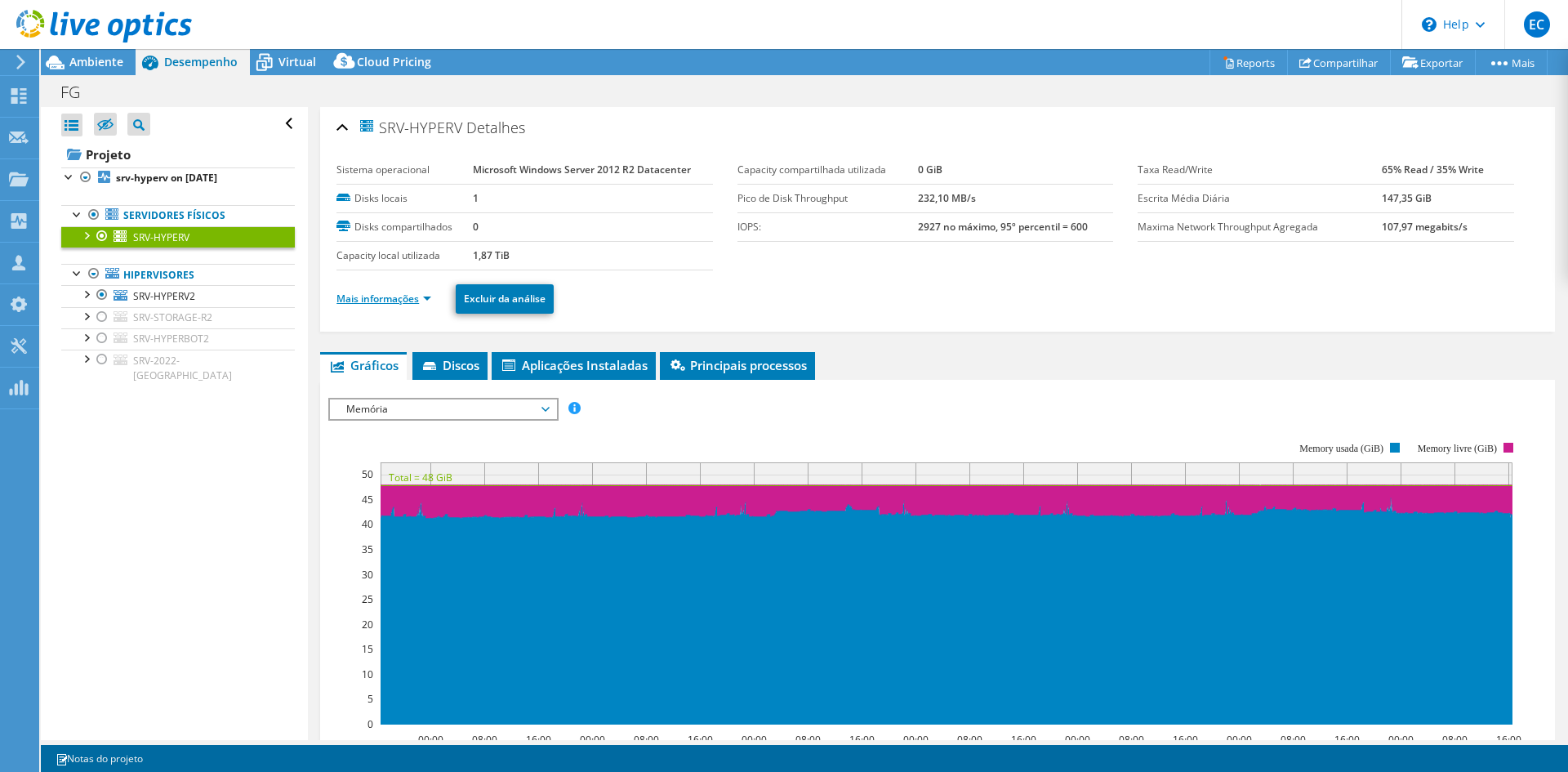
click at [385, 300] on link "Mais informações" at bounding box center [383, 299] width 94 height 14
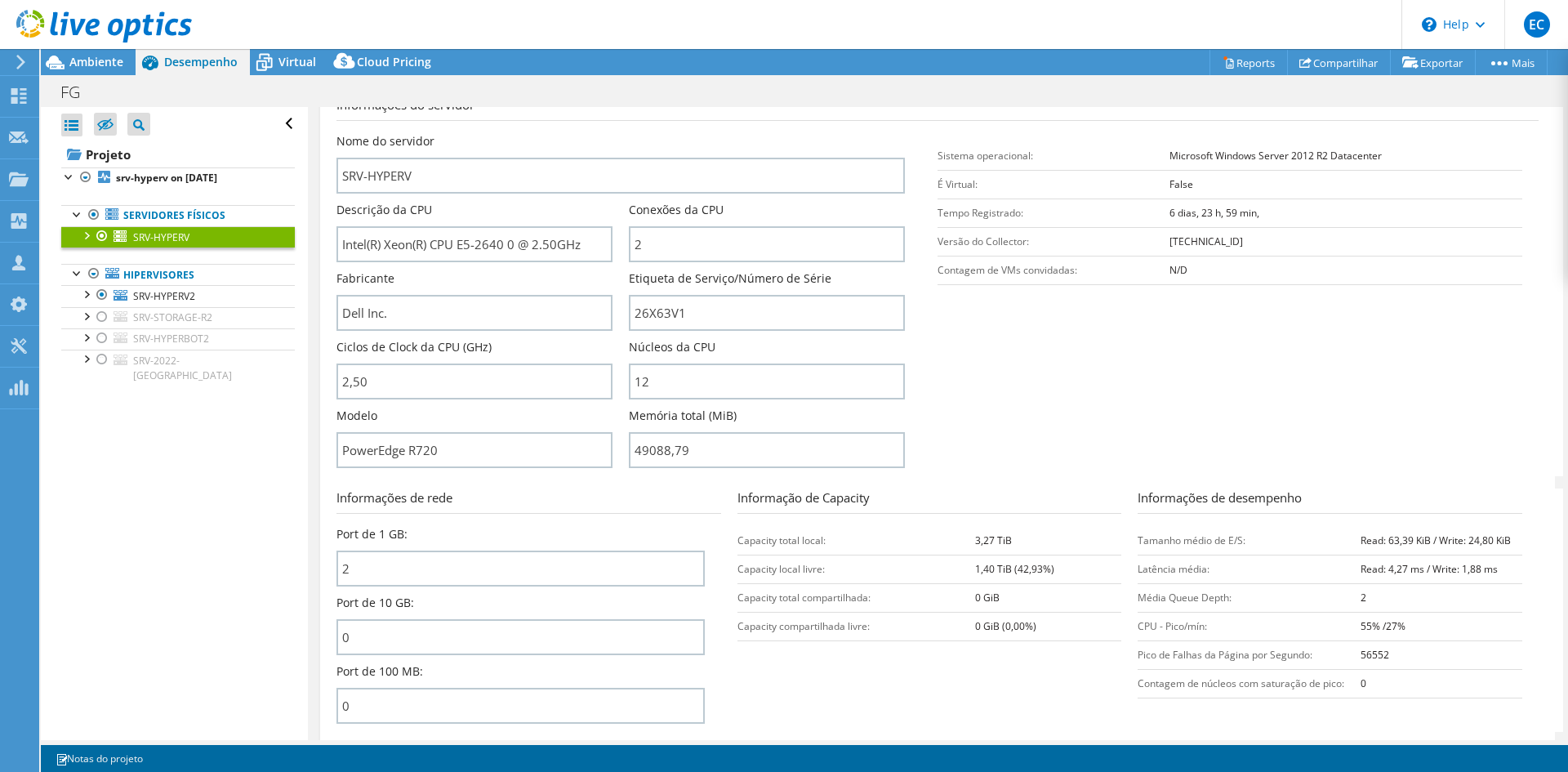
scroll to position [245, 0]
click at [629, 451] on input "49088,79" at bounding box center [766, 449] width 276 height 36
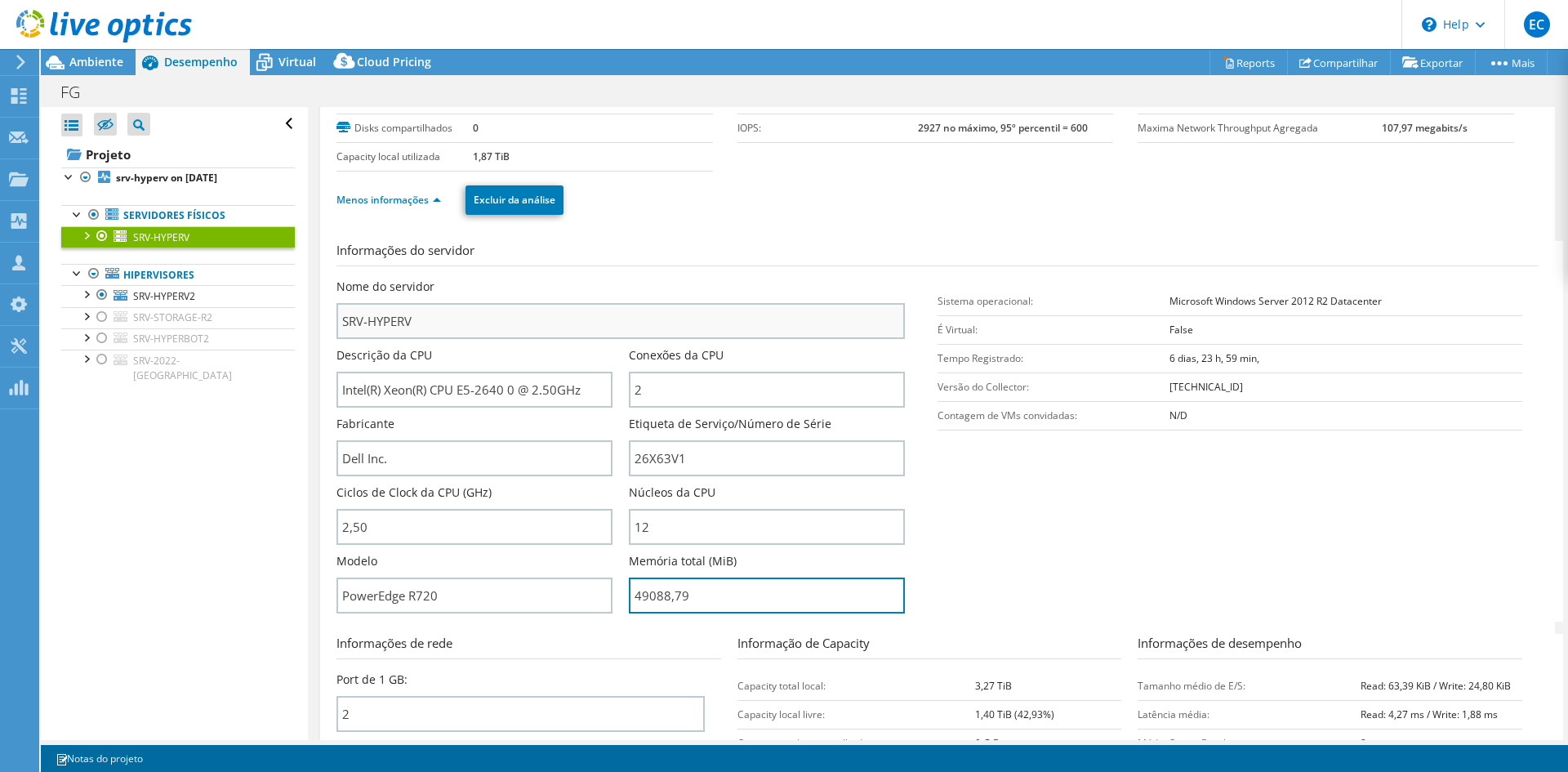
scroll to position [81, 0]
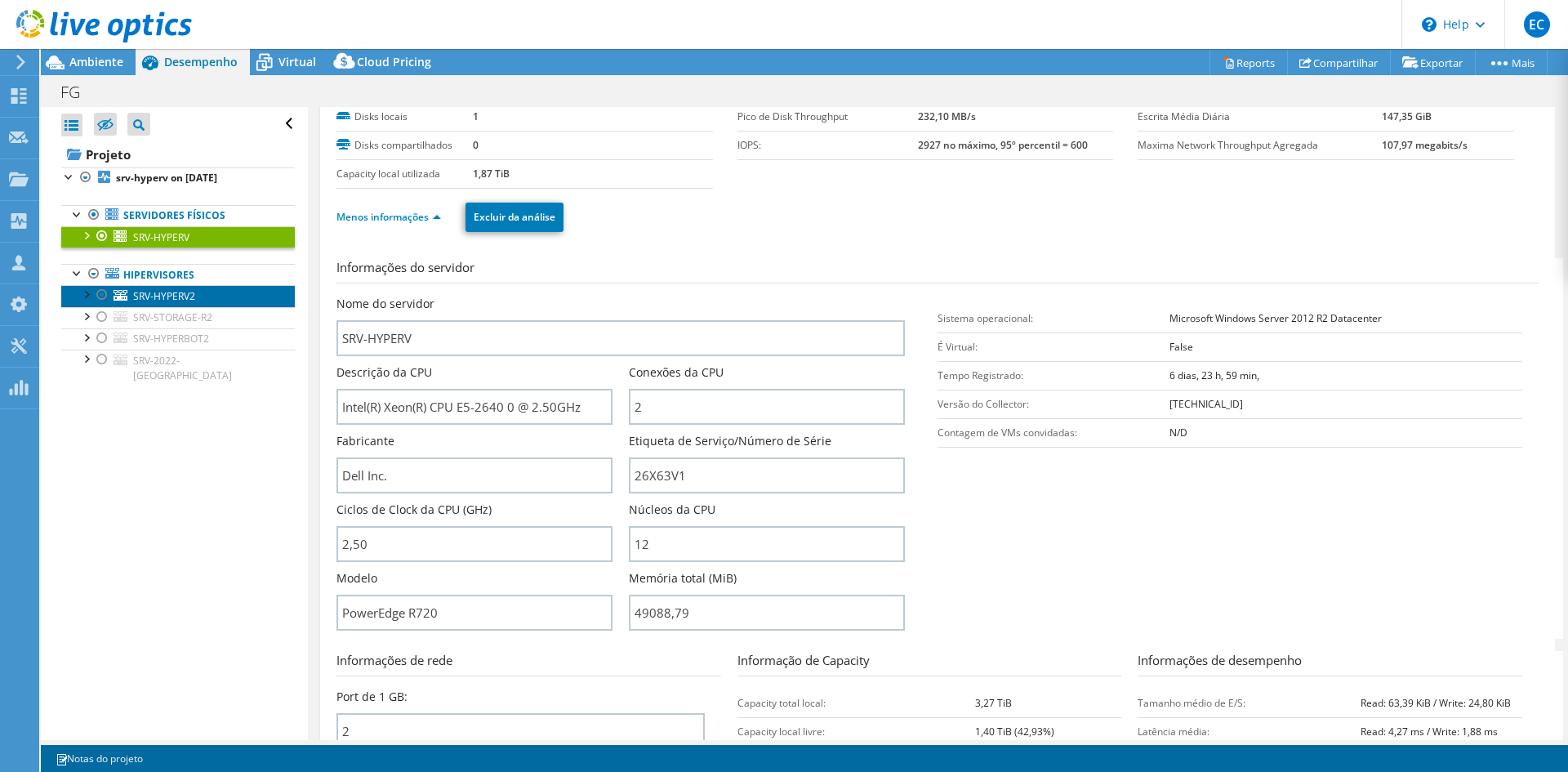
type input "4908879"
click at [173, 288] on link "SRV-HYPERV2" at bounding box center [177, 296] width 233 height 21
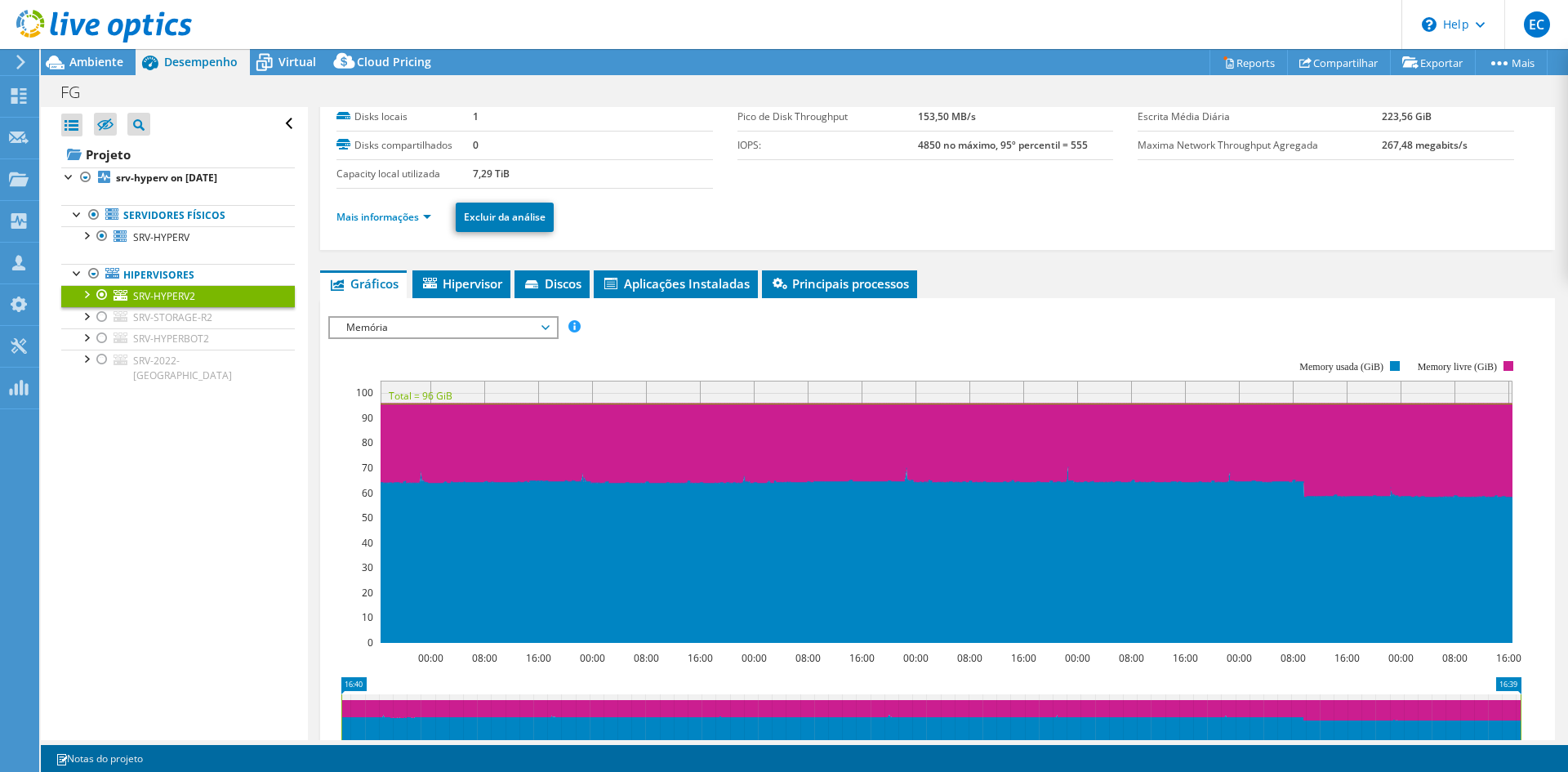
click at [423, 209] on li "Mais informações" at bounding box center [388, 217] width 104 height 18
click at [422, 212] on link "Mais informações" at bounding box center [383, 217] width 94 height 14
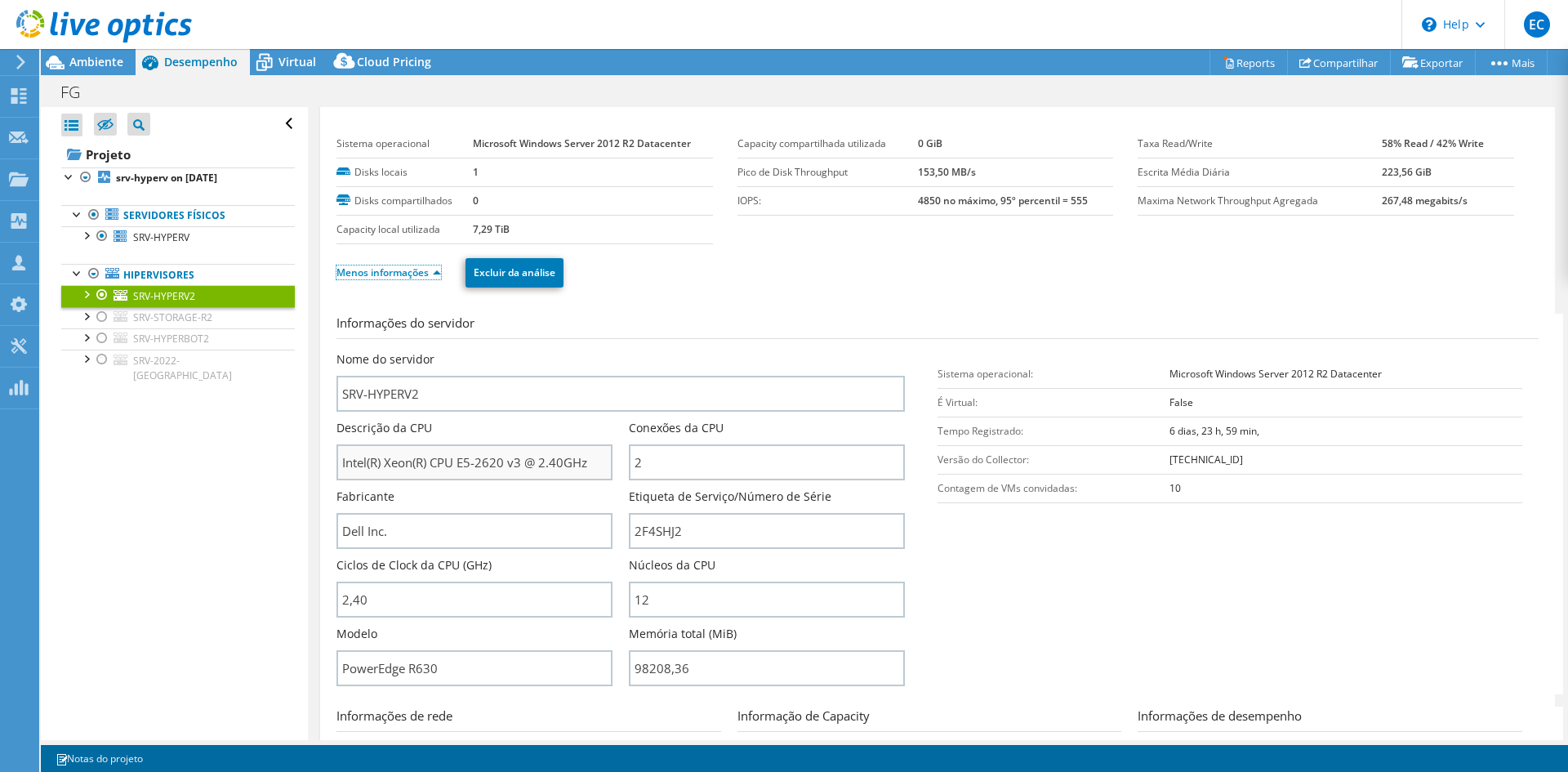
scroll to position [0, 0]
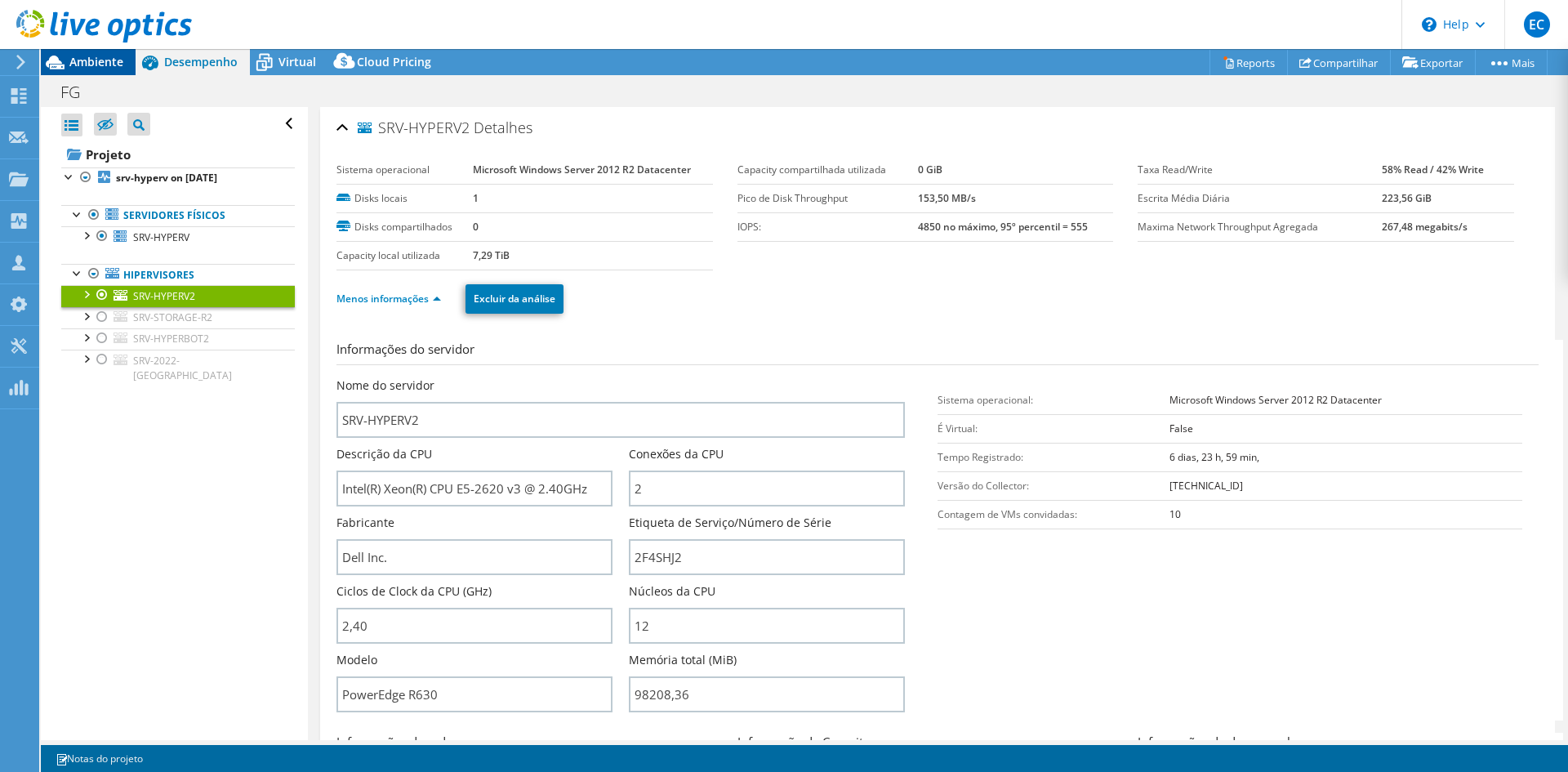
click at [96, 62] on span "Ambiente" at bounding box center [96, 62] width 54 height 16
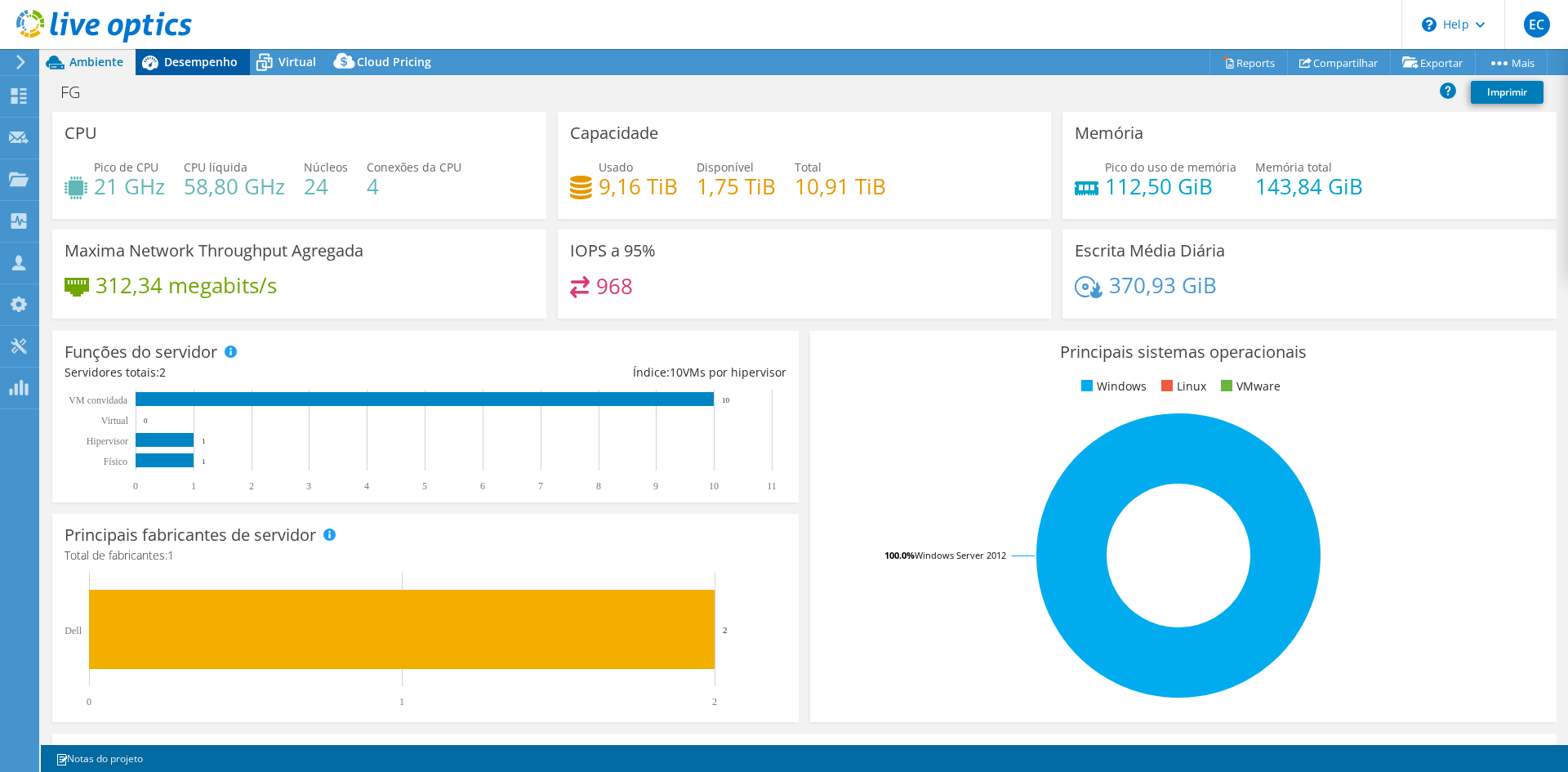
click at [185, 58] on span "Desempenho" at bounding box center [200, 62] width 73 height 16
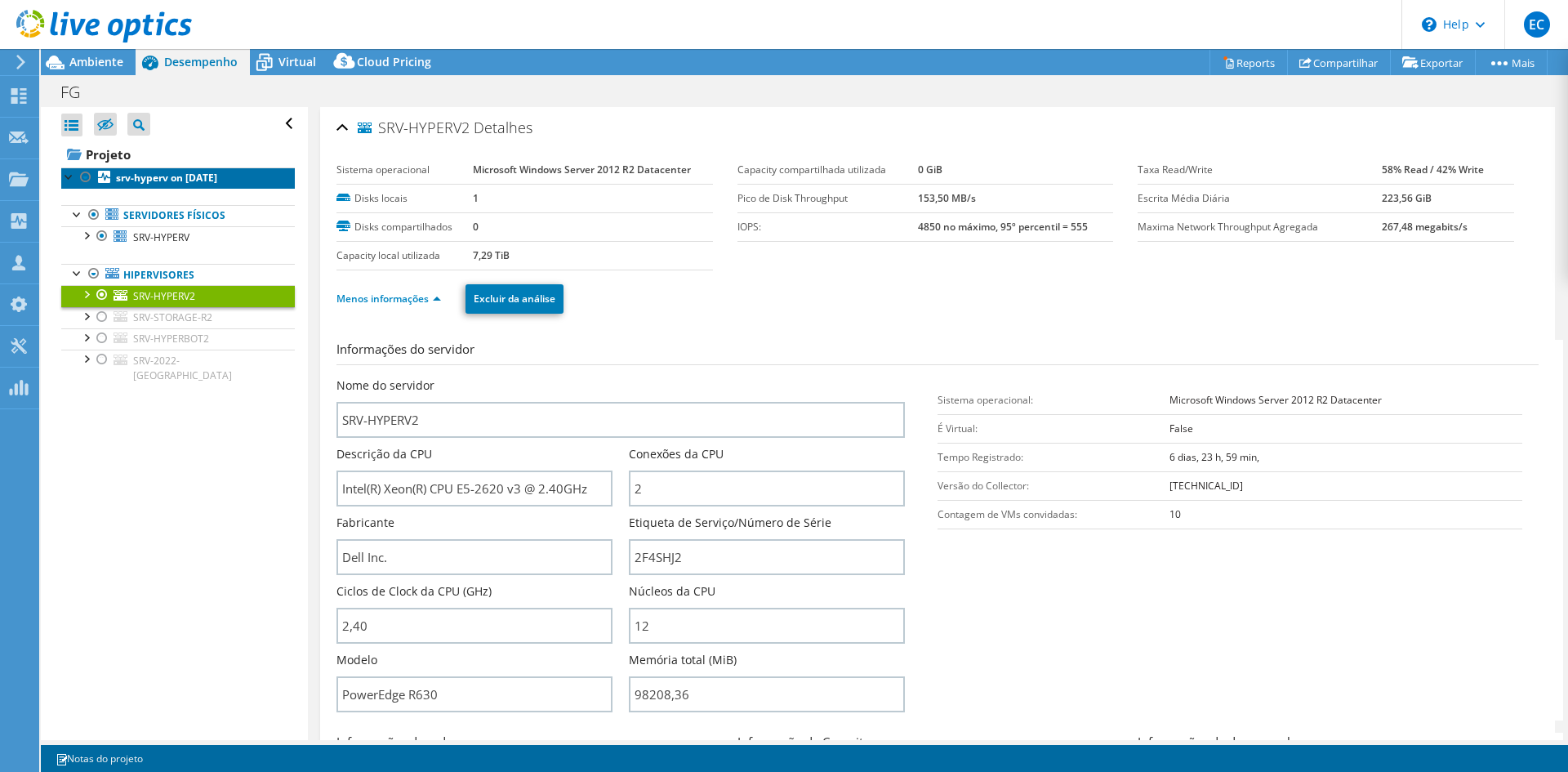
click at [130, 185] on link "srv-hyperv on [DATE]" at bounding box center [177, 178] width 233 height 21
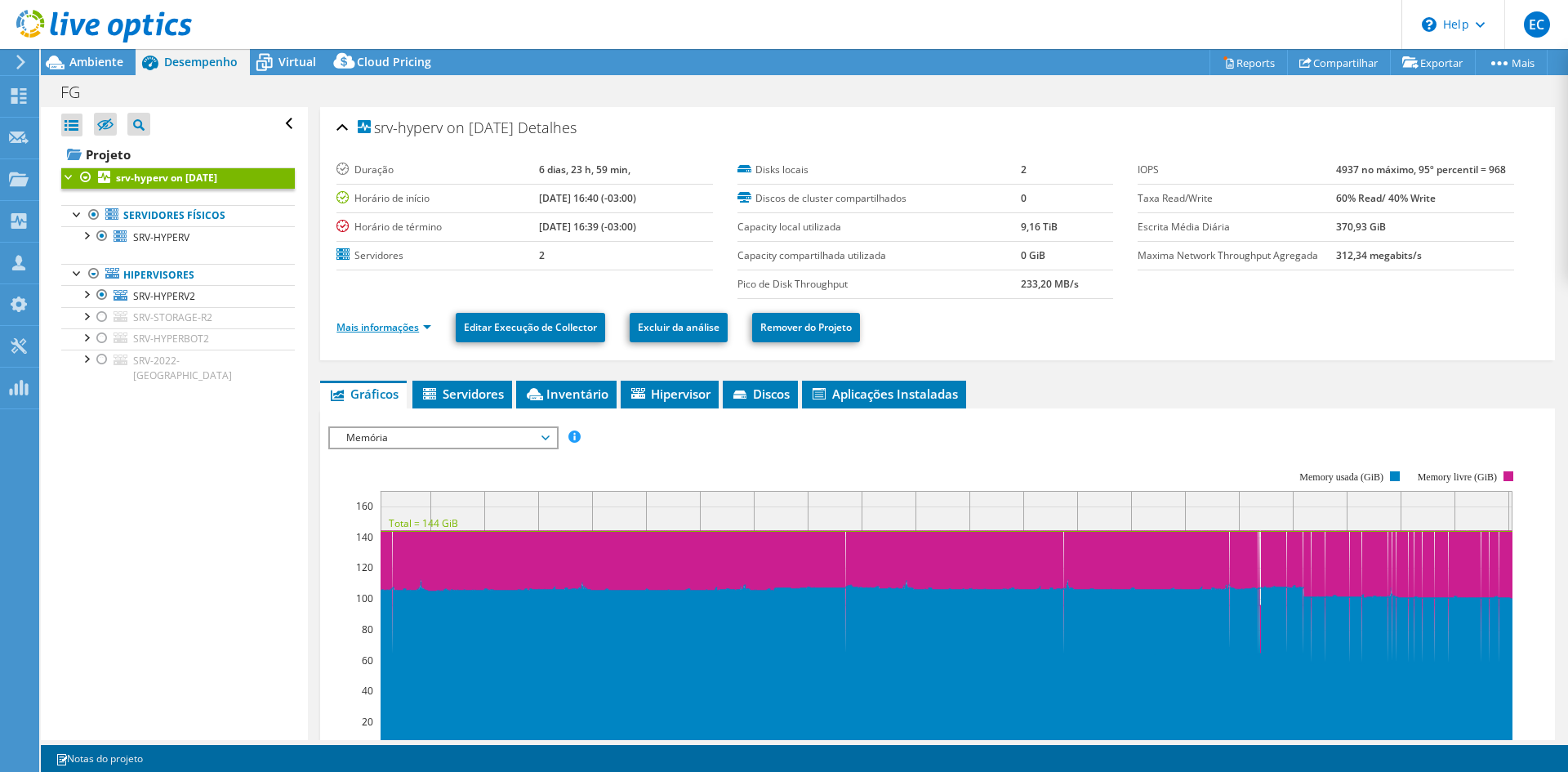
click at [396, 326] on link "Mais informações" at bounding box center [383, 328] width 94 height 14
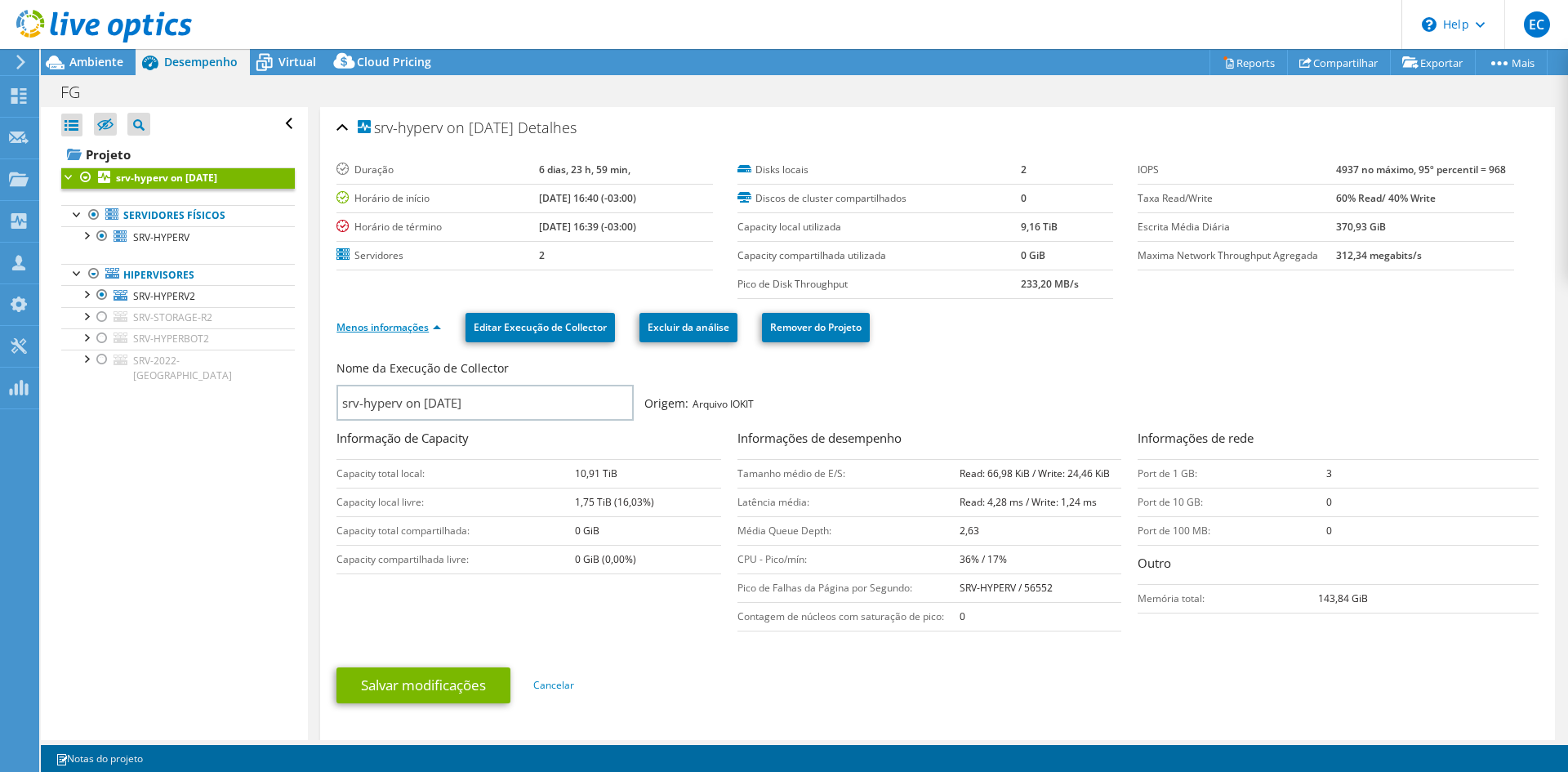
click at [396, 326] on link "Menos informações" at bounding box center [388, 328] width 104 height 14
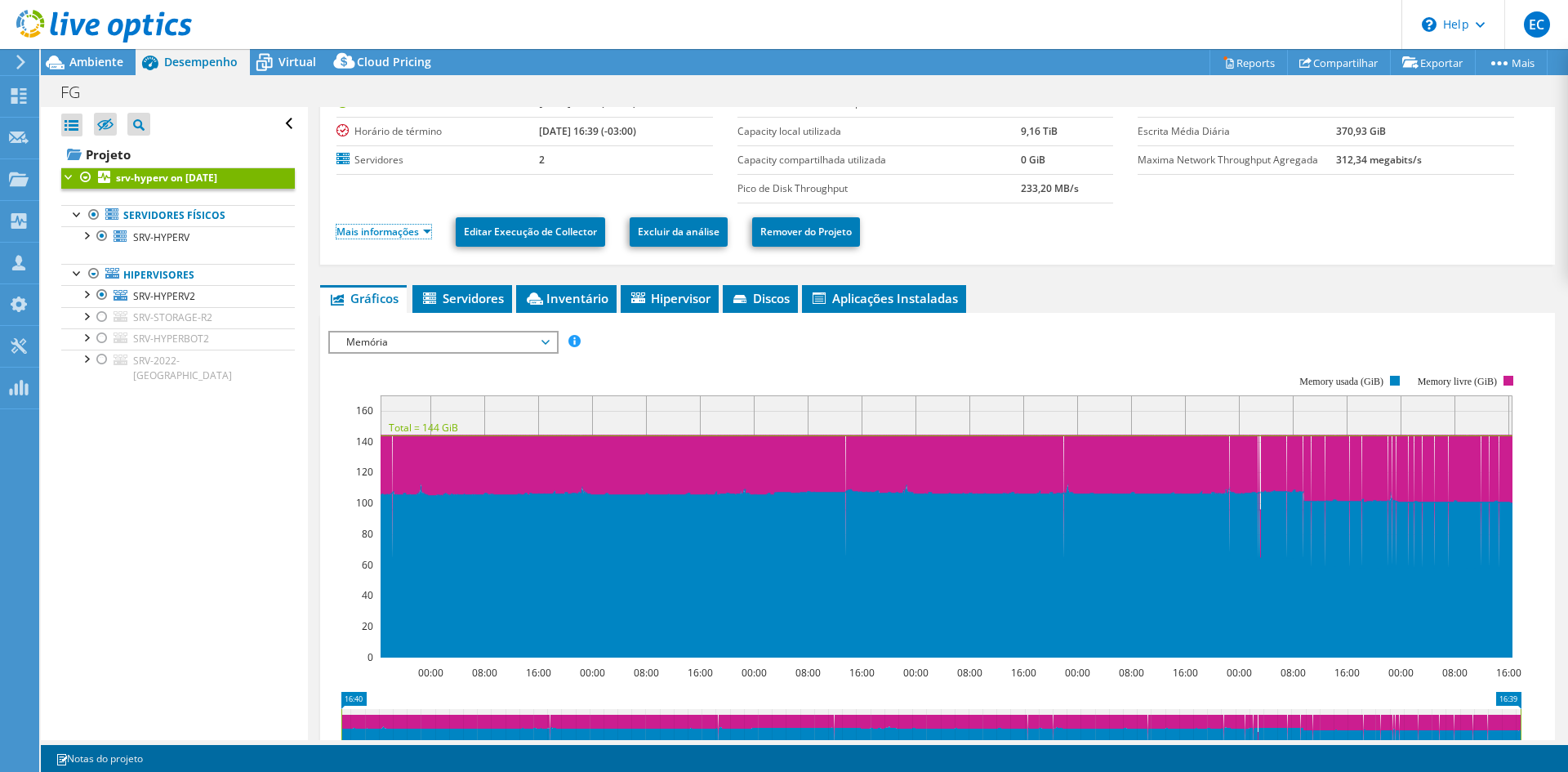
scroll to position [245, 0]
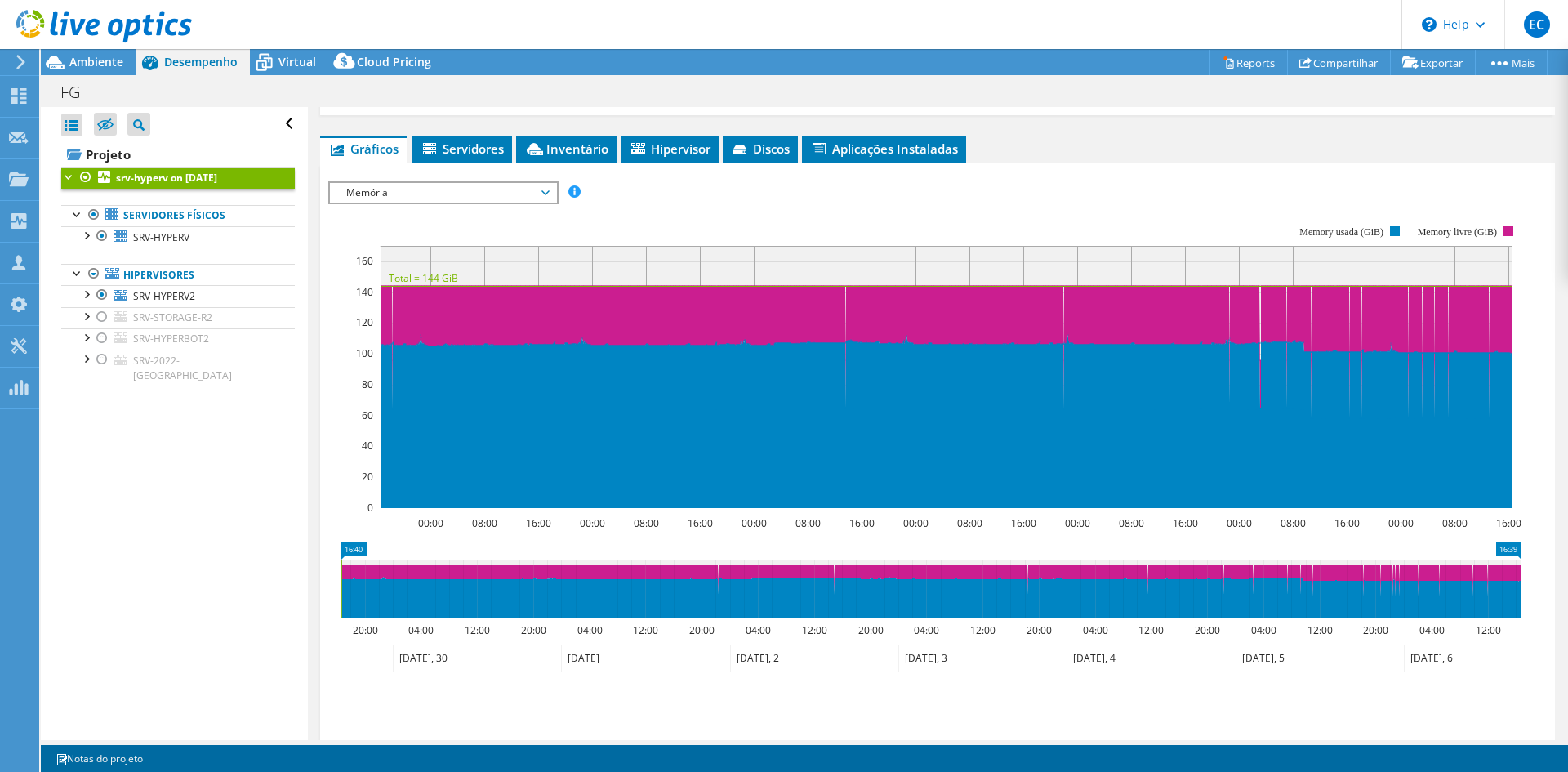
click at [476, 194] on span "Memória" at bounding box center [443, 193] width 210 height 19
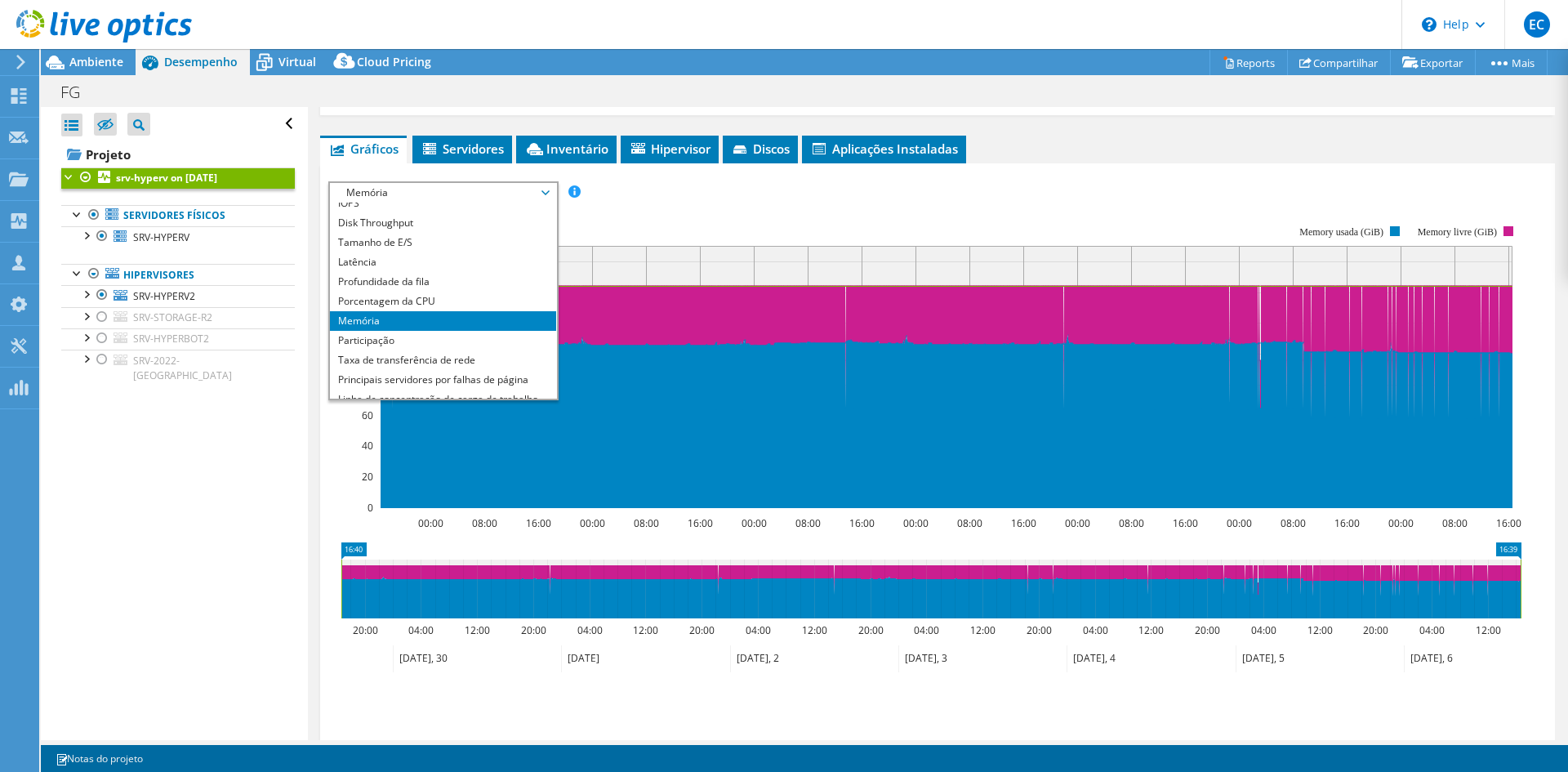
scroll to position [0, 0]
click at [469, 305] on li "Porcentagem da CPU" at bounding box center [443, 310] width 226 height 19
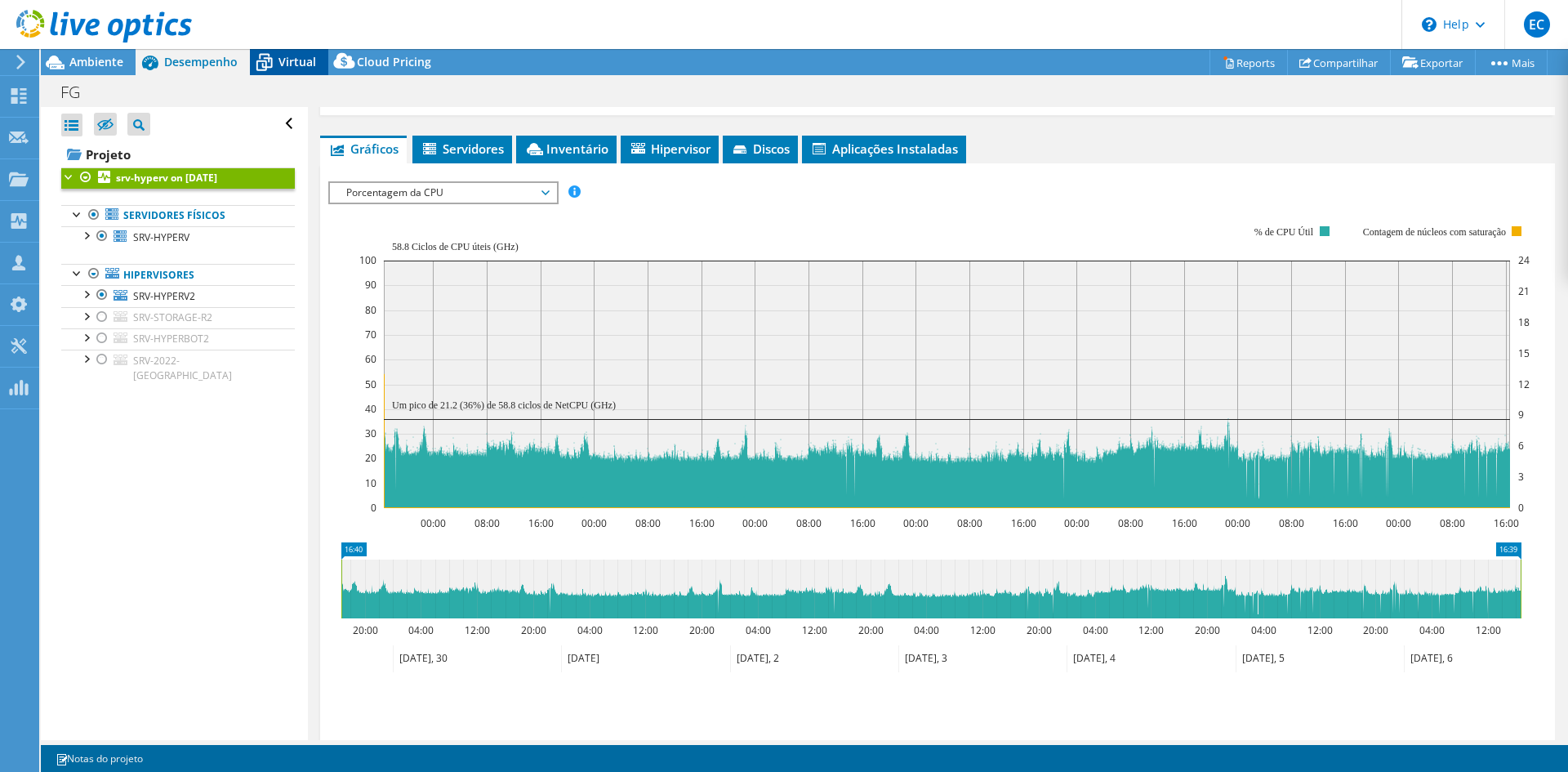
click at [290, 57] on span "Virtual" at bounding box center [297, 62] width 38 height 16
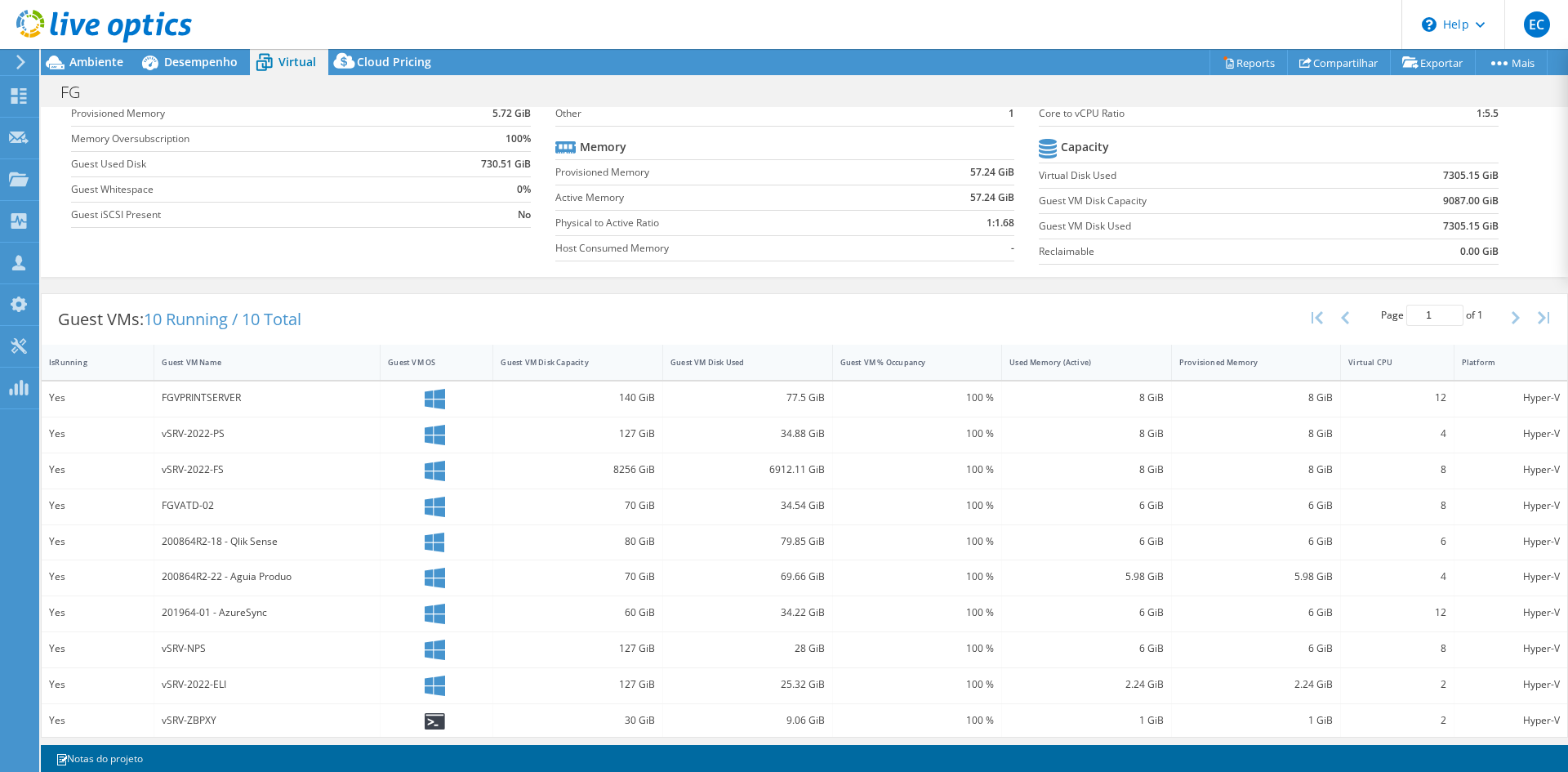
scroll to position [140, 0]
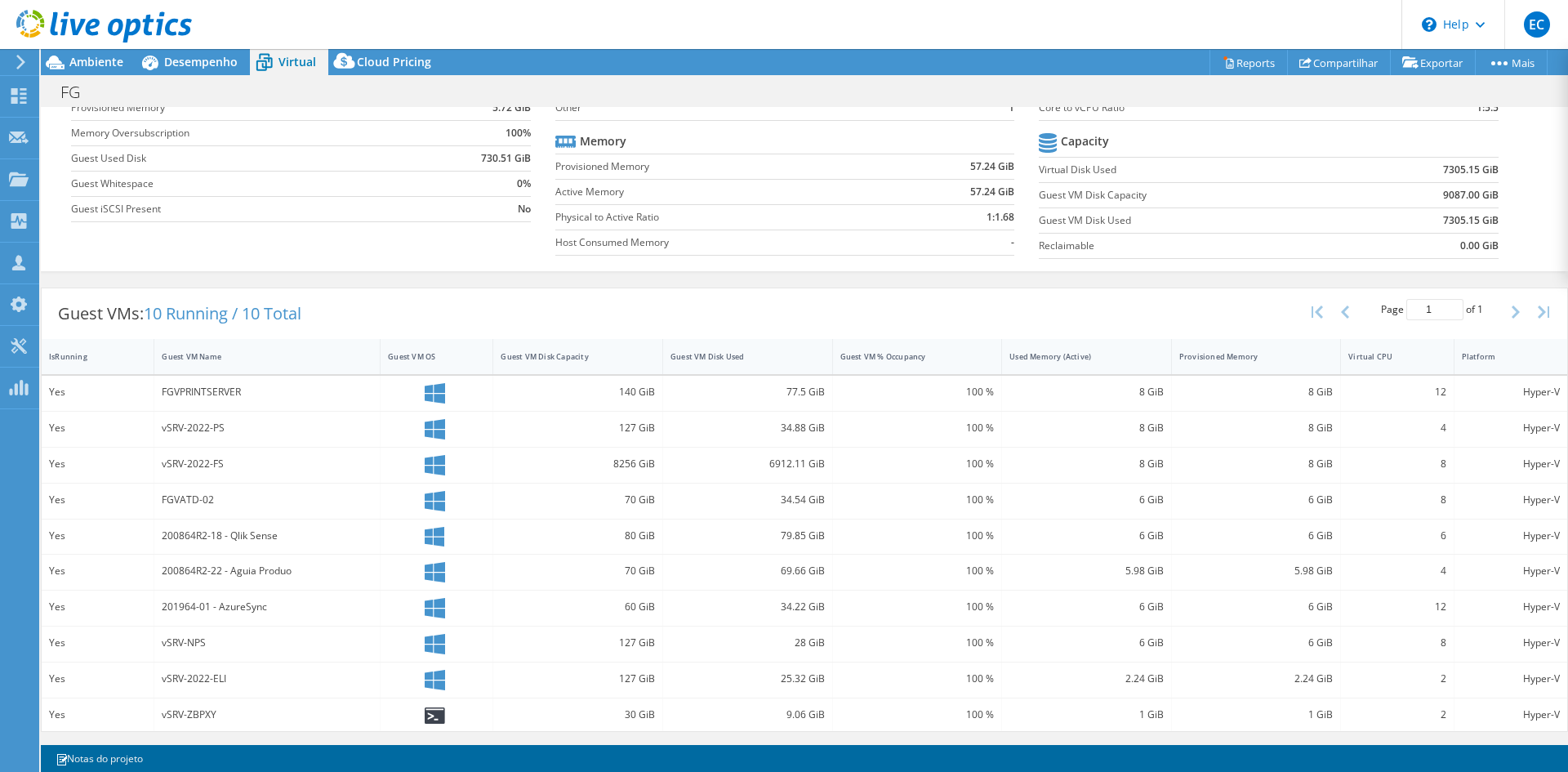
click at [977, 736] on div "Guest VMs: 10 Running / 10 Total Page 1 of 1 5 rows 10 rows 20 rows 25 rows 50 …" at bounding box center [803, 510] width 1527 height 462
drag, startPoint x: 1411, startPoint y: 521, endPoint x: 1283, endPoint y: 532, distance: 128.5
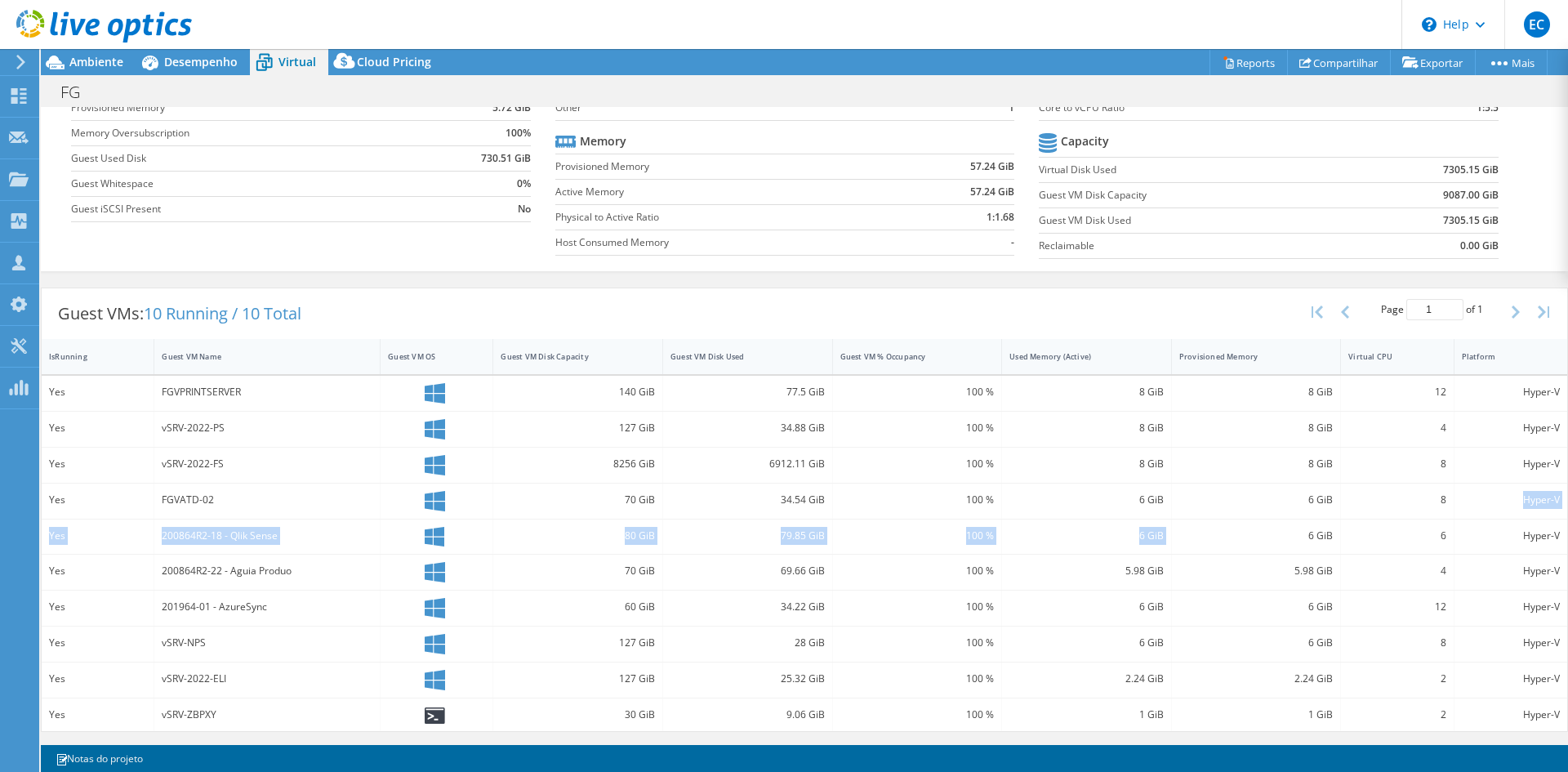
click at [1283, 532] on div "Yes FGVPRINTSERVER 140 GiB 77.5 GiB 100 % 8 GiB 8 GiB 12 Hyper-V Yes vSRV-2022-…" at bounding box center [803, 553] width 1525 height 356
click at [1352, 509] on div "8" at bounding box center [1397, 501] width 113 height 35
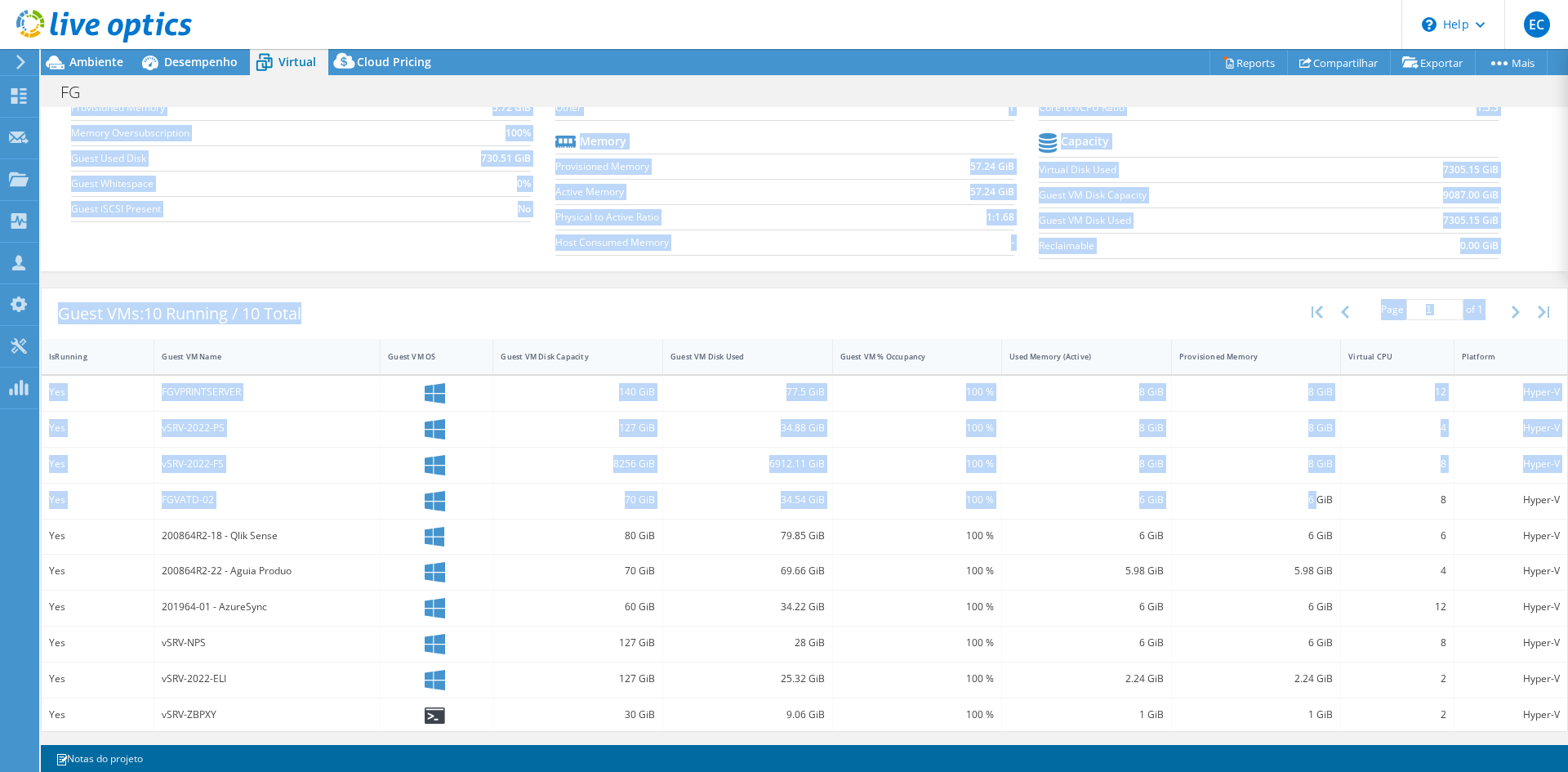
drag, startPoint x: 1306, startPoint y: 500, endPoint x: 1567, endPoint y: 527, distance: 262.4
click at [1567, 527] on div "CPU Pico de CPU 21 GHz CPU líquida 58,80 GHz Núcleos 24 Conexões da CPU 4 Capac…" at bounding box center [803, 423] width 1527 height 633
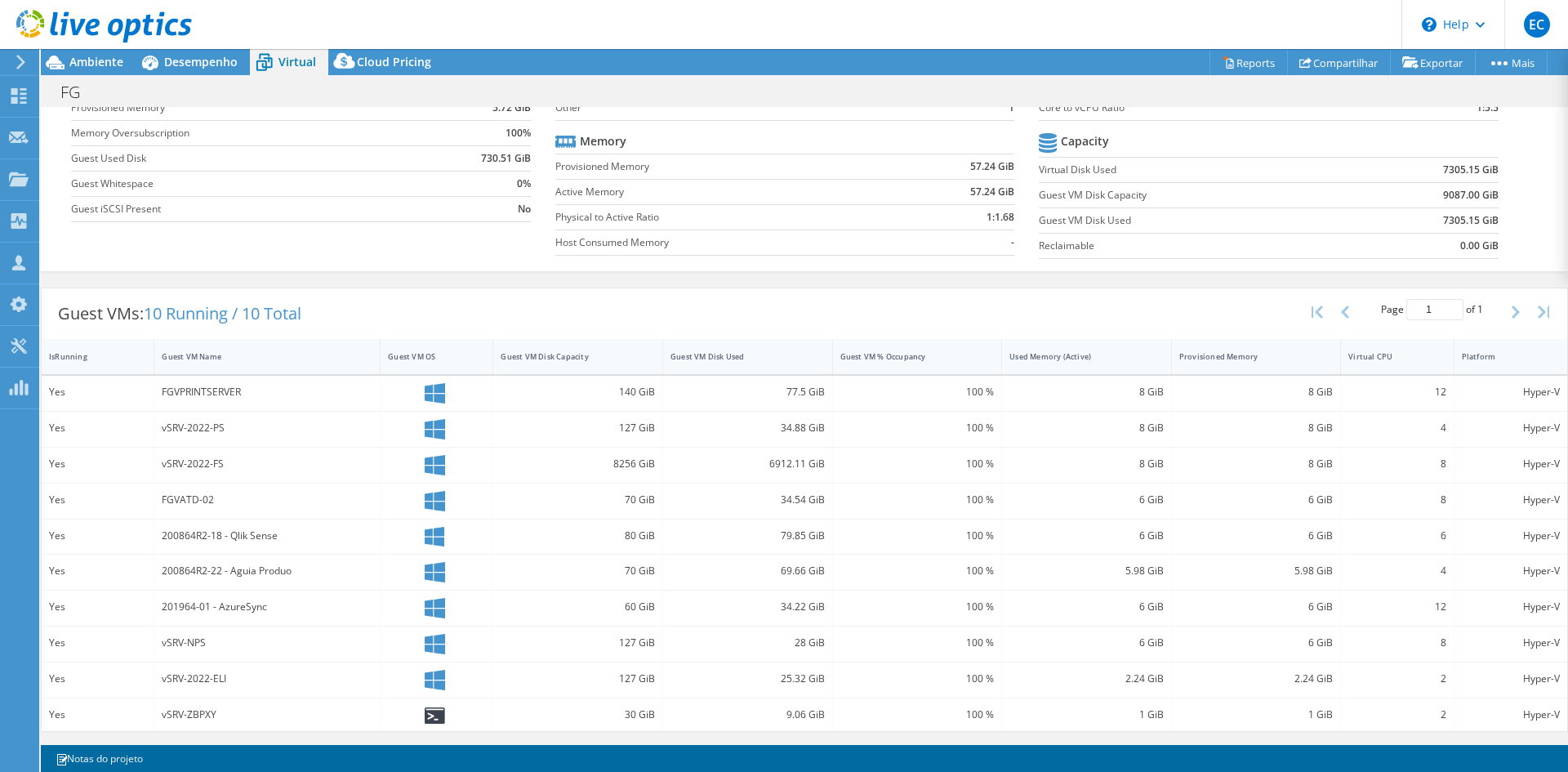
click at [1548, 544] on div "Hyper-V" at bounding box center [1511, 537] width 113 height 35
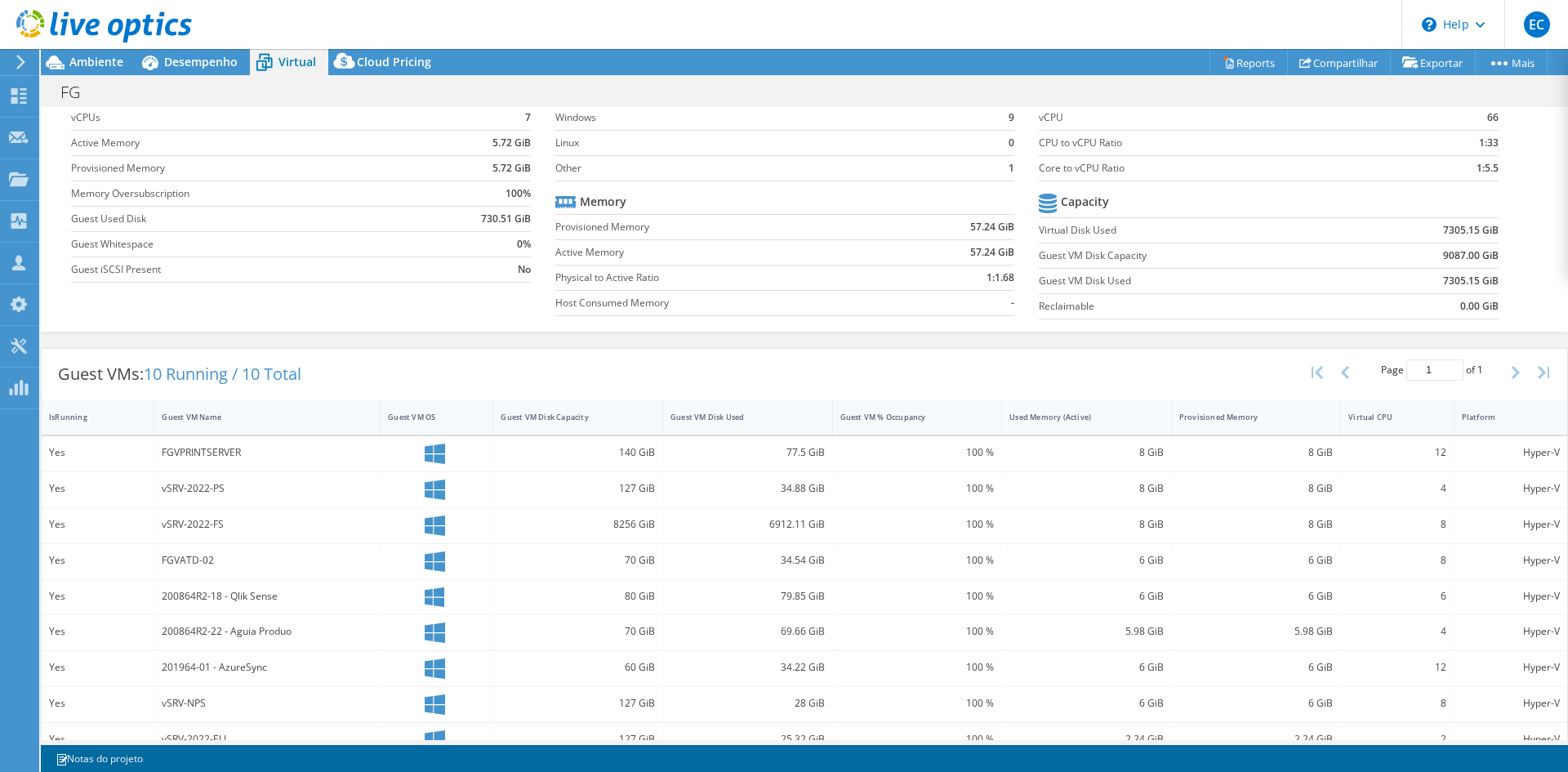
scroll to position [59, 0]
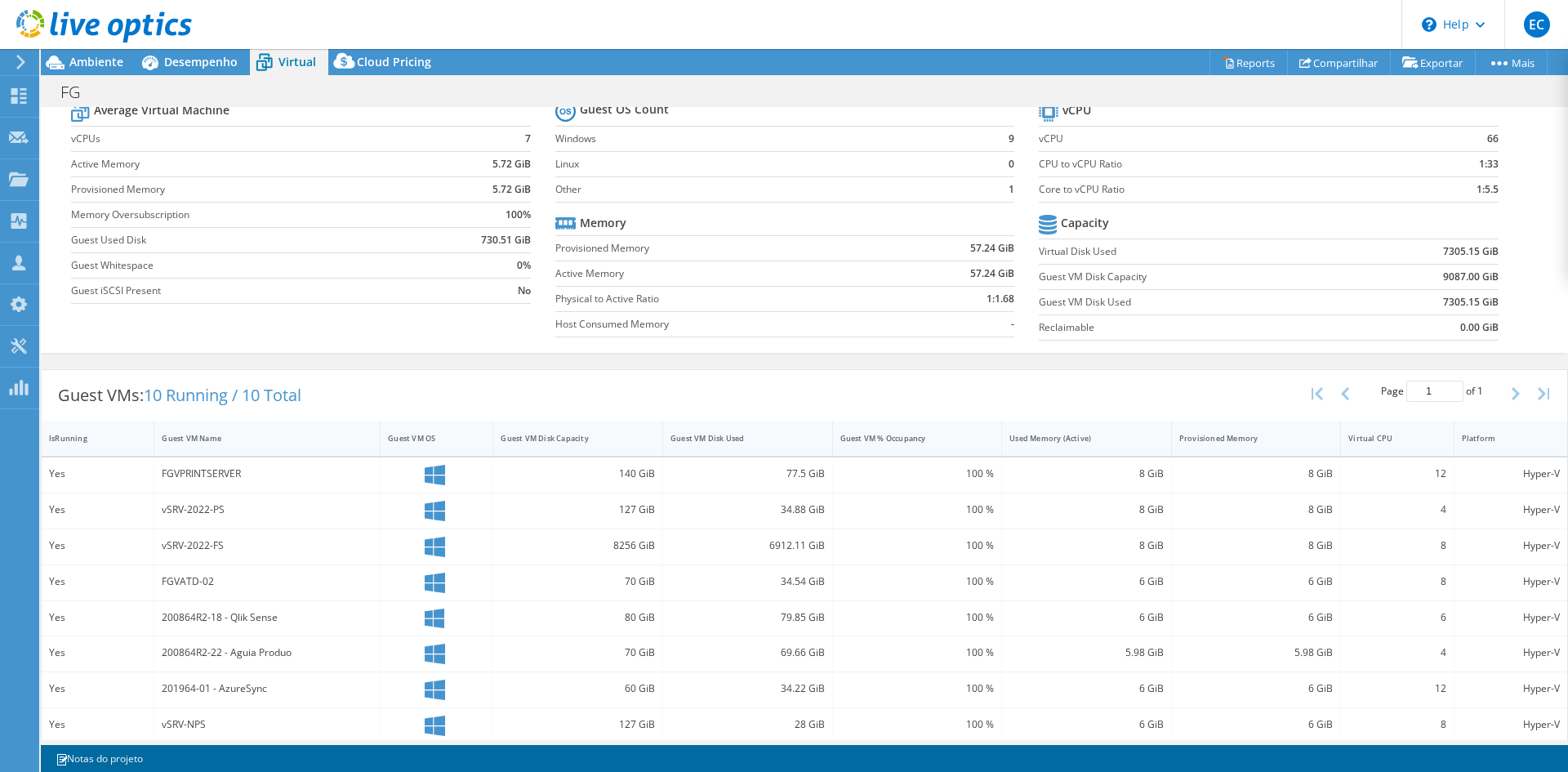
drag, startPoint x: 605, startPoint y: 743, endPoint x: 765, endPoint y: 738, distance: 160.1
click at [755, 742] on div "Ações de projeto Ações de projeto Reports Compartilhar Exportar vSAN ReadyNode …" at bounding box center [803, 410] width 1527 height 723
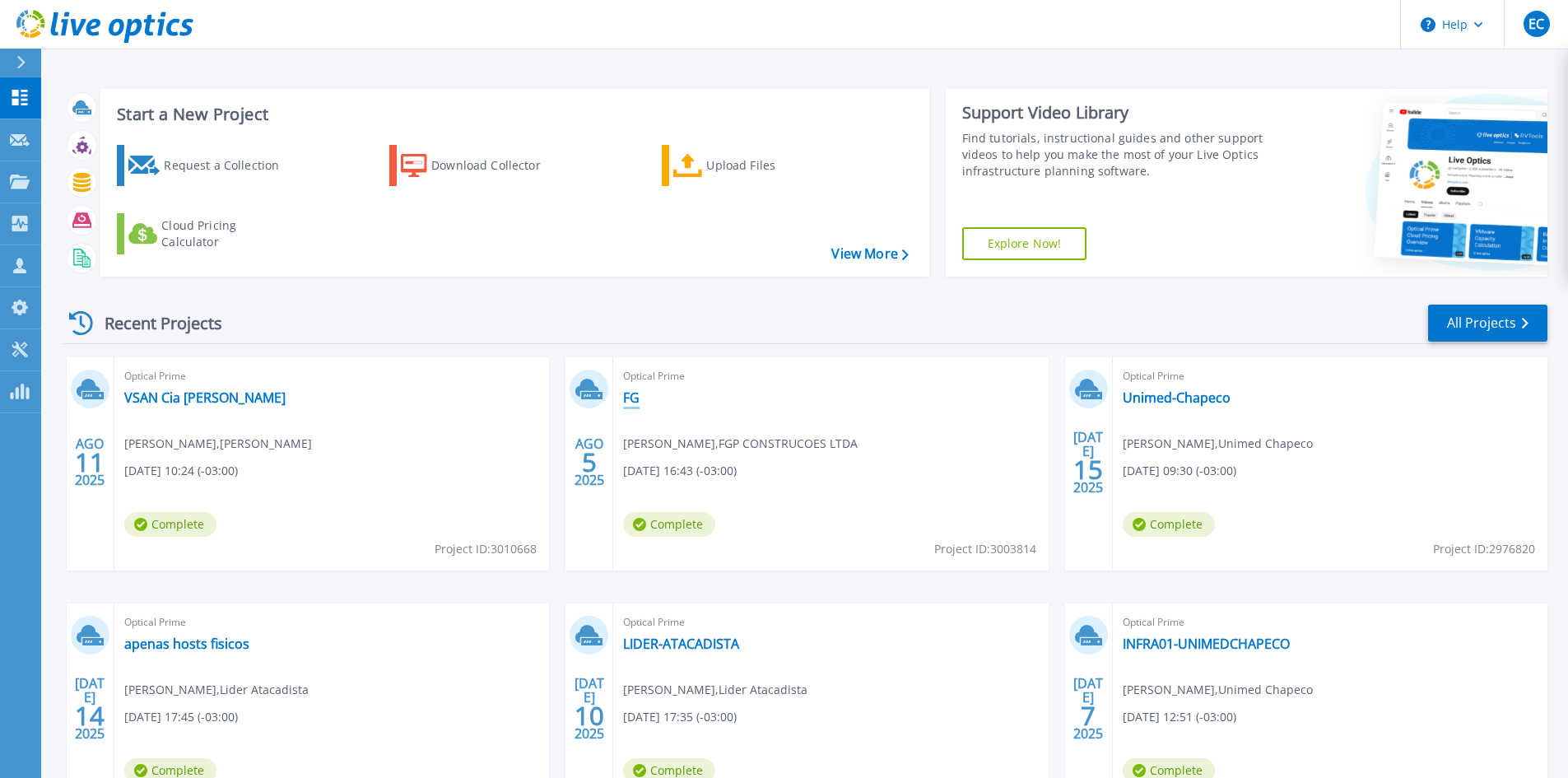
click at [629, 398] on link "FG" at bounding box center [631, 397] width 16 height 16
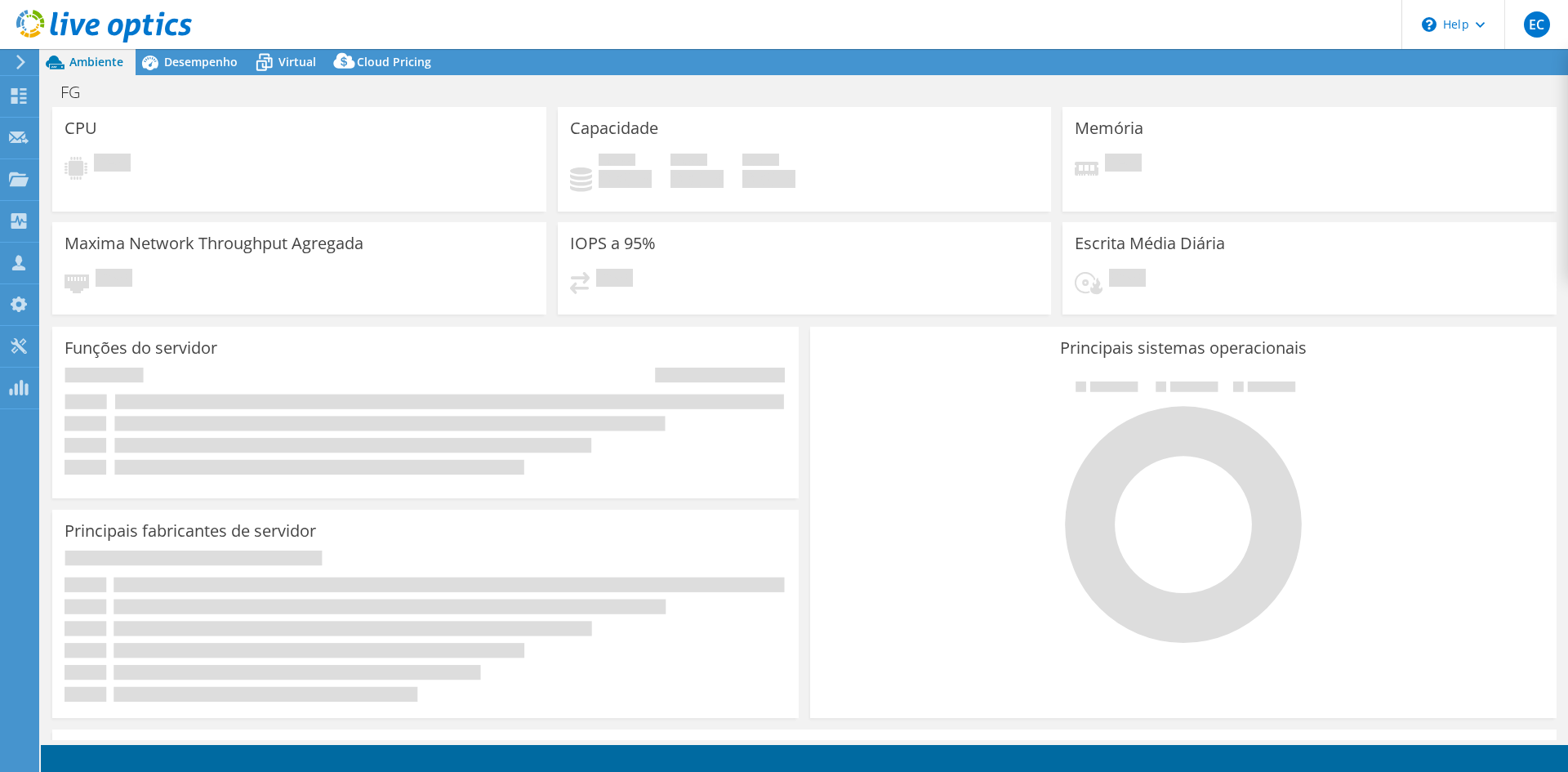
select select "USD"
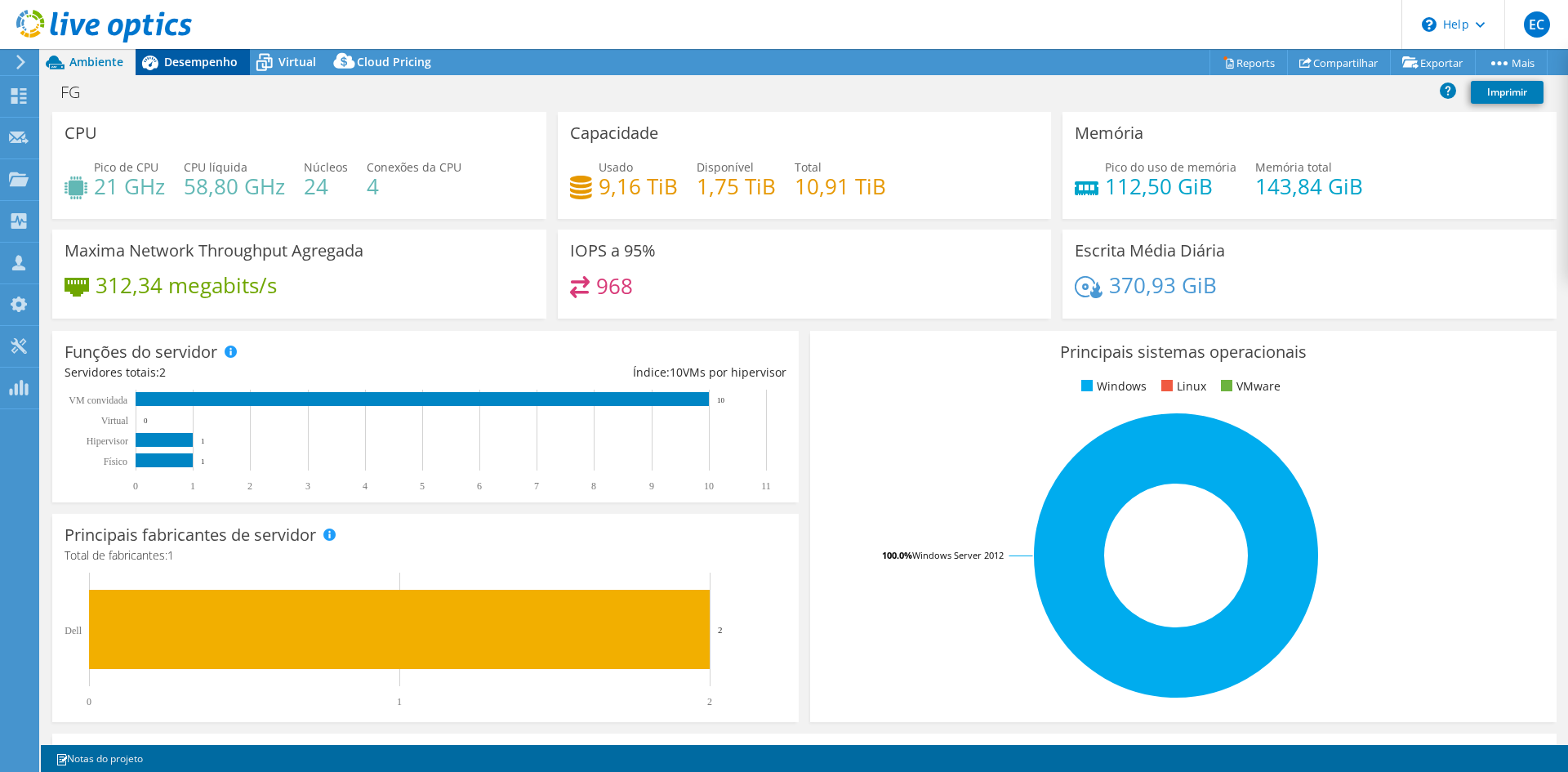
click at [228, 66] on span "Desempenho" at bounding box center [200, 62] width 73 height 16
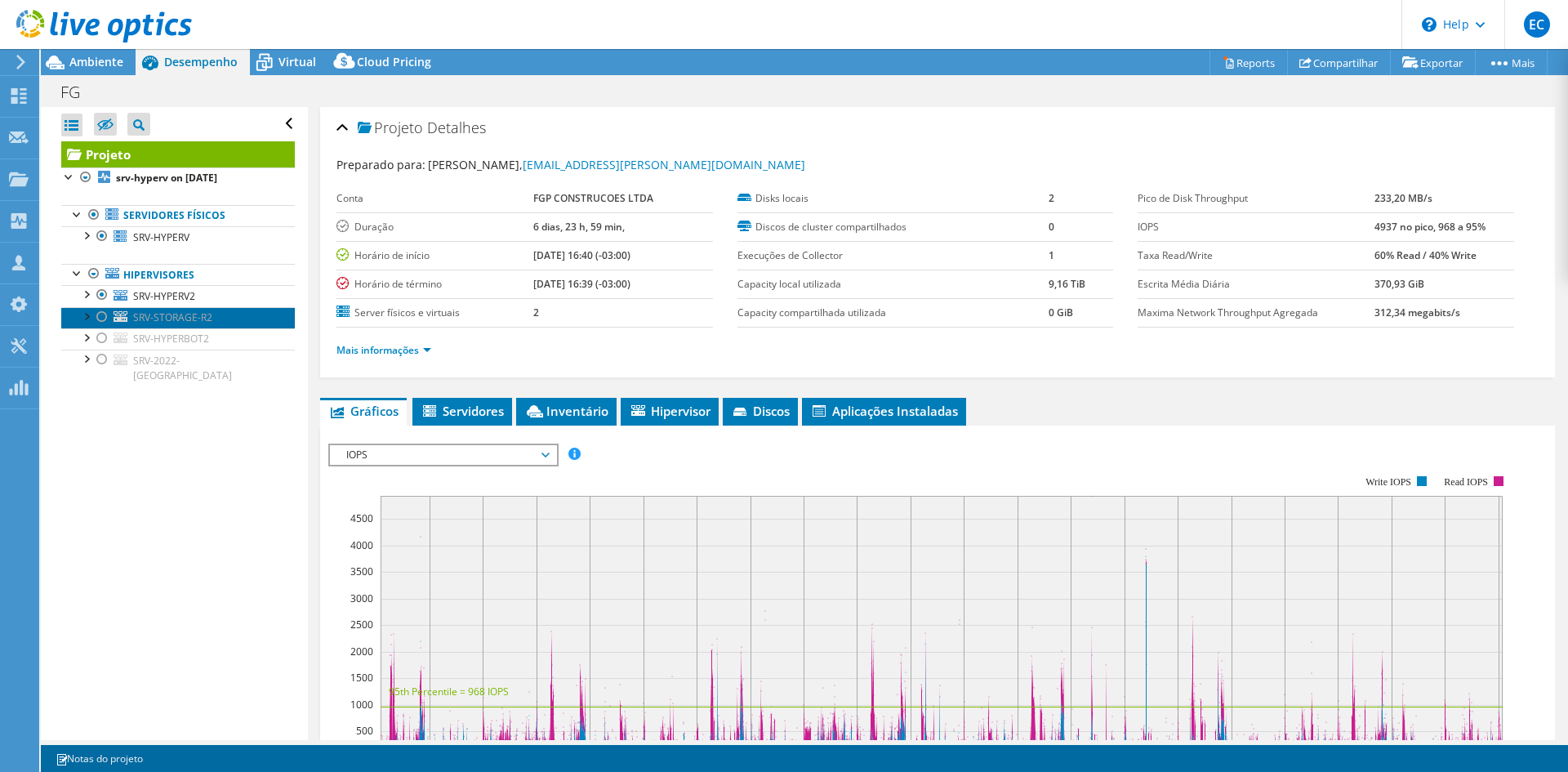
click at [122, 314] on icon at bounding box center [121, 316] width 14 height 11
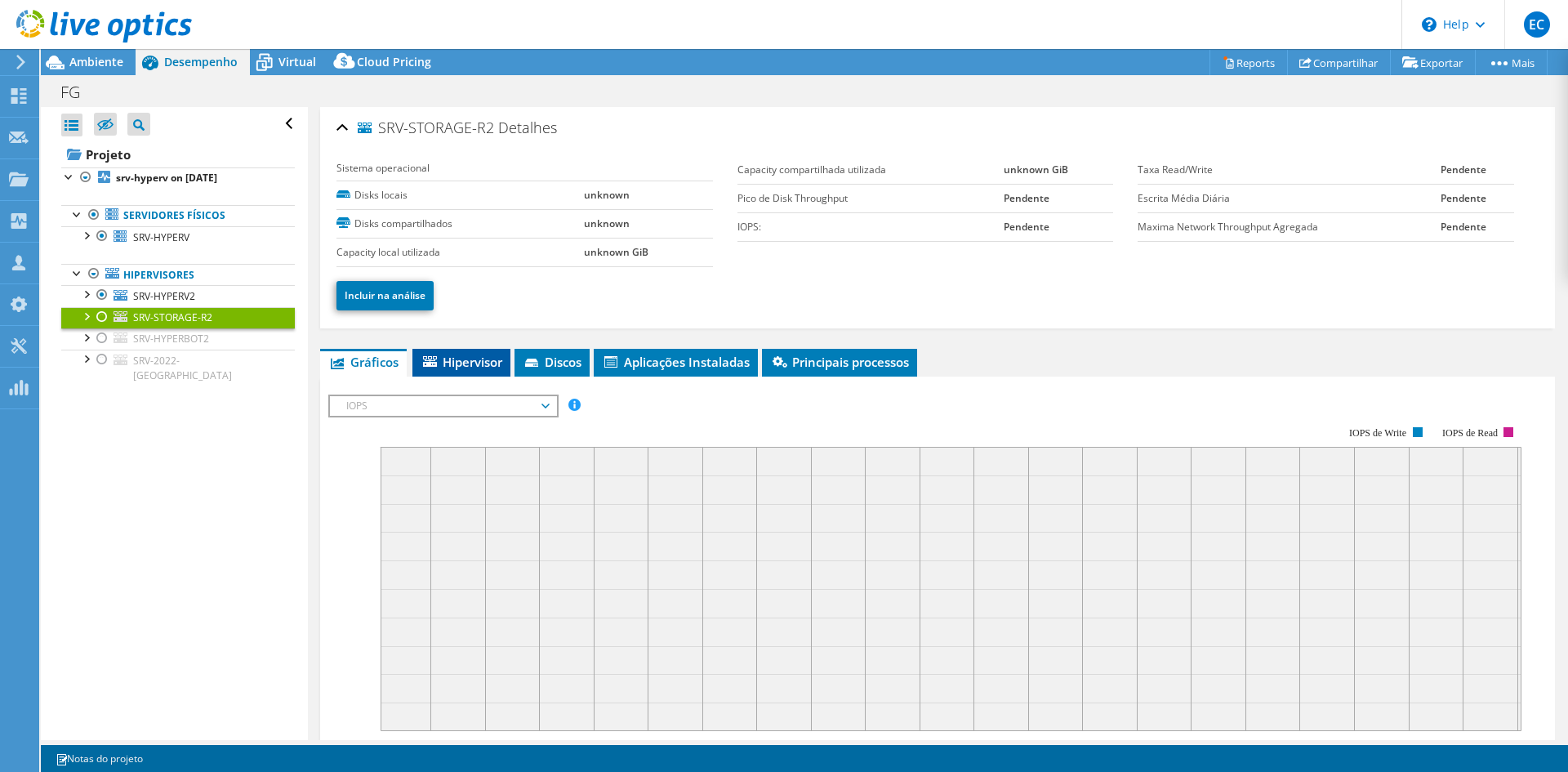
click at [486, 356] on span "Hipervisor" at bounding box center [461, 361] width 81 height 16
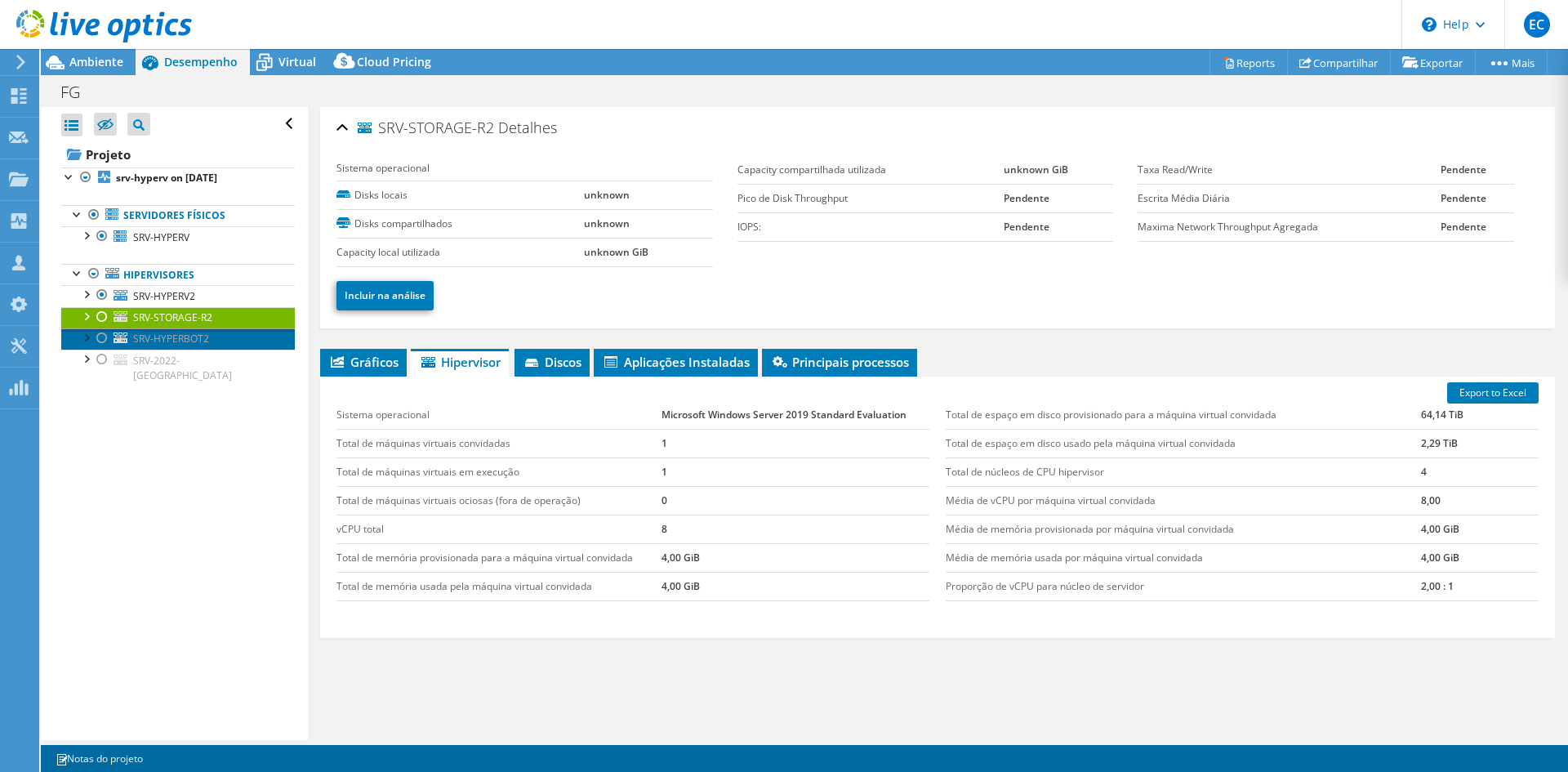
click at [207, 338] on span "SRV-HYPERBOT2" at bounding box center [171, 338] width 76 height 14
click at [210, 322] on span "SRV-STORAGE-R2" at bounding box center [173, 317] width 79 height 14
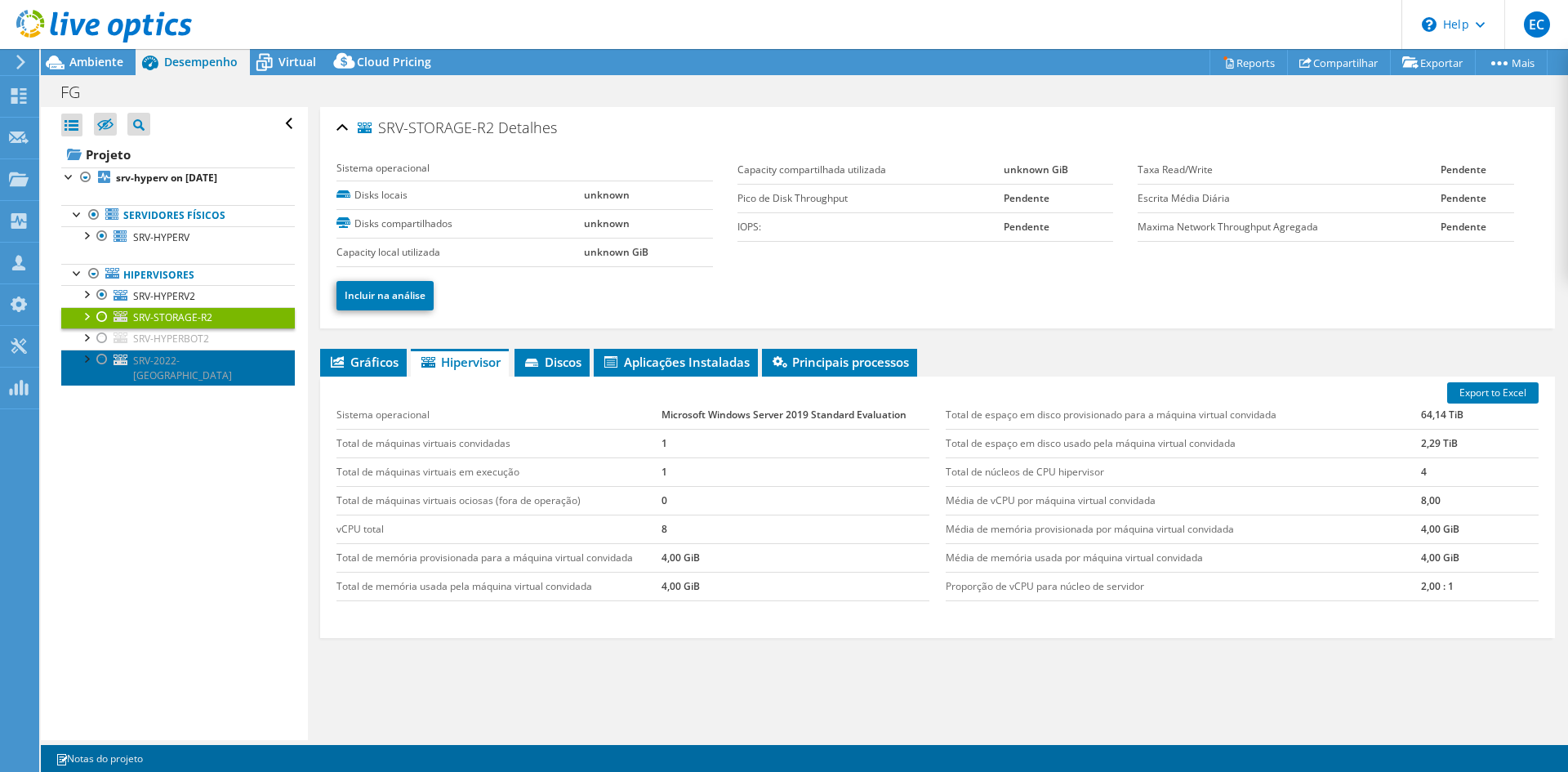
click at [206, 354] on link "SRV-2022-[GEOGRAPHIC_DATA]" at bounding box center [177, 367] width 233 height 36
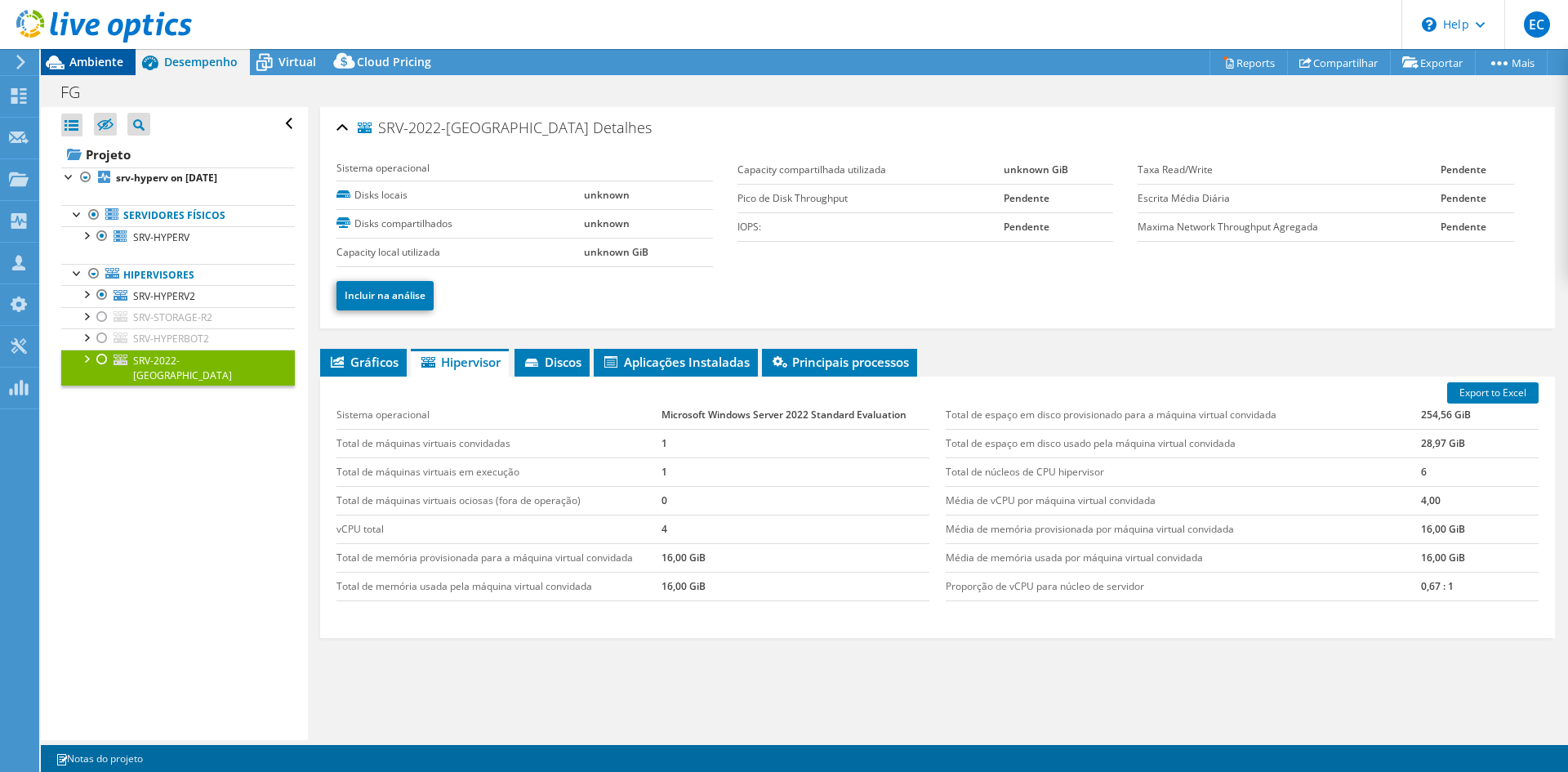
click at [113, 57] on span "Ambiente" at bounding box center [96, 62] width 54 height 16
